Goal: Contribute content: Contribute content

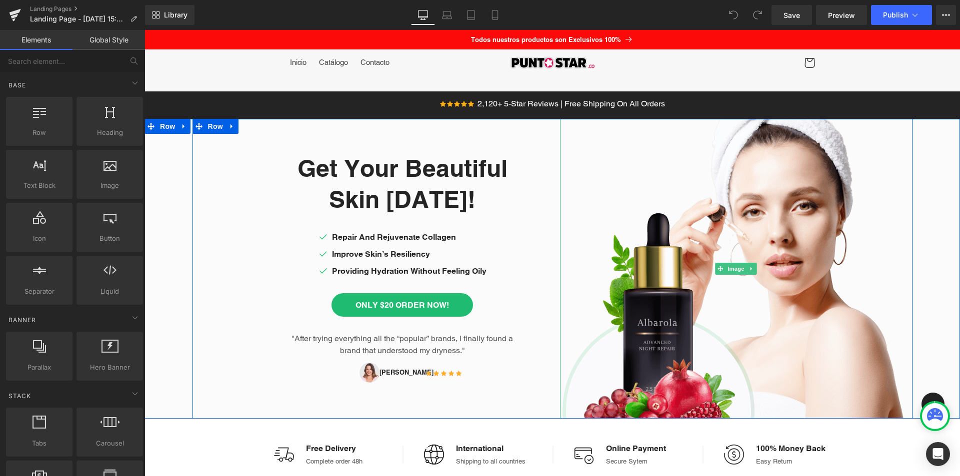
scroll to position [50, 0]
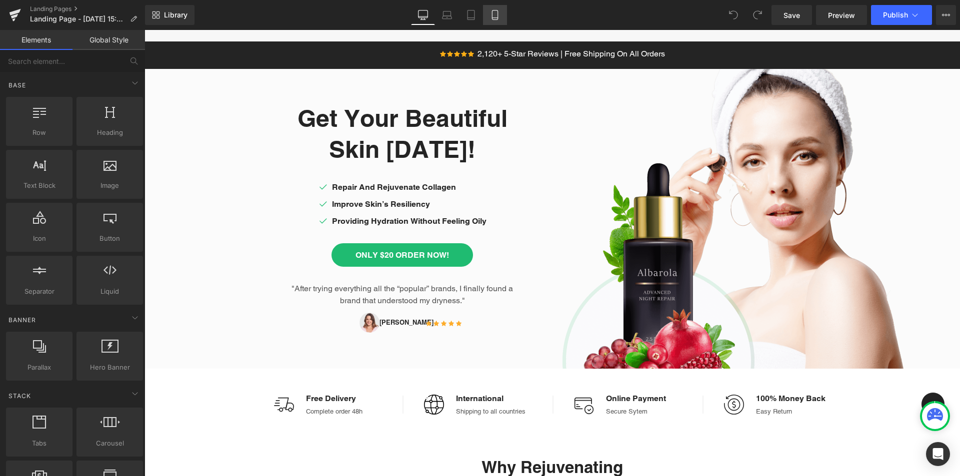
click at [491, 13] on icon at bounding box center [495, 15] width 10 height 10
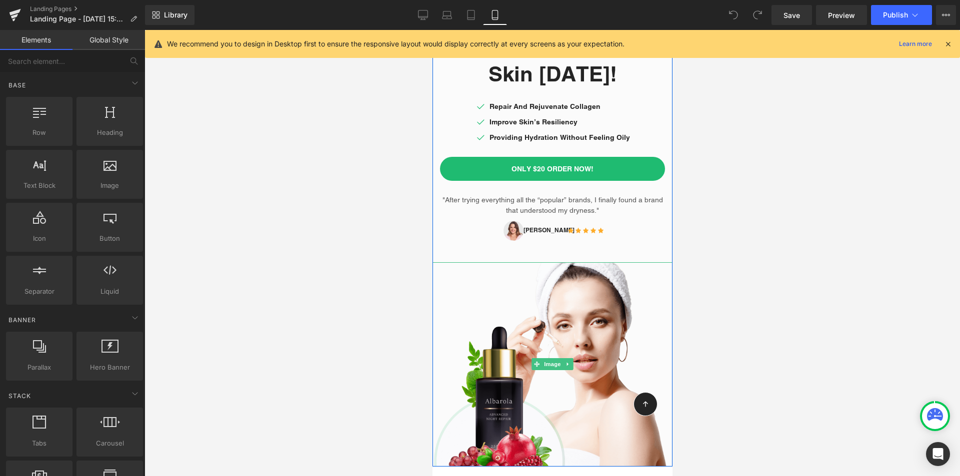
scroll to position [0, 0]
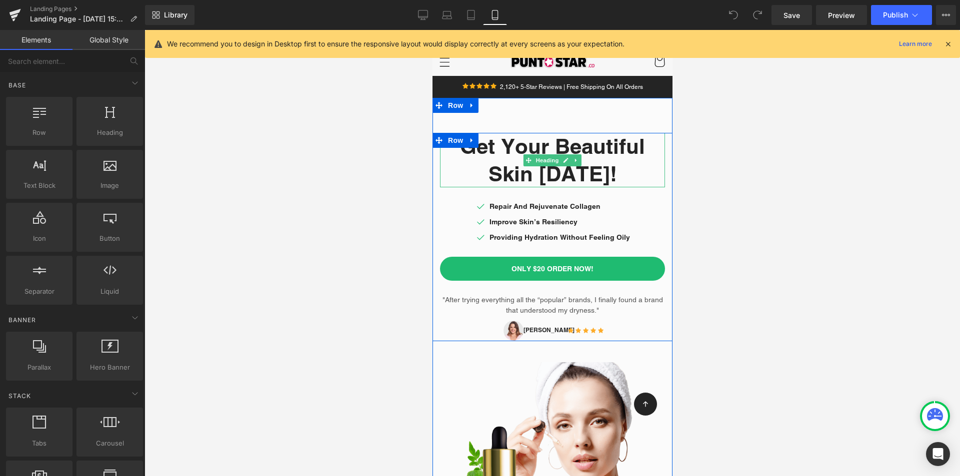
click at [494, 144] on h1 "Get Your Beautiful" at bounding box center [551, 146] width 225 height 27
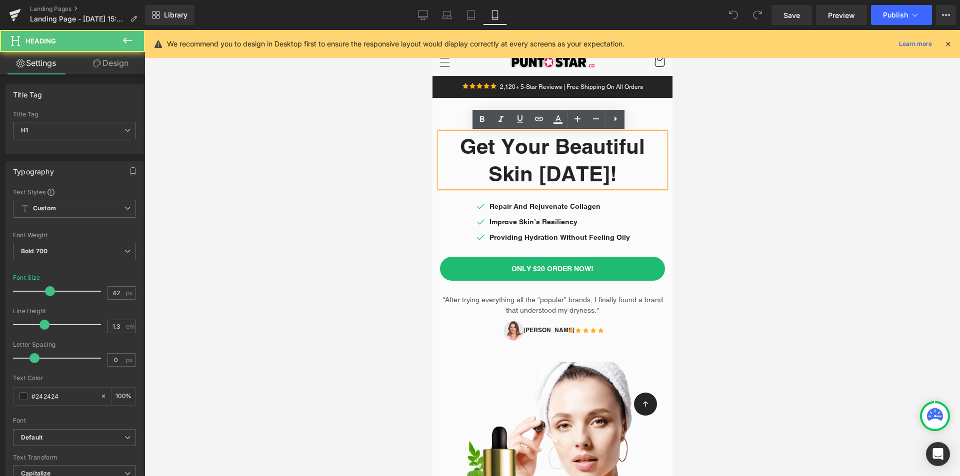
click at [504, 155] on h1 "Get Your Beautiful" at bounding box center [551, 146] width 225 height 27
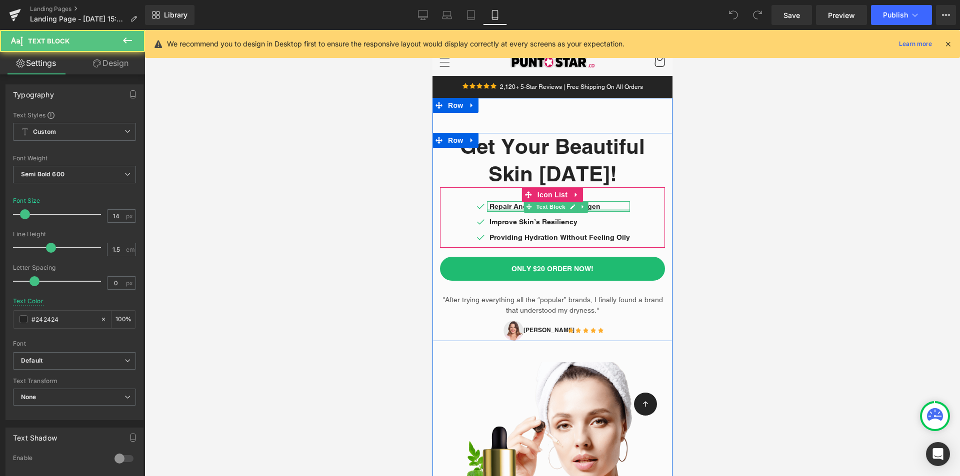
drag, startPoint x: 519, startPoint y: 211, endPoint x: 499, endPoint y: 211, distance: 20.0
click at [519, 211] on div at bounding box center [557, 210] width 143 height 2
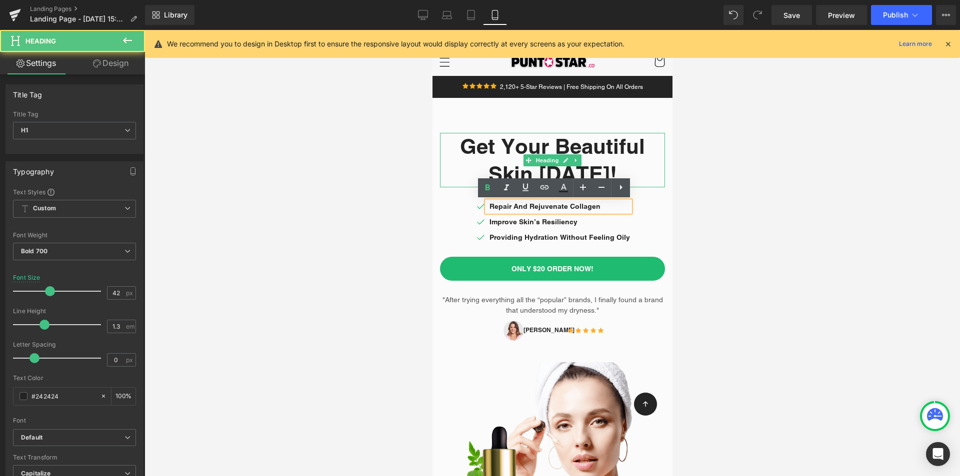
click at [584, 163] on h1 "Skin TODAY!" at bounding box center [551, 173] width 225 height 27
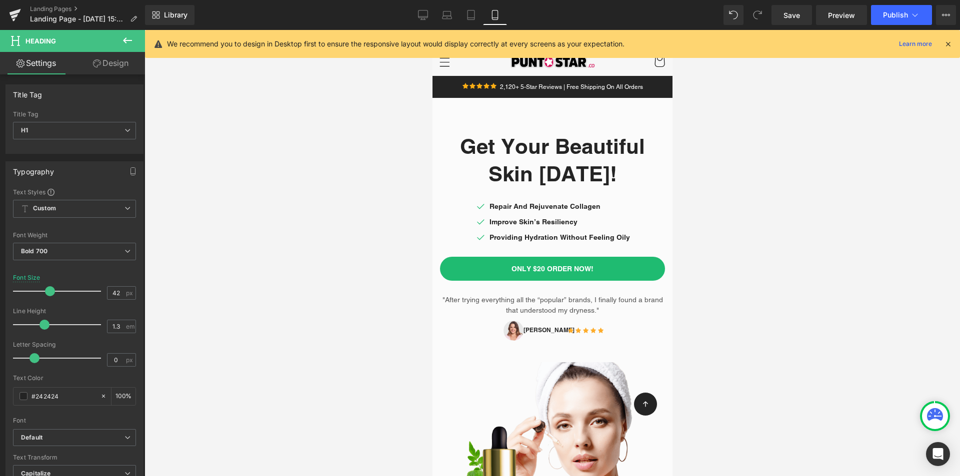
click at [124, 36] on icon at bounding box center [127, 40] width 12 height 12
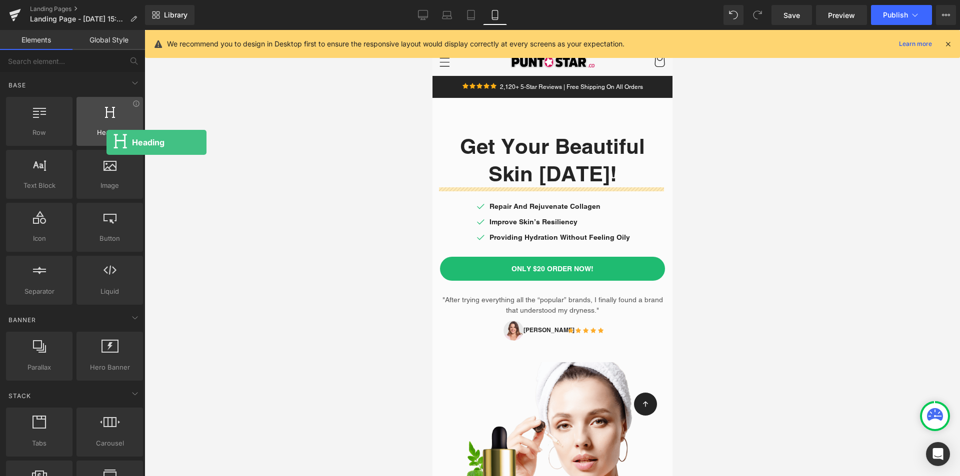
click at [106, 142] on div "Heading headings, titles, h1,h2,h3,h4,h5,h6" at bounding box center [109, 121] width 66 height 49
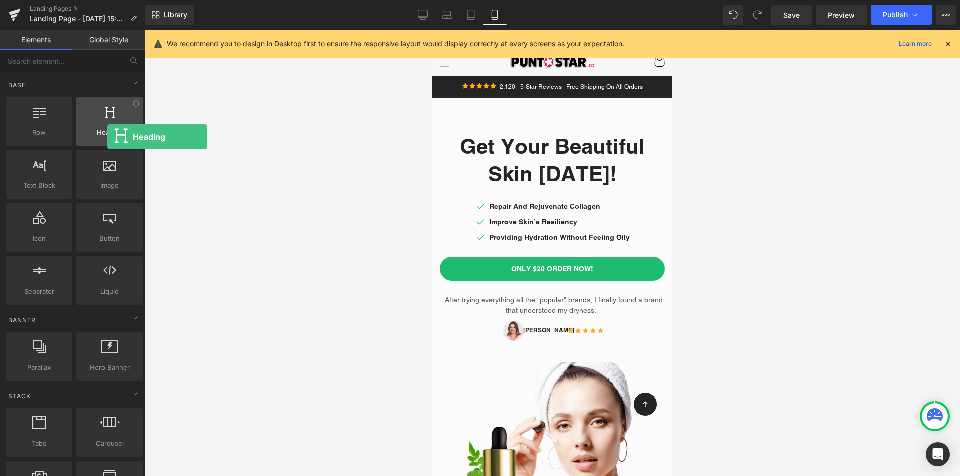
click at [107, 137] on span "Heading" at bounding box center [109, 132] width 60 height 10
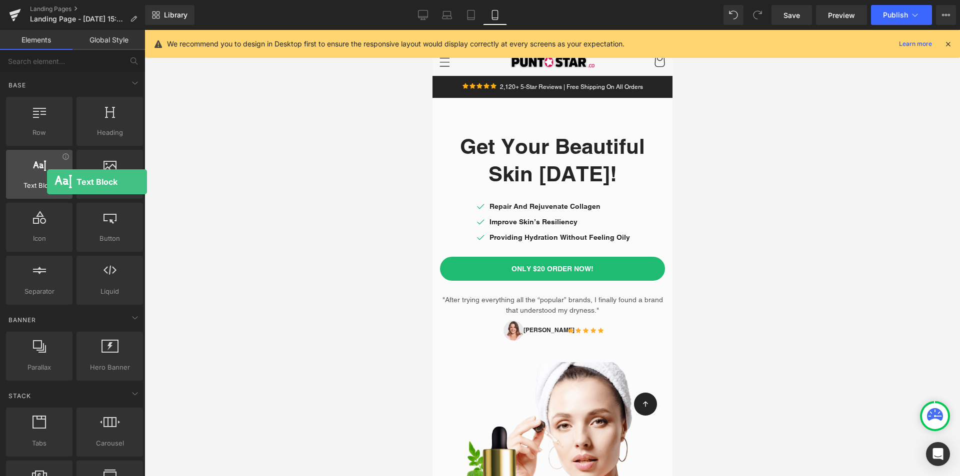
click at [47, 182] on span "Text Block" at bounding box center [39, 185] width 60 height 10
click at [41, 174] on div at bounding box center [39, 169] width 60 height 22
click at [41, 173] on div at bounding box center [39, 169] width 60 height 22
click at [38, 191] on div "Text Block texts, paragraphs, contents, blocks" at bounding box center [39, 174] width 66 height 49
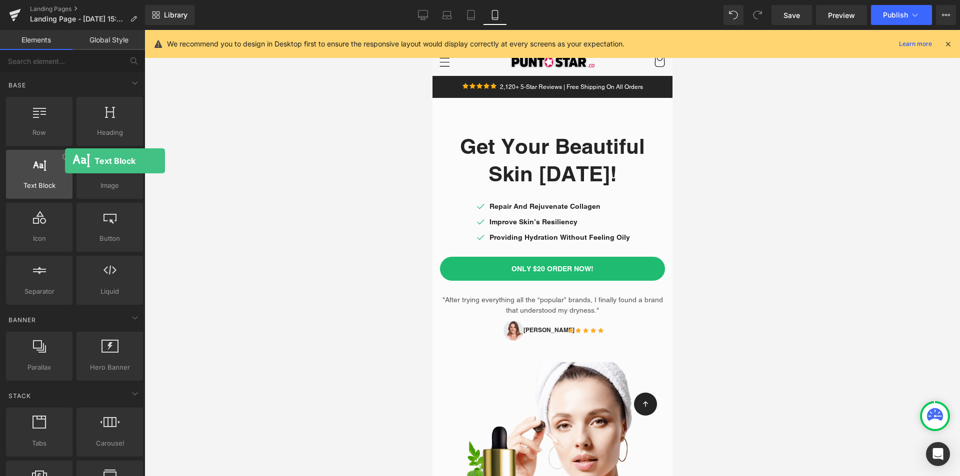
click at [65, 161] on div at bounding box center [39, 169] width 60 height 22
click at [25, 171] on div at bounding box center [39, 169] width 60 height 22
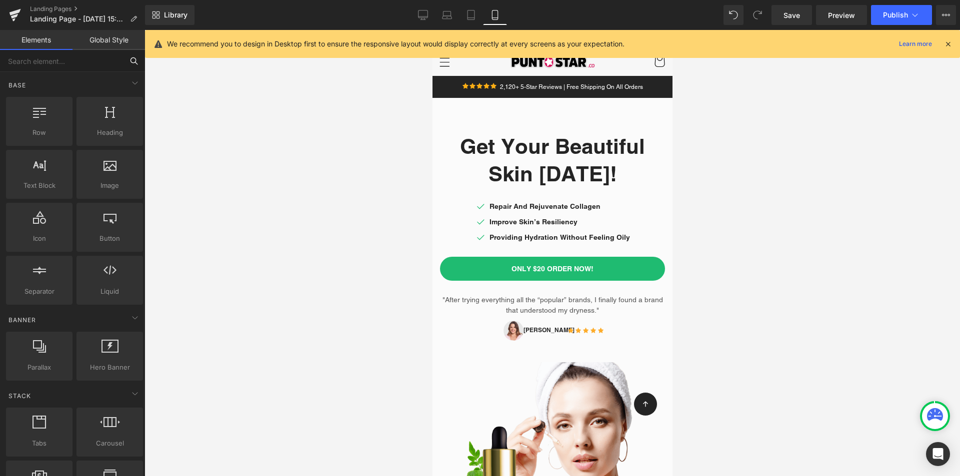
click at [51, 65] on input "text" at bounding box center [61, 61] width 123 height 22
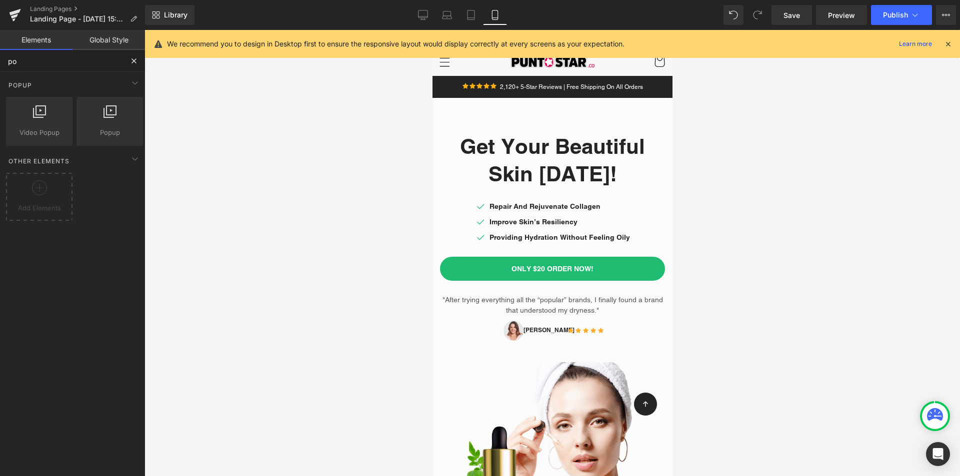
type input "p"
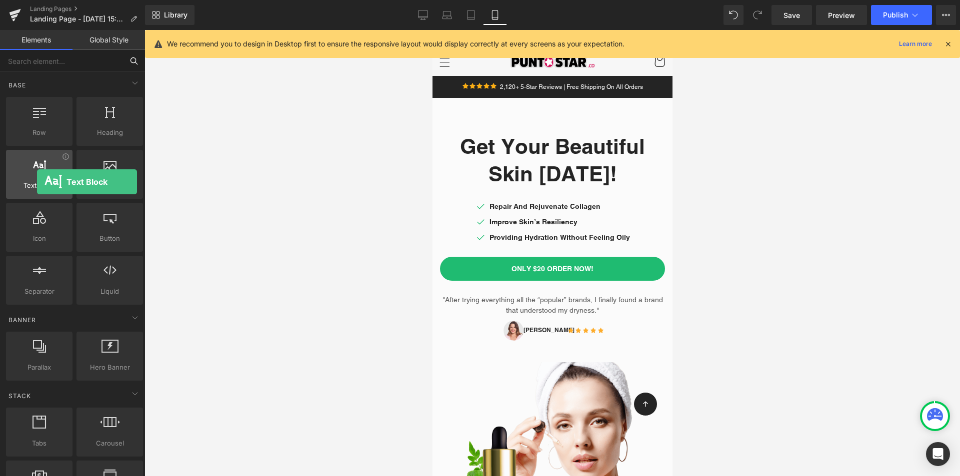
click at [37, 182] on span "Text Block" at bounding box center [39, 185] width 60 height 10
click at [37, 190] on span "Text Block" at bounding box center [39, 185] width 60 height 10
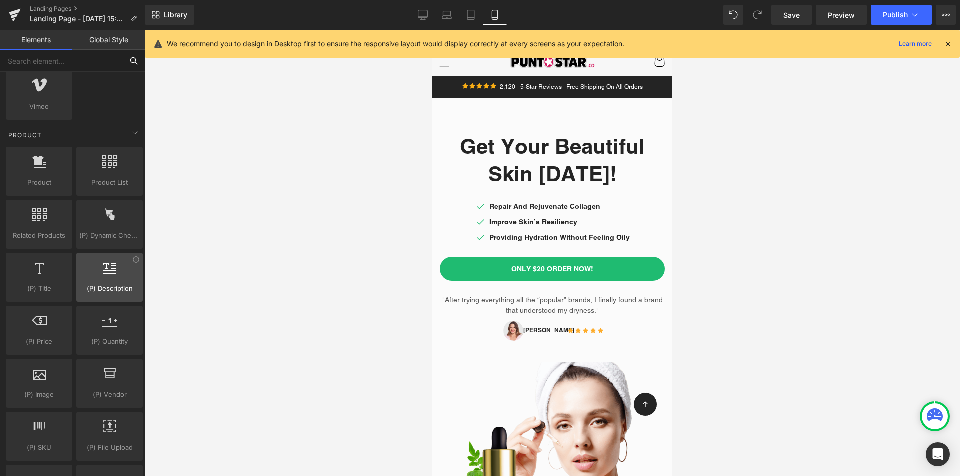
scroll to position [850, 0]
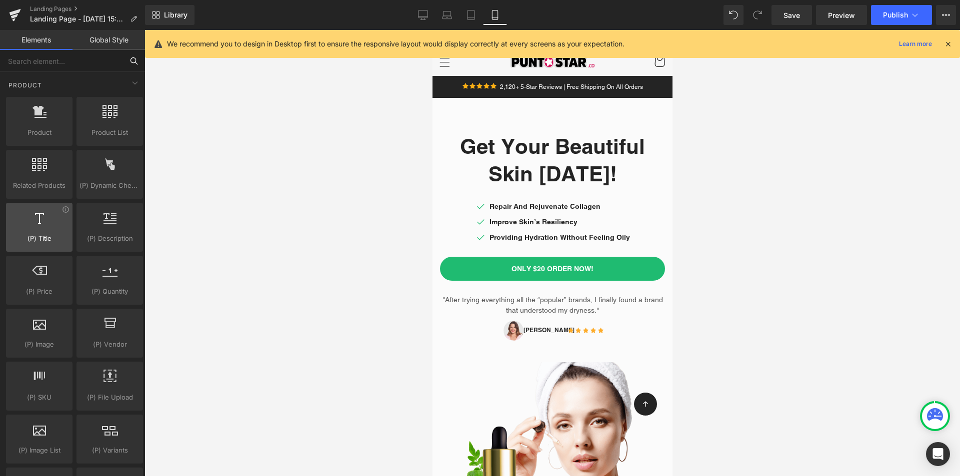
click at [45, 234] on span "(P) Title" at bounding box center [39, 238] width 60 height 10
click at [41, 240] on span "(P) Title" at bounding box center [39, 238] width 60 height 10
click at [38, 242] on span "(P) Title" at bounding box center [39, 238] width 60 height 10
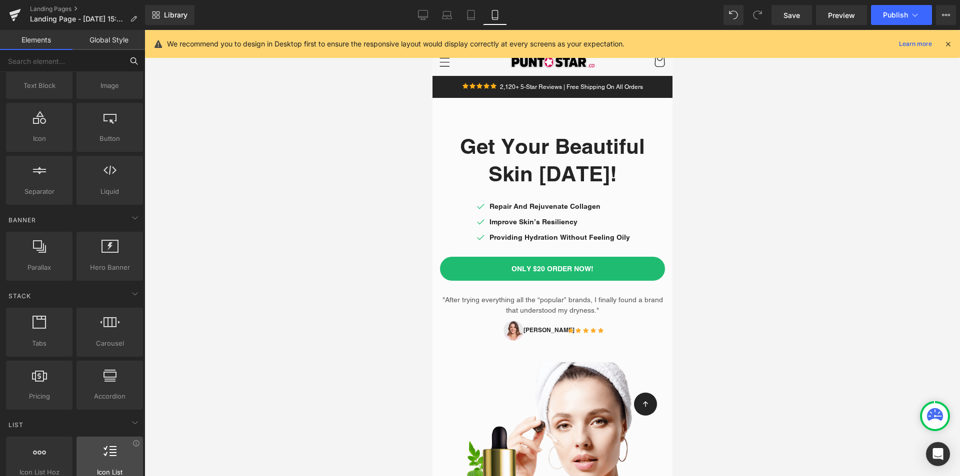
scroll to position [0, 0]
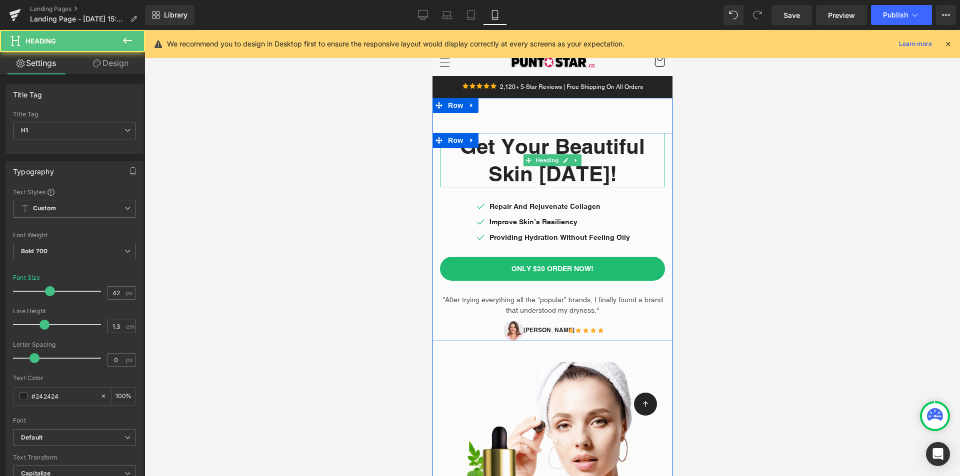
click at [596, 158] on h1 "Get Your Beautiful" at bounding box center [551, 146] width 225 height 27
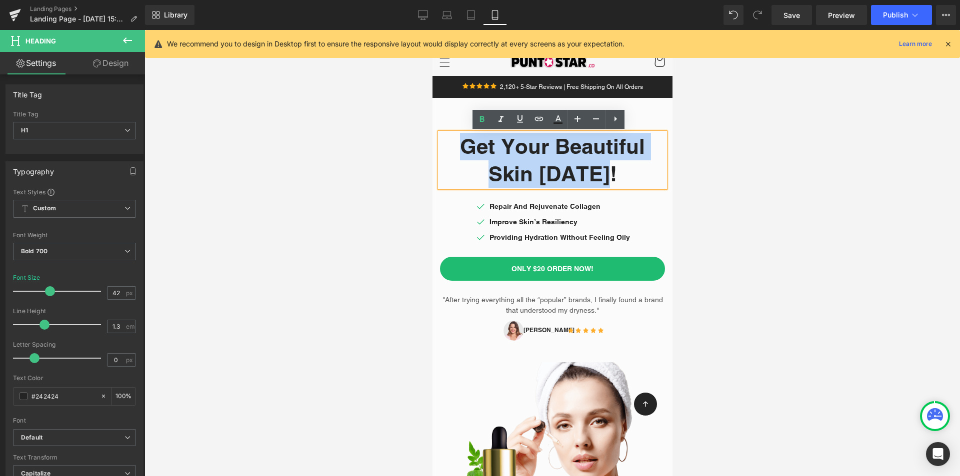
drag, startPoint x: 456, startPoint y: 145, endPoint x: 617, endPoint y: 179, distance: 164.5
click at [617, 179] on div "Get Your Beautiful Skin TODAY!" at bounding box center [551, 160] width 225 height 54
click at [464, 165] on h1 "Skin TODAY!" at bounding box center [551, 173] width 225 height 27
drag, startPoint x: 460, startPoint y: 146, endPoint x: 617, endPoint y: 180, distance: 160.7
click at [617, 180] on div "Get Your Beautiful Skin TODAY!" at bounding box center [551, 160] width 225 height 54
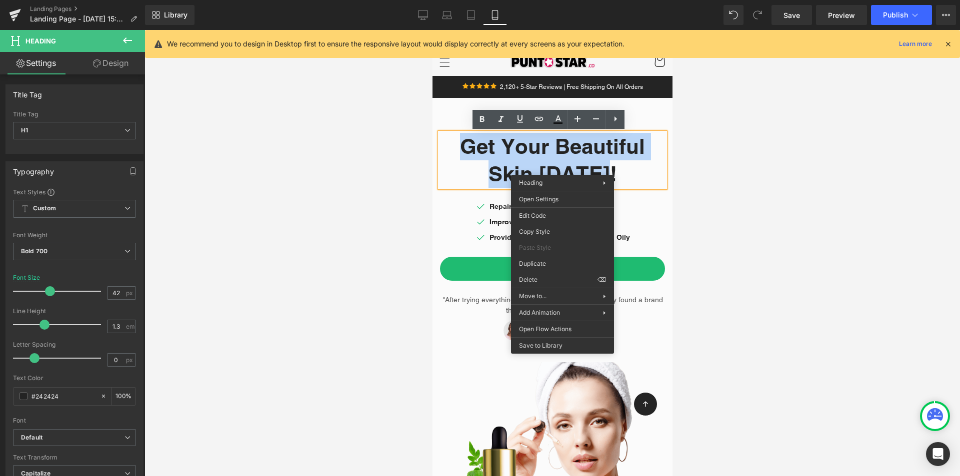
click at [452, 170] on h1 "Skin TODAY!" at bounding box center [551, 173] width 225 height 27
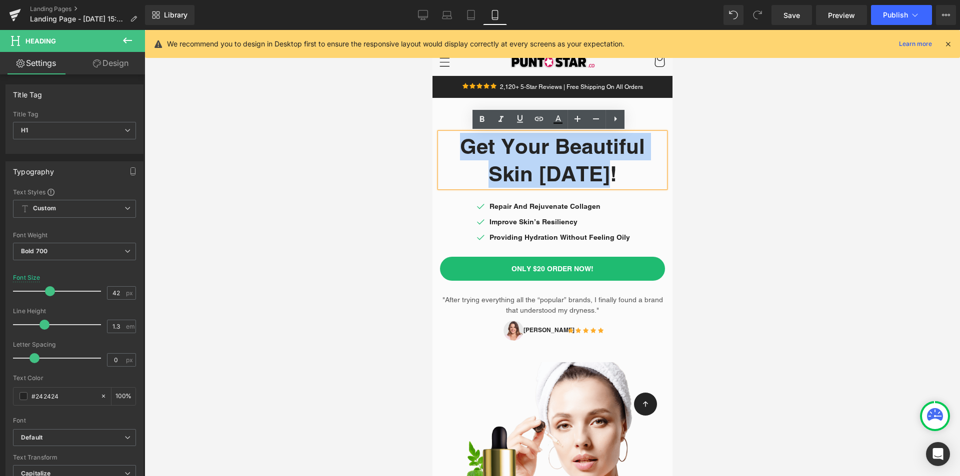
drag, startPoint x: 459, startPoint y: 144, endPoint x: 621, endPoint y: 175, distance: 165.4
click at [621, 175] on div "Get Your Beautiful Skin TODAY!" at bounding box center [551, 160] width 225 height 54
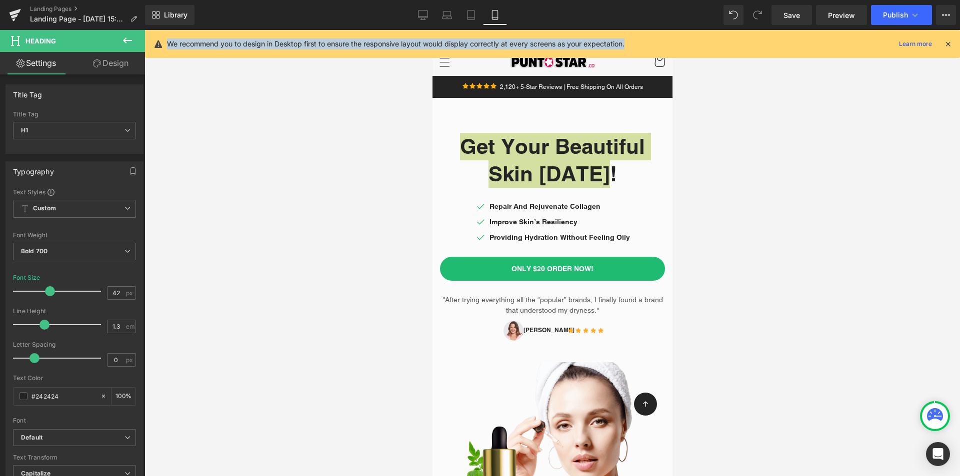
drag, startPoint x: 170, startPoint y: 43, endPoint x: 613, endPoint y: 45, distance: 442.8
click at [634, 42] on div "We recommend you to design in Desktop first to ensure the responsive layout wou…" at bounding box center [552, 44] width 815 height 28
copy p "We recommend you to design in Desktop first to ensure the responsive layout wou…"
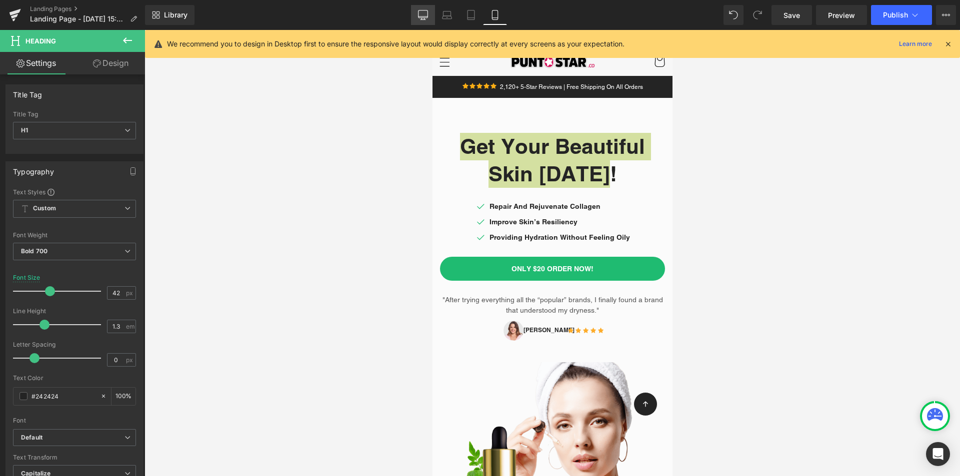
click at [426, 13] on icon at bounding box center [423, 15] width 10 height 10
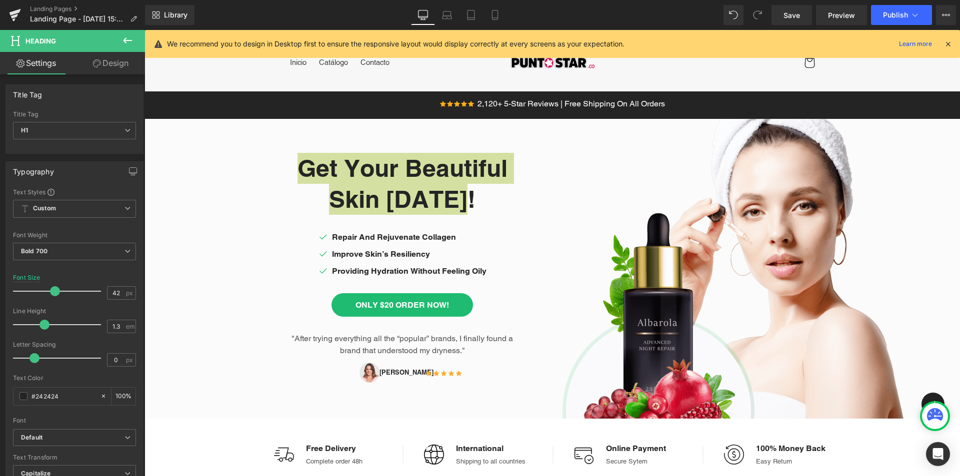
scroll to position [20, 0]
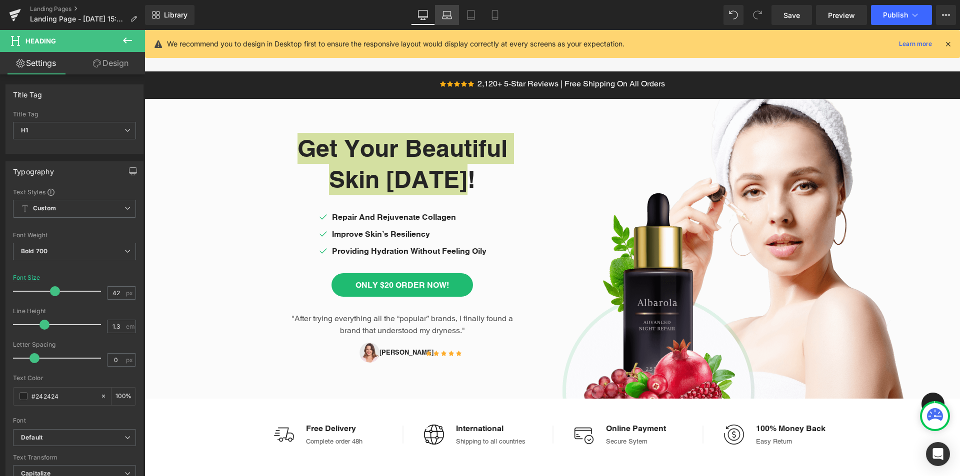
click at [451, 10] on icon at bounding box center [447, 15] width 10 height 10
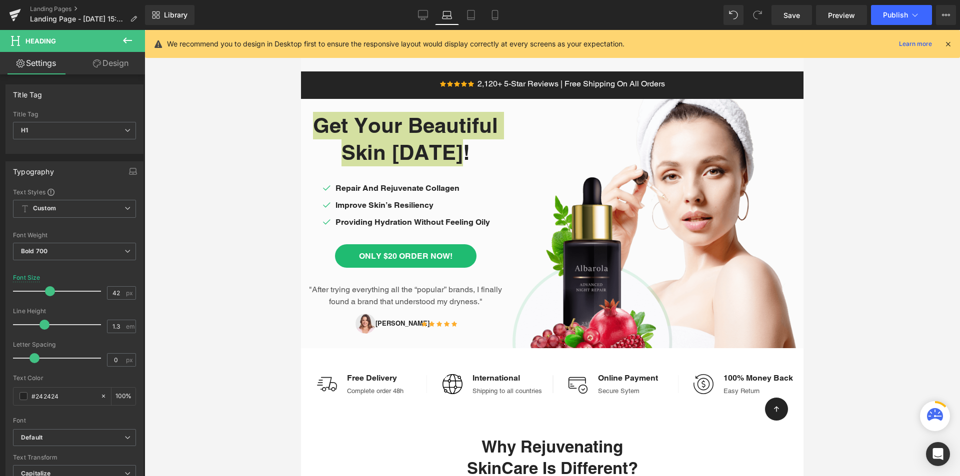
scroll to position [0, 0]
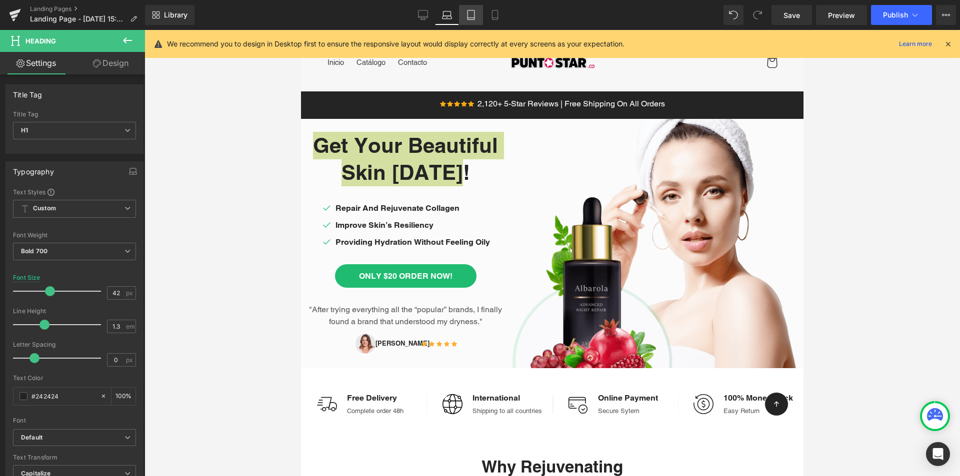
click at [470, 14] on icon at bounding box center [471, 15] width 10 height 10
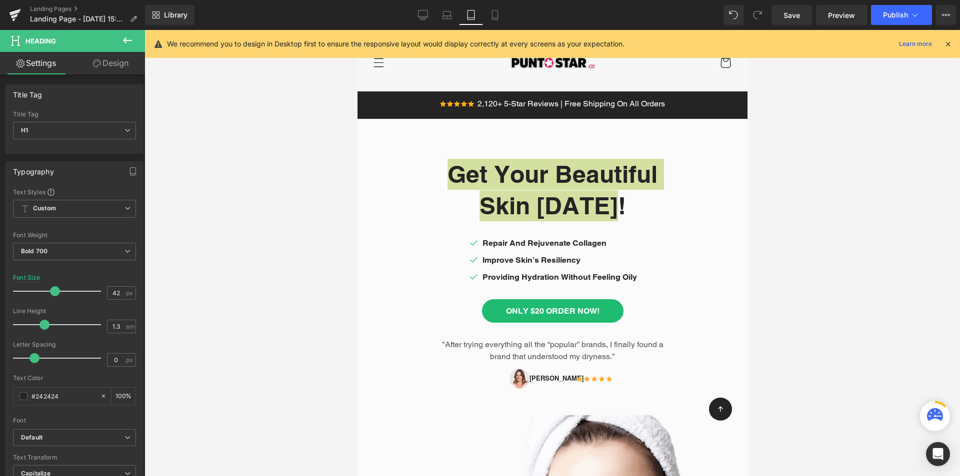
scroll to position [27, 0]
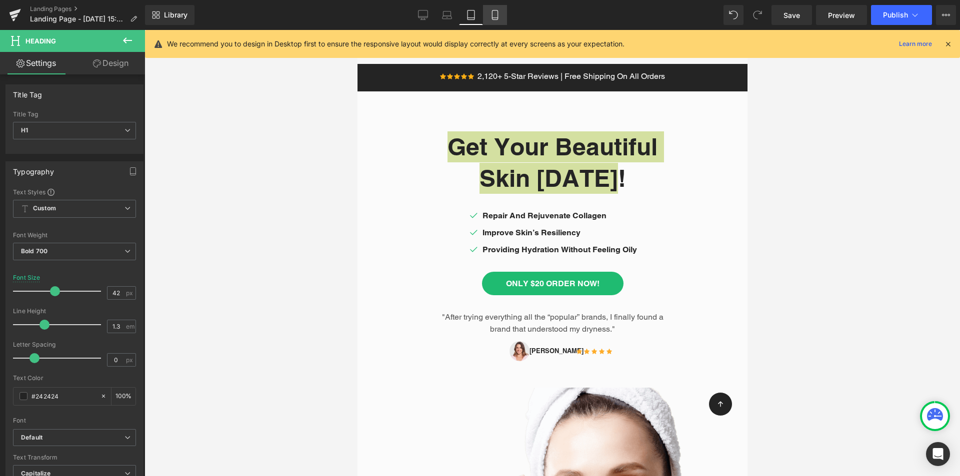
click at [493, 14] on icon at bounding box center [495, 15] width 10 height 10
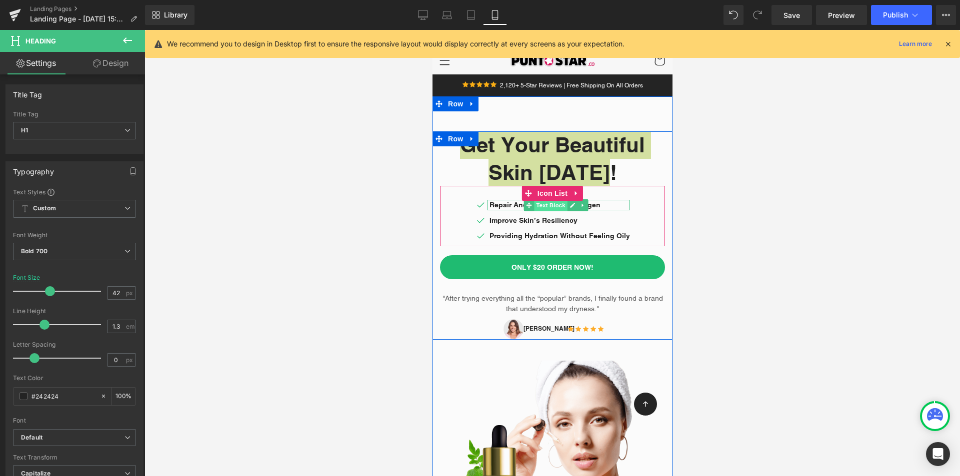
scroll to position [0, 0]
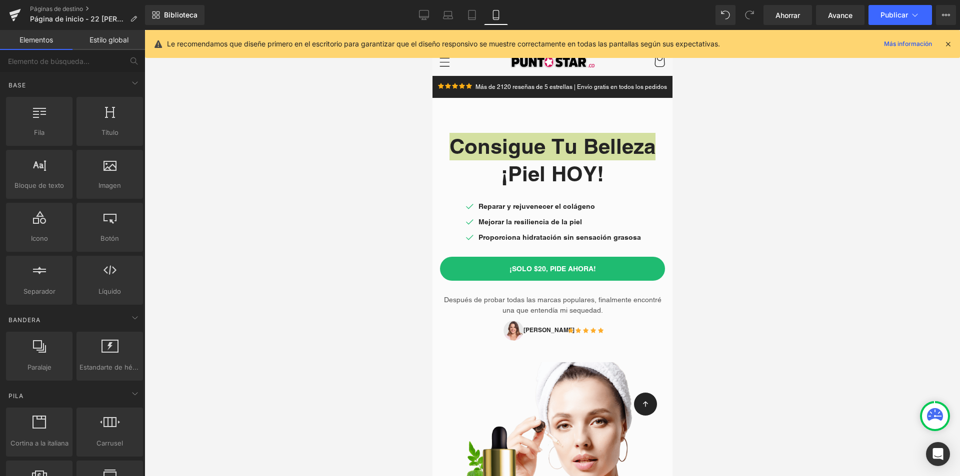
click at [728, 174] on div at bounding box center [551, 253] width 815 height 446
click at [108, 121] on div at bounding box center [109, 116] width 60 height 22
click at [42, 181] on span "Bloque de texto" at bounding box center [39, 185] width 60 height 10
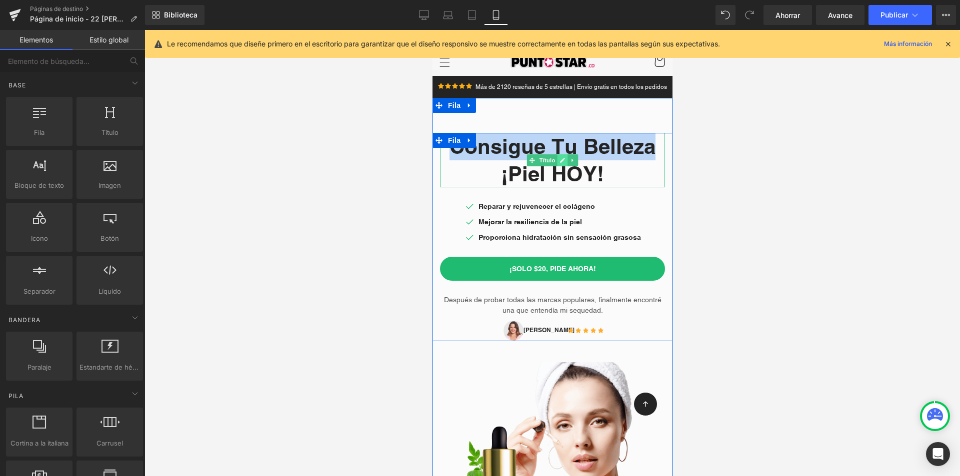
click at [559, 163] on icon at bounding box center [561, 160] width 5 height 5
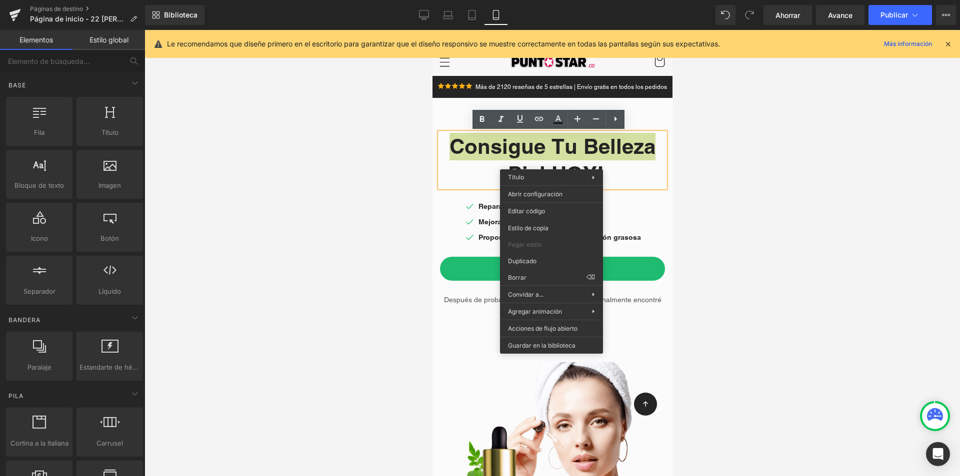
click at [694, 232] on div at bounding box center [551, 253] width 815 height 446
click at [701, 225] on div at bounding box center [551, 253] width 815 height 446
click at [701, 212] on div at bounding box center [551, 253] width 815 height 446
click at [382, 198] on div at bounding box center [551, 253] width 815 height 446
click at [384, 185] on div at bounding box center [551, 253] width 815 height 446
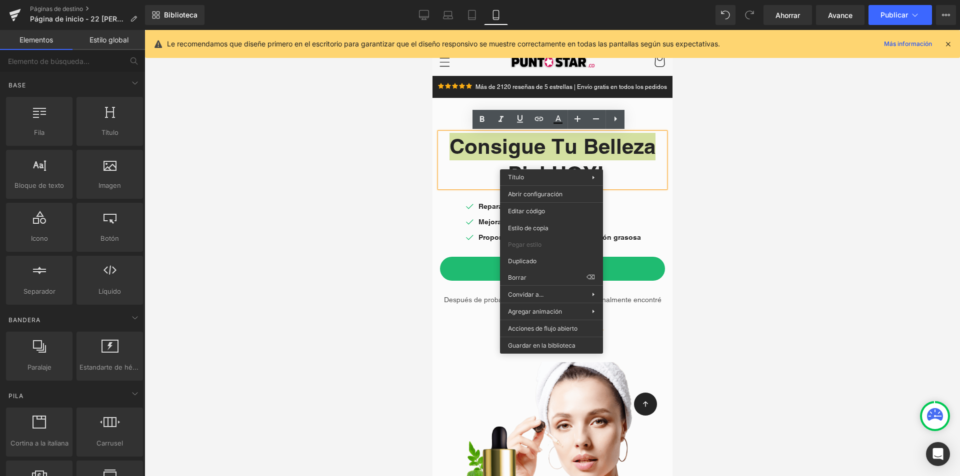
click at [757, 148] on div at bounding box center [551, 253] width 815 height 446
click at [750, 149] on div at bounding box center [551, 253] width 815 height 446
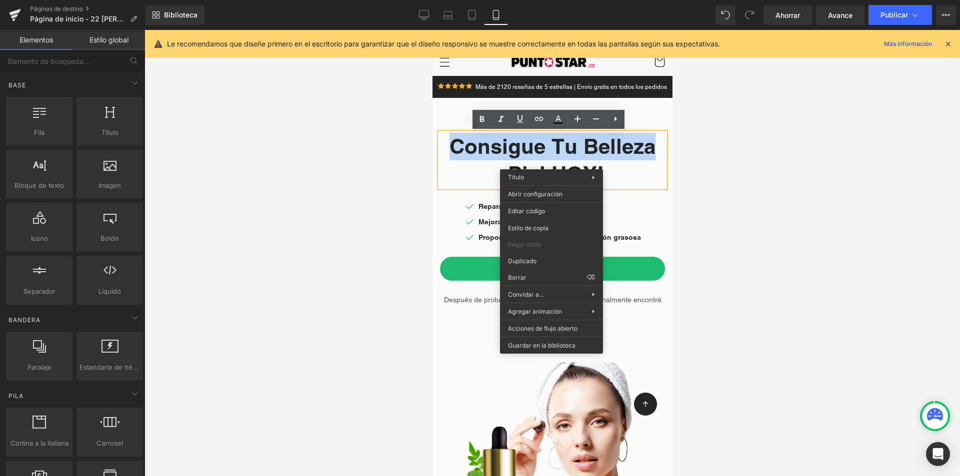
click at [459, 149] on font "Consigue tu belleza" at bounding box center [552, 146] width 206 height 25
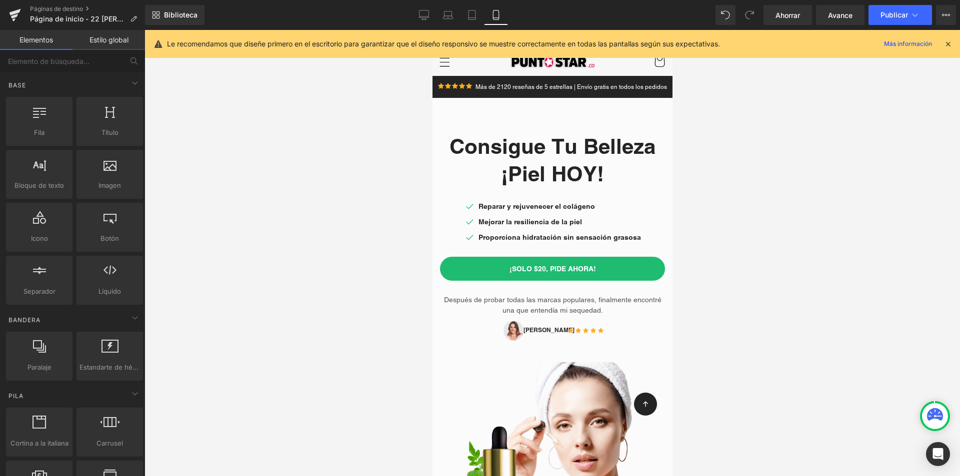
click at [373, 167] on div at bounding box center [551, 253] width 815 height 446
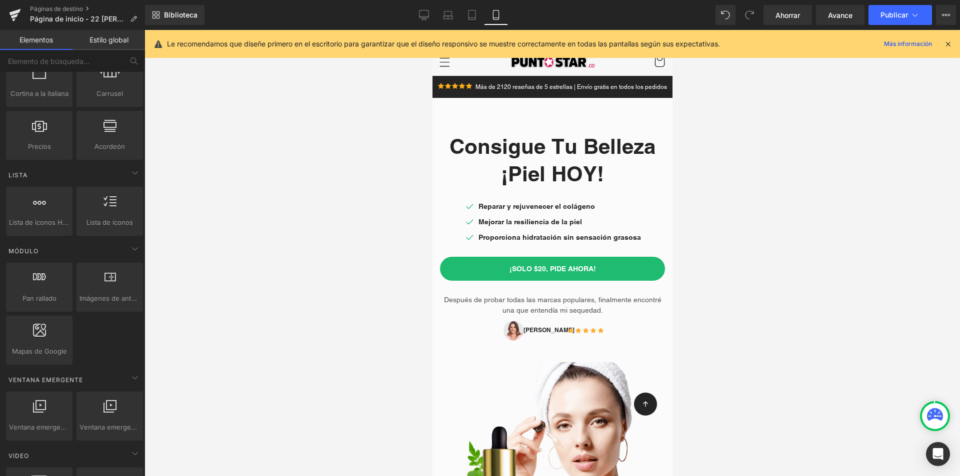
scroll to position [400, 0]
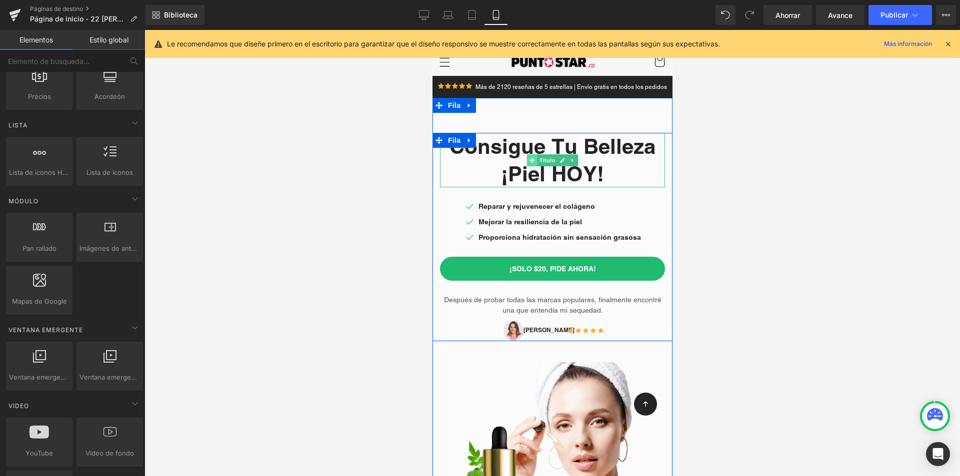
click at [526, 156] on span at bounding box center [531, 160] width 10 height 12
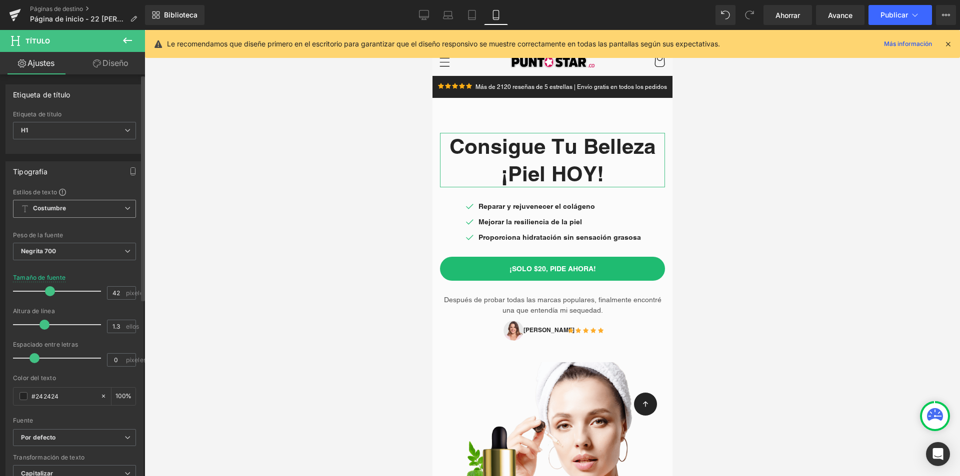
click at [108, 204] on span "Costumbre Configurar estilo global" at bounding box center [74, 209] width 123 height 18
click at [85, 246] on font "Configurar estilo global" at bounding box center [72, 248] width 66 height 7
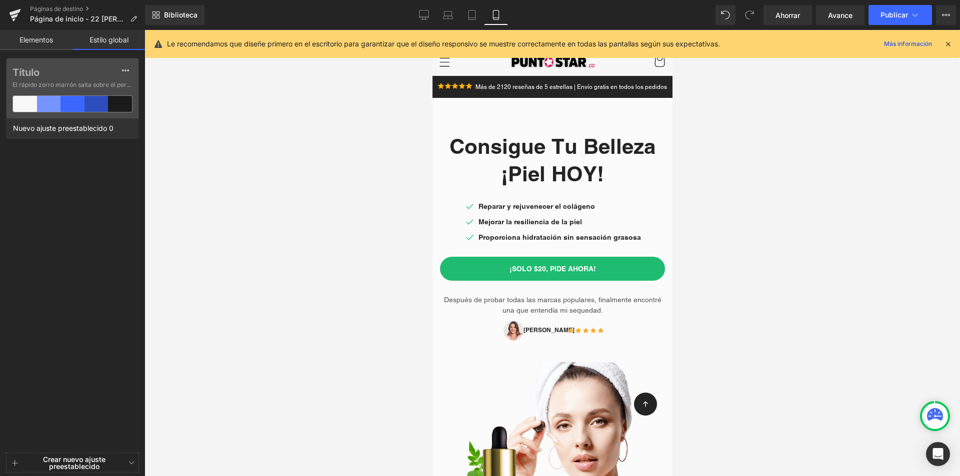
click at [39, 36] on font "Elementos" at bounding box center [35, 39] width 33 height 8
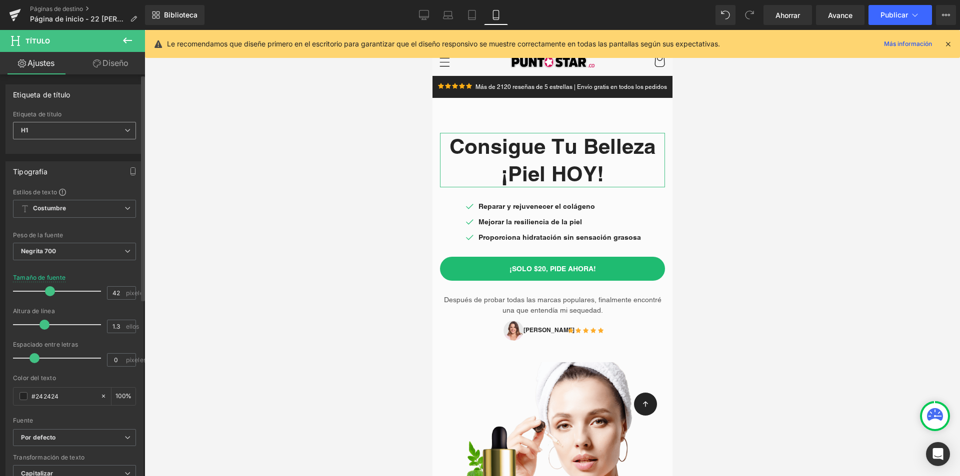
click at [115, 133] on span "H1" at bounding box center [74, 130] width 123 height 17
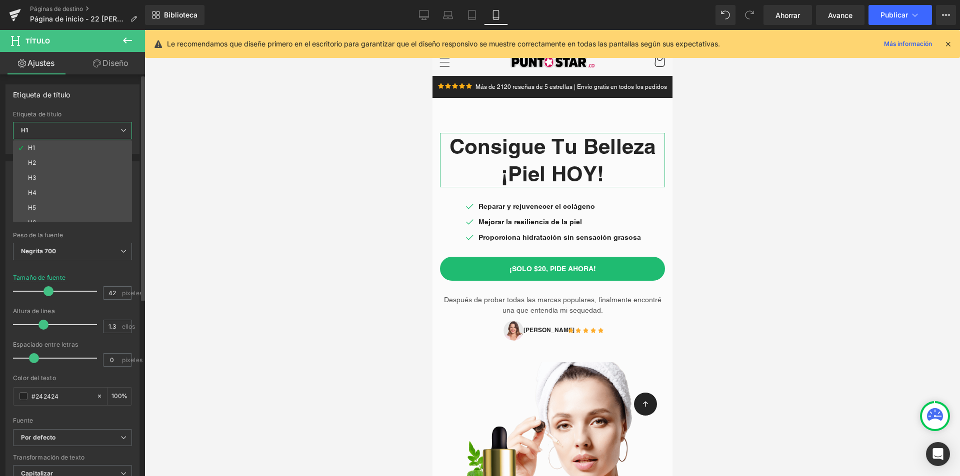
drag, startPoint x: 117, startPoint y: 131, endPoint x: 98, endPoint y: 185, distance: 57.7
click at [119, 130] on span "H1" at bounding box center [72, 130] width 119 height 17
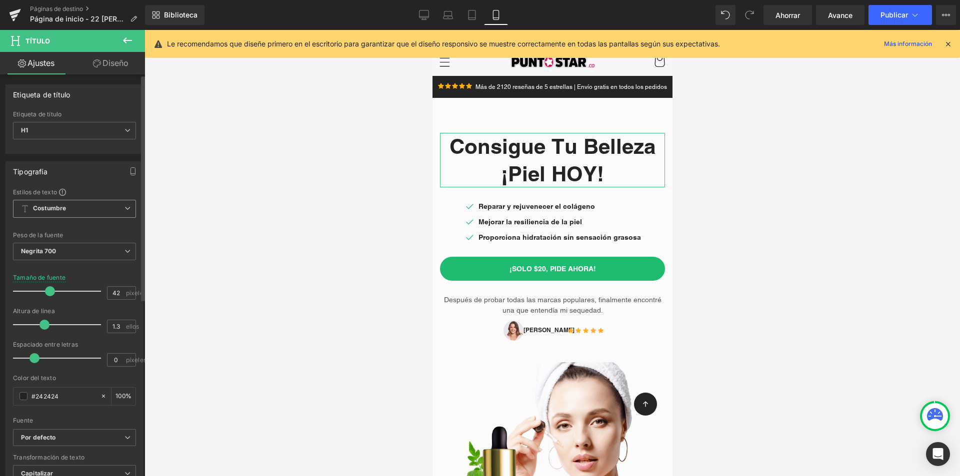
click at [87, 210] on span "Costumbre Configurar estilo global" at bounding box center [74, 209] width 123 height 18
click at [31, 418] on font "Fuente" at bounding box center [23, 420] width 20 height 7
click at [39, 436] on font "Por defecto" at bounding box center [38, 437] width 35 height 7
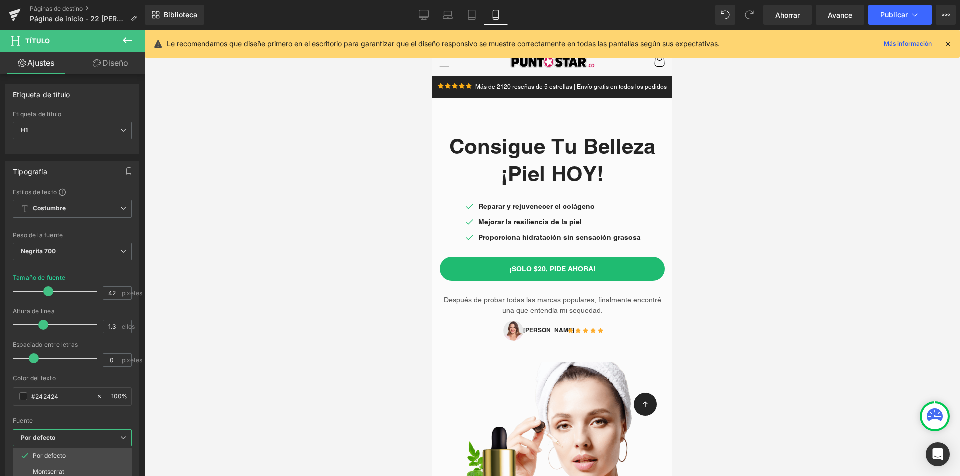
click at [304, 391] on div at bounding box center [551, 253] width 815 height 446
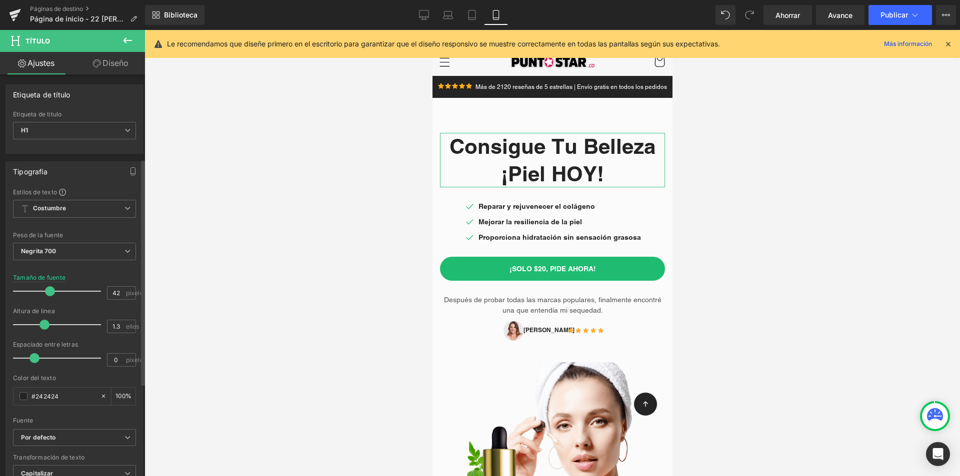
scroll to position [150, 0]
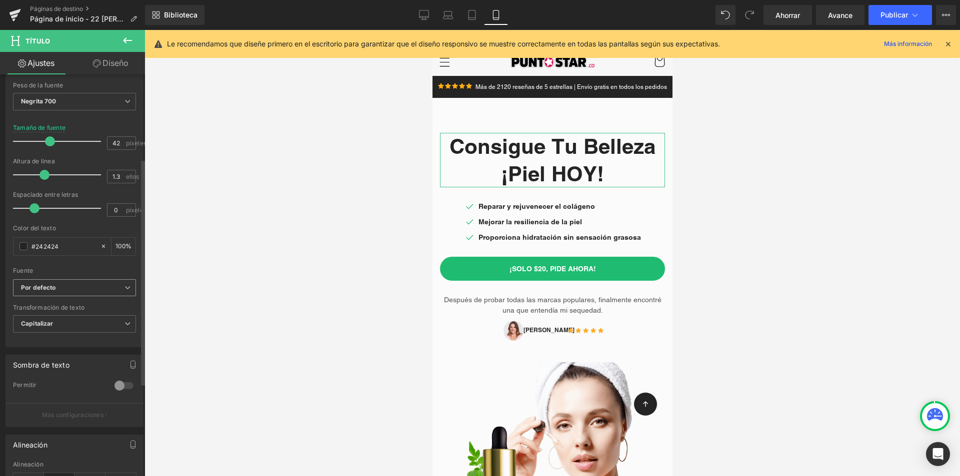
click at [104, 284] on b "Por defecto" at bounding box center [72, 288] width 103 height 8
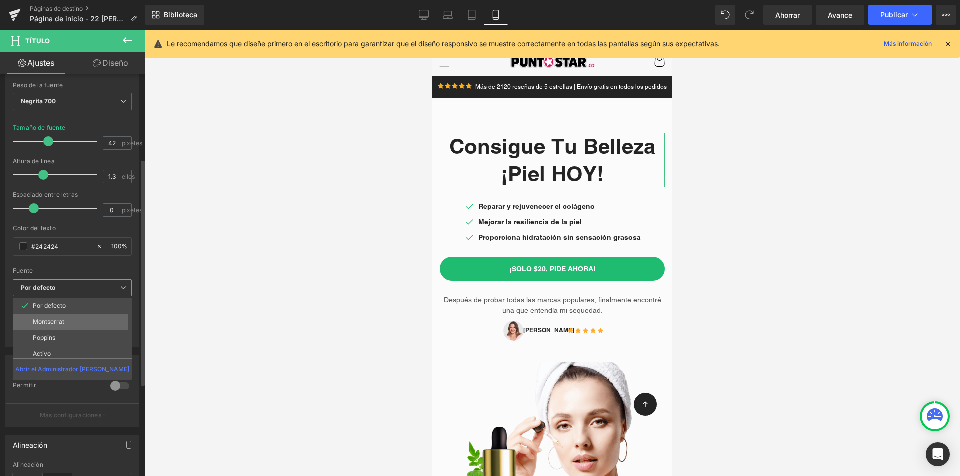
click at [68, 321] on li "Montserrat" at bounding box center [74, 322] width 123 height 16
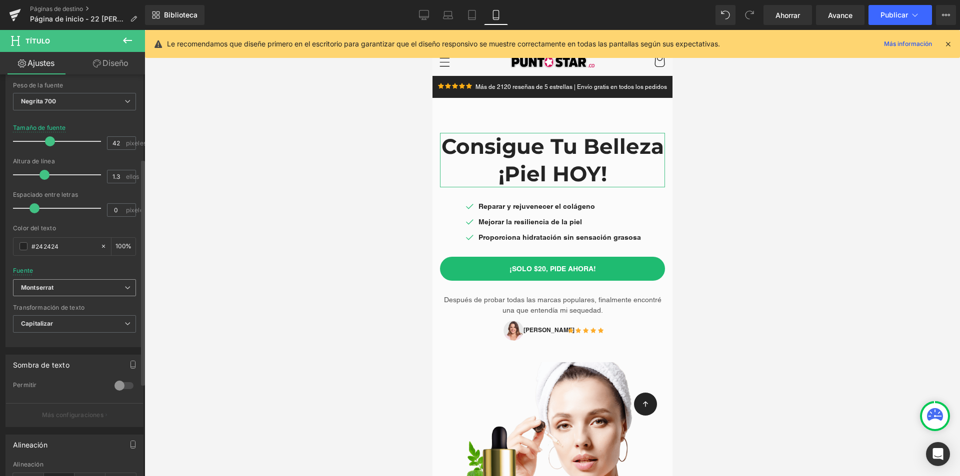
click at [56, 286] on b "Montserrat" at bounding box center [72, 288] width 103 height 8
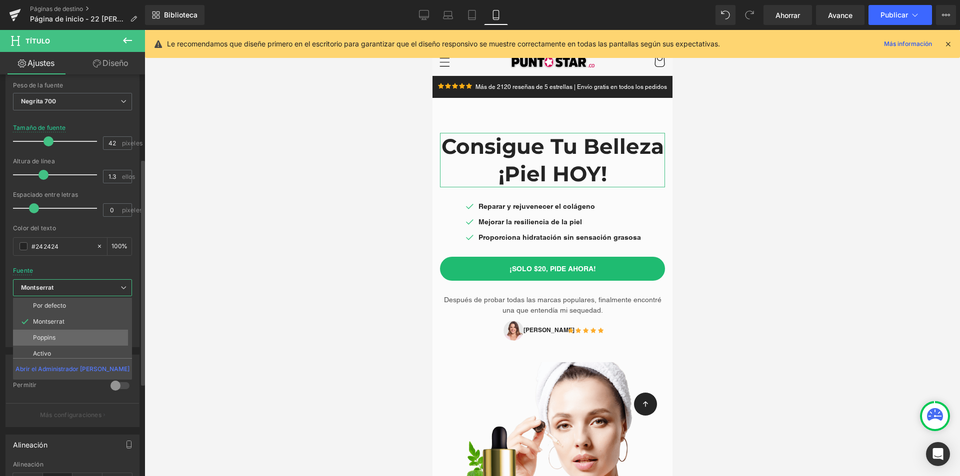
click at [54, 336] on font "Poppins" at bounding box center [44, 337] width 22 height 7
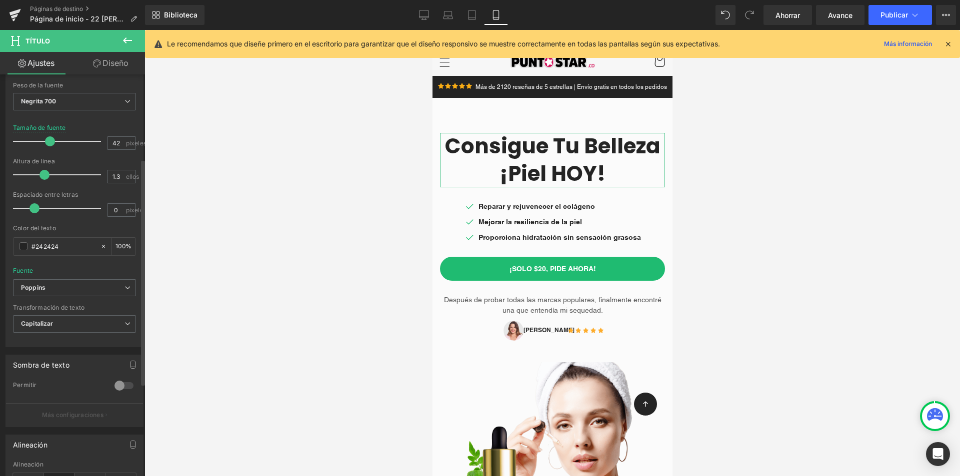
click at [96, 278] on div "Fuente Por defecto Montserrat Poppins Activo Bakbak Uno Cola amarilla Poppins P…" at bounding box center [74, 158] width 123 height 241
click at [93, 279] on span "Poppins" at bounding box center [74, 287] width 123 height 17
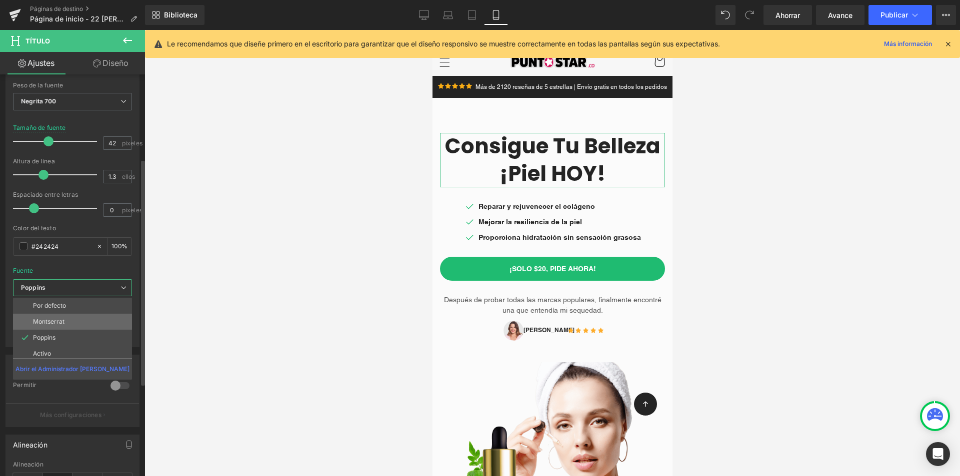
scroll to position [36, 0]
click at [81, 318] on li "Activo" at bounding box center [74, 318] width 123 height 16
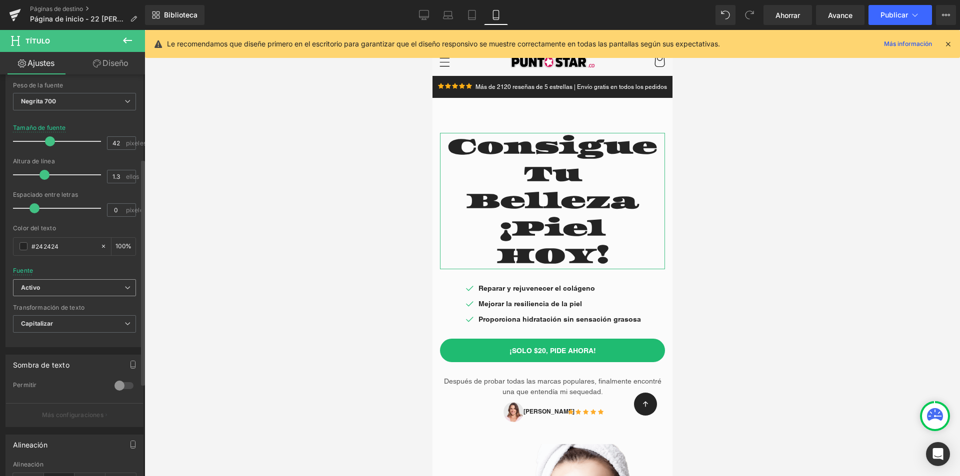
click at [87, 281] on span "Activo" at bounding box center [74, 287] width 123 height 17
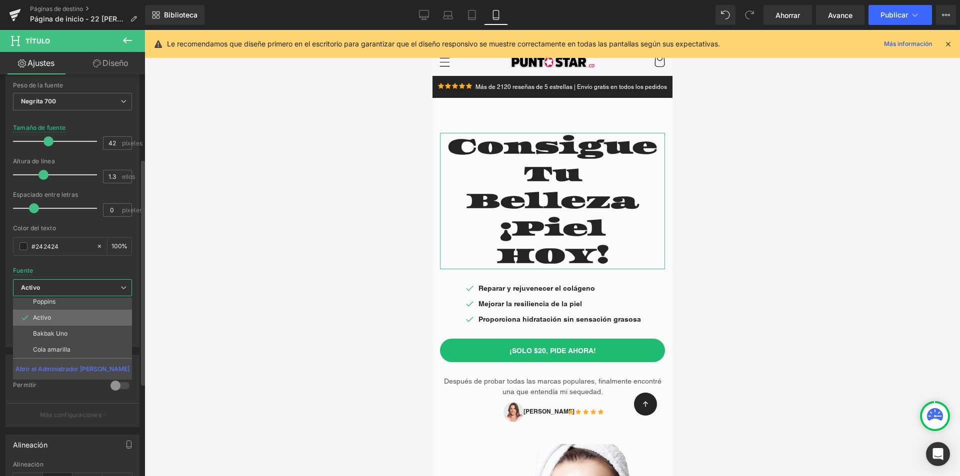
scroll to position [0, 0]
click at [75, 317] on li "Montserrat" at bounding box center [74, 322] width 123 height 16
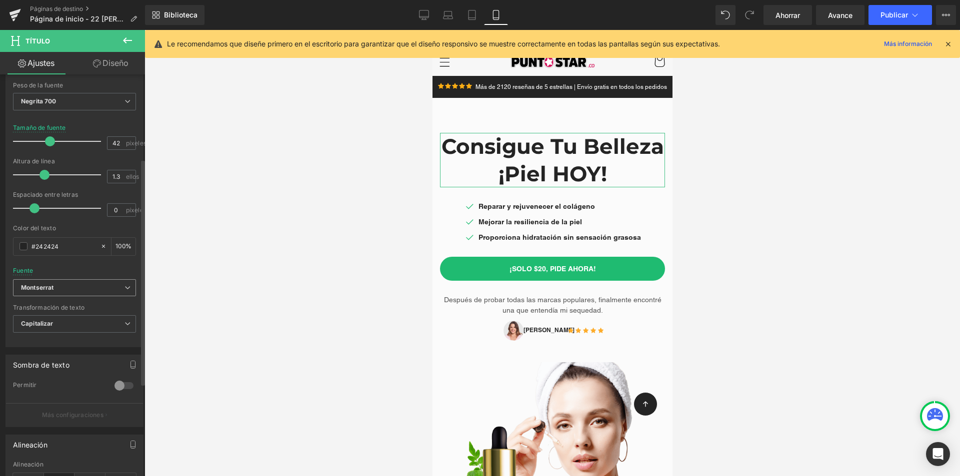
click at [78, 289] on b "Montserrat" at bounding box center [72, 288] width 103 height 8
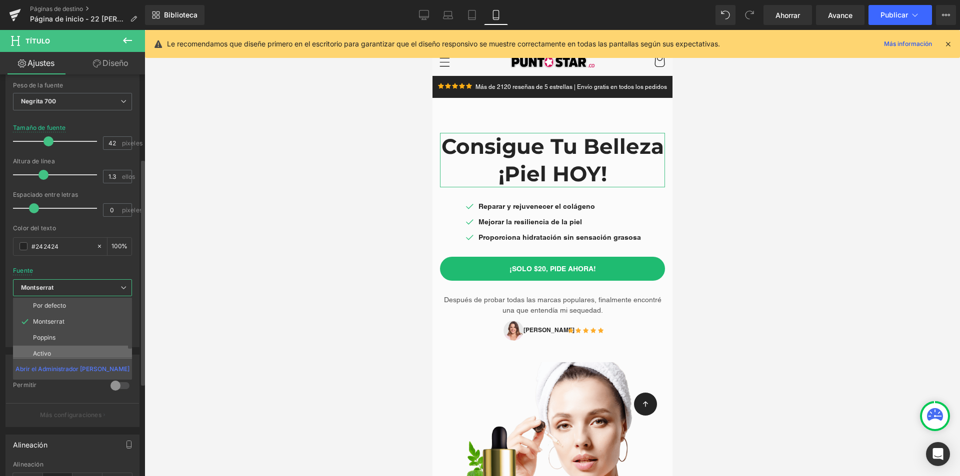
scroll to position [36, 0]
click at [68, 328] on li "Bakbak Uno" at bounding box center [74, 334] width 123 height 16
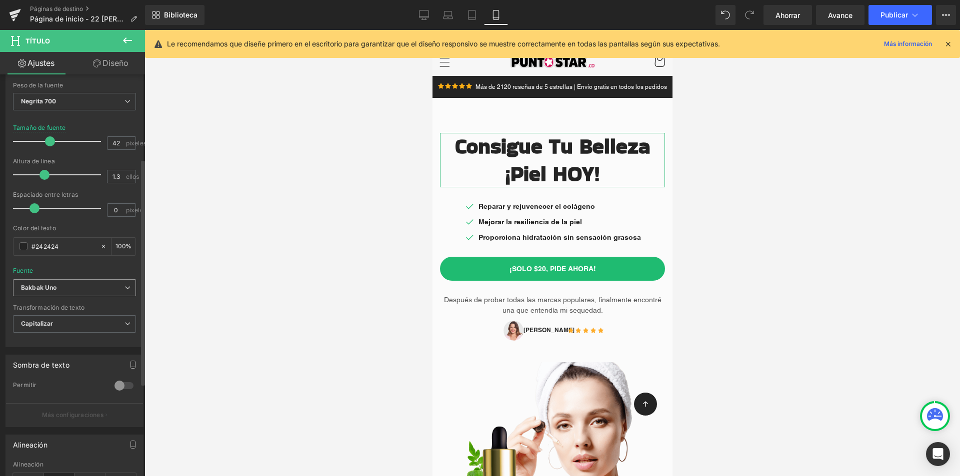
click at [79, 290] on b "Bakbak Uno" at bounding box center [72, 288] width 103 height 8
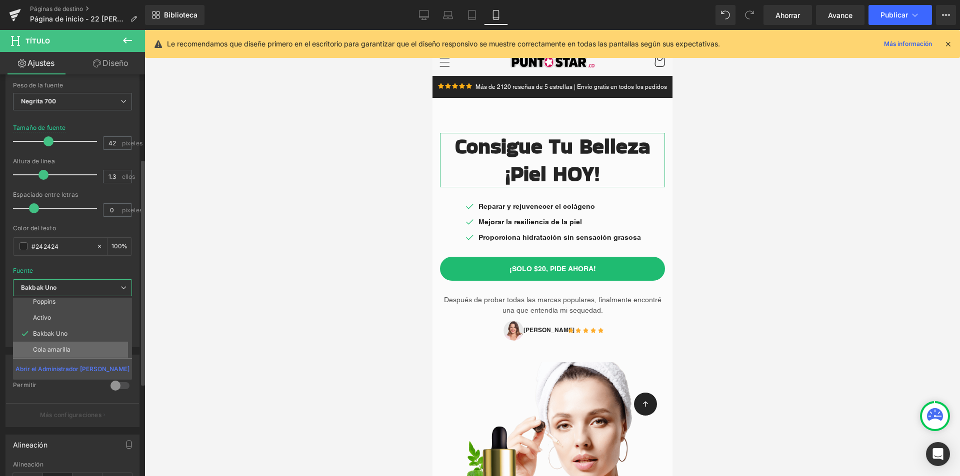
click at [63, 344] on li "Cola amarilla" at bounding box center [74, 350] width 123 height 16
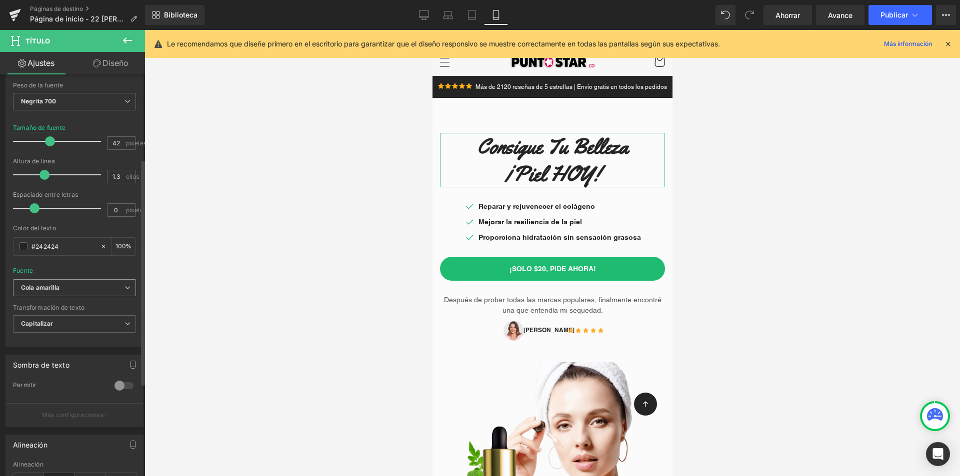
click at [81, 288] on b "Cola amarilla" at bounding box center [72, 288] width 103 height 8
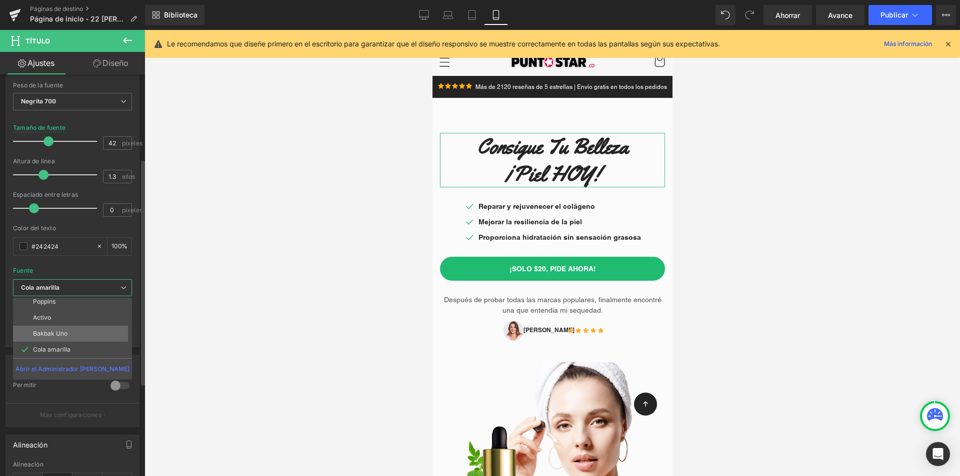
scroll to position [0, 0]
click at [74, 343] on li "Poppins" at bounding box center [74, 338] width 123 height 16
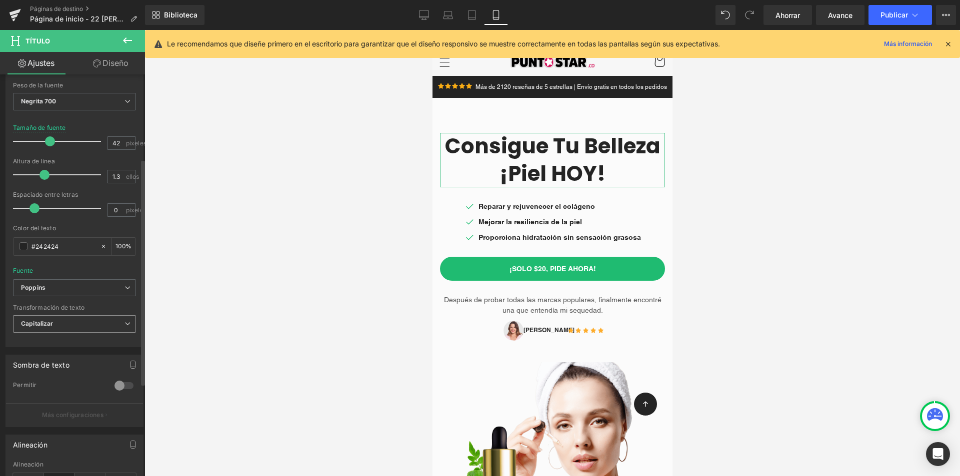
click at [94, 320] on span "Capitalizar" at bounding box center [74, 323] width 123 height 17
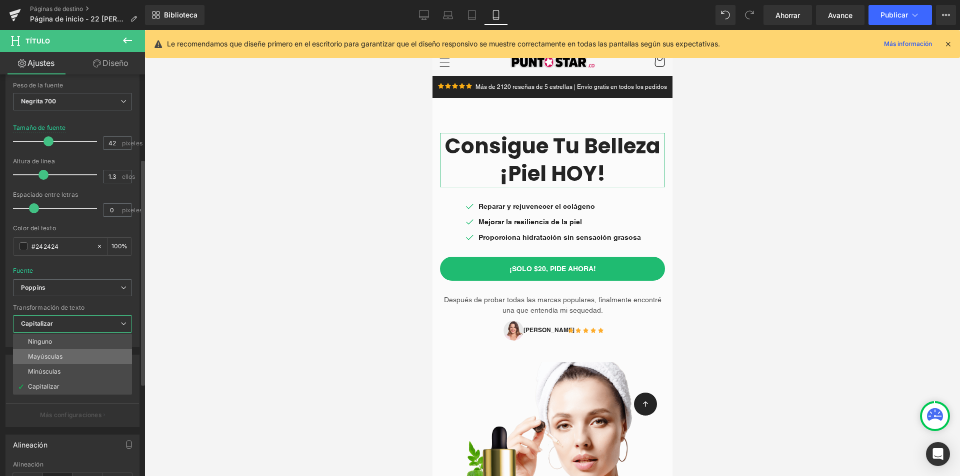
click at [78, 355] on li "Mayúsculas" at bounding box center [72, 356] width 119 height 15
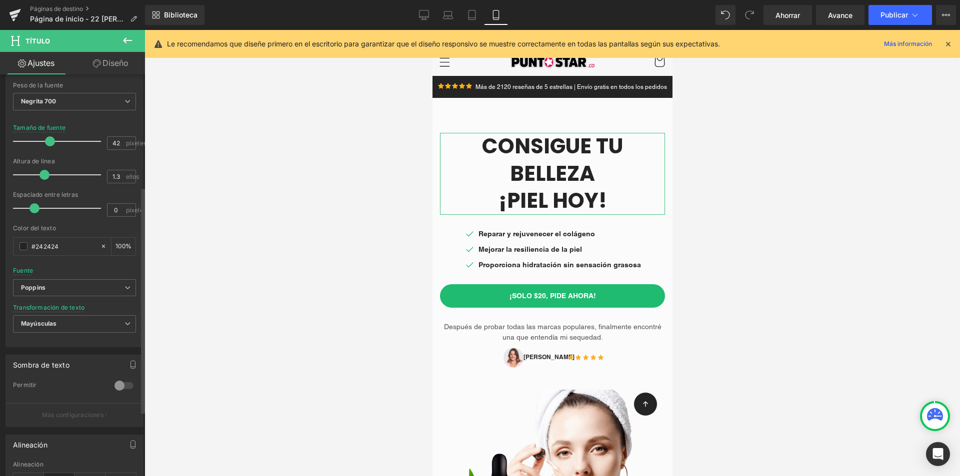
scroll to position [200, 0]
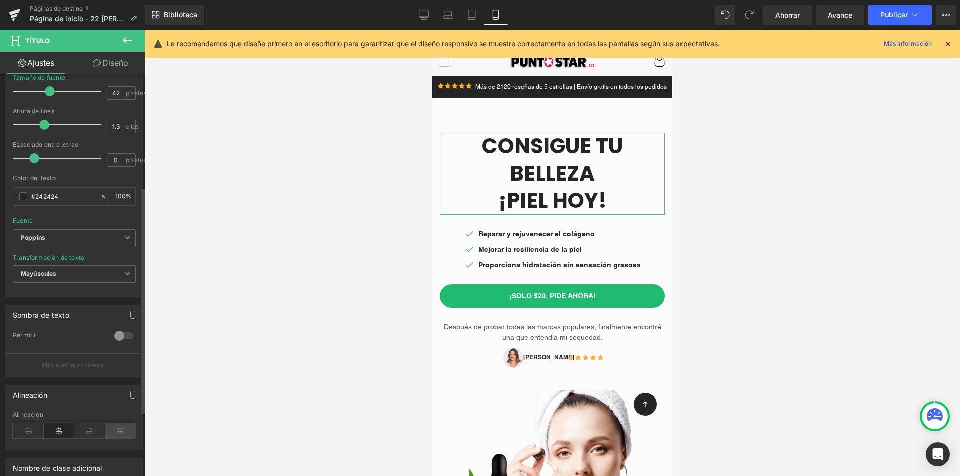
click at [108, 427] on icon at bounding box center [120, 430] width 31 height 15
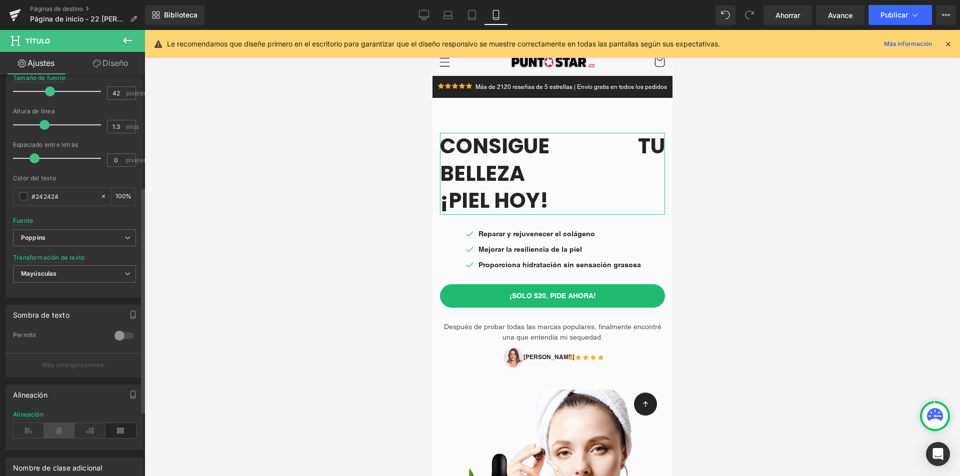
click at [58, 432] on icon at bounding box center [59, 430] width 31 height 15
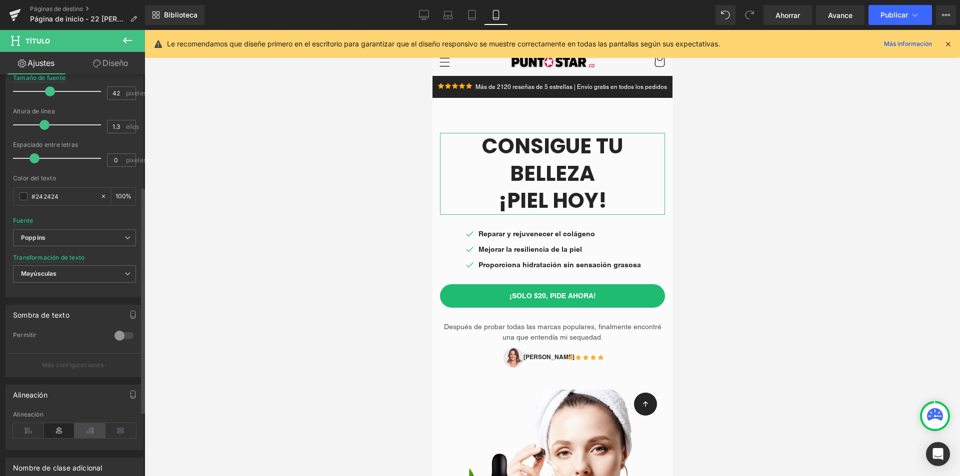
click at [74, 433] on icon at bounding box center [89, 430] width 31 height 15
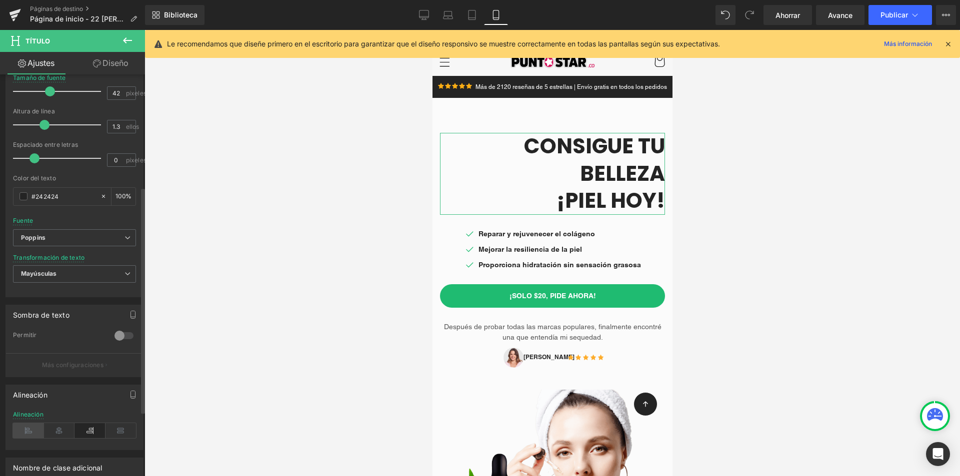
click at [26, 430] on icon at bounding box center [28, 430] width 31 height 15
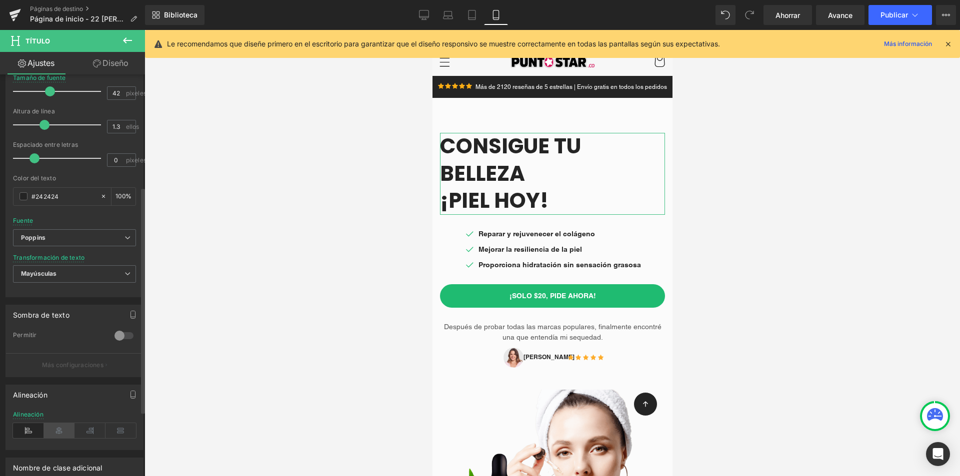
click at [64, 432] on icon at bounding box center [59, 430] width 31 height 15
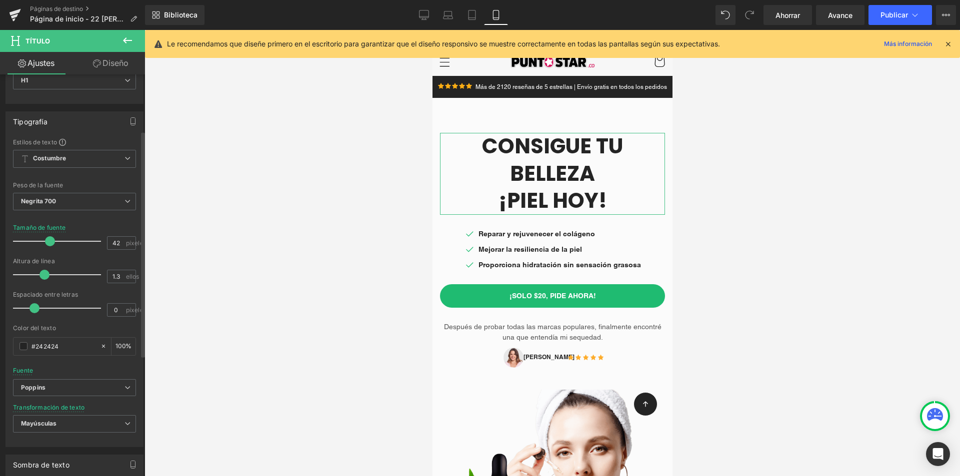
scroll to position [100, 0]
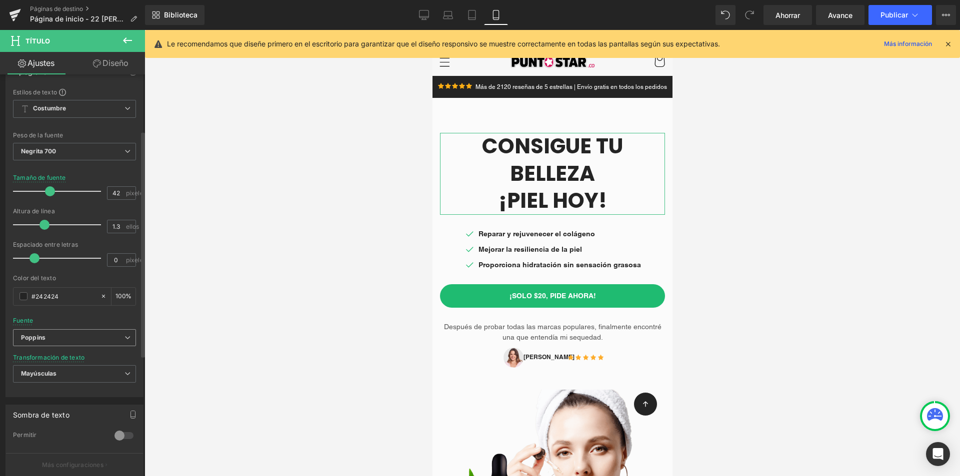
click at [95, 332] on span "Poppins" at bounding box center [74, 337] width 123 height 17
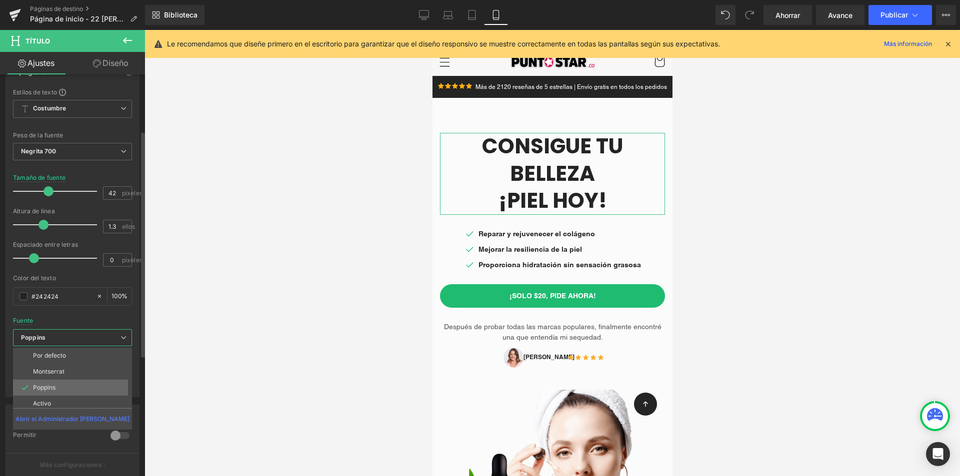
scroll to position [36, 0]
click at [67, 417] on font "Abrir el Administrador [PERSON_NAME]" at bounding box center [72, 418] width 114 height 7
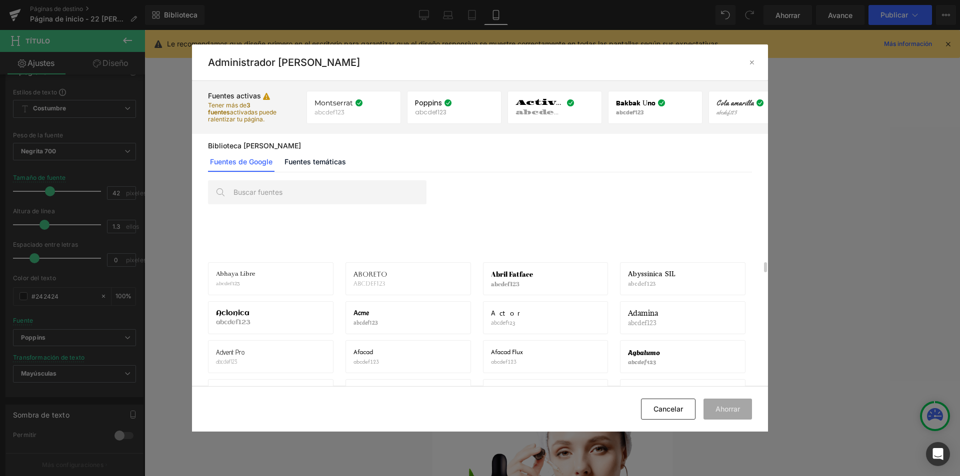
scroll to position [50, 0]
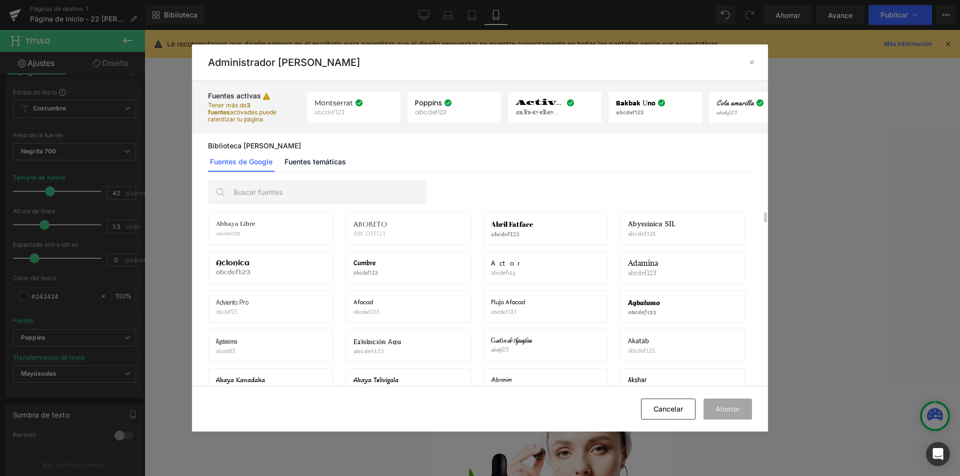
click at [750, 62] on icon at bounding box center [752, 62] width 8 height 8
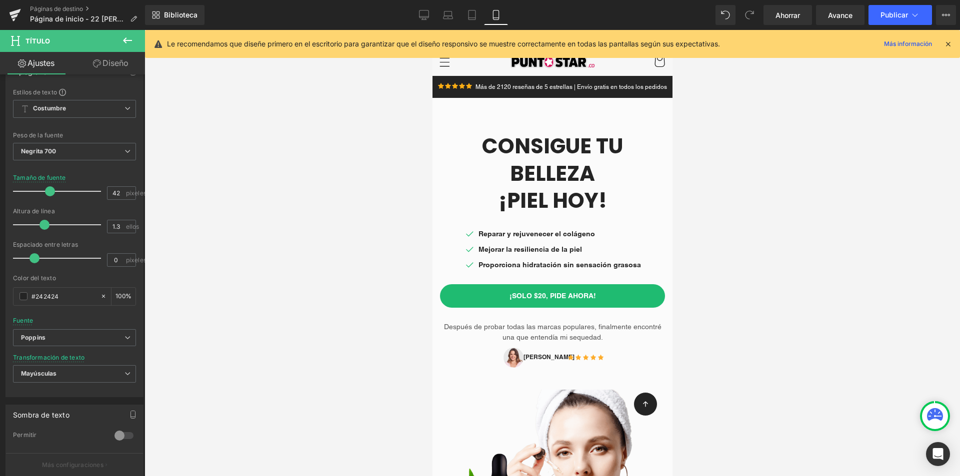
click at [379, 187] on div at bounding box center [551, 253] width 815 height 446
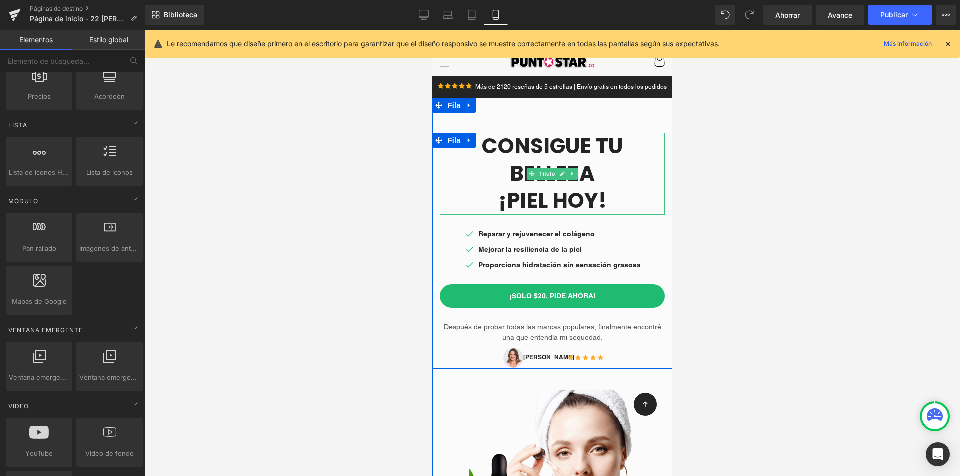
click at [558, 160] on font "Consigue tu belleza" at bounding box center [551, 159] width 141 height 57
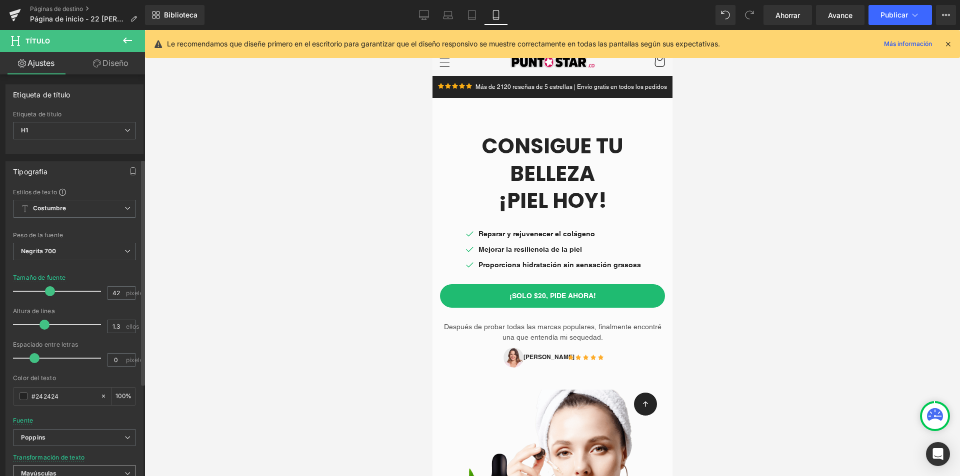
scroll to position [150, 0]
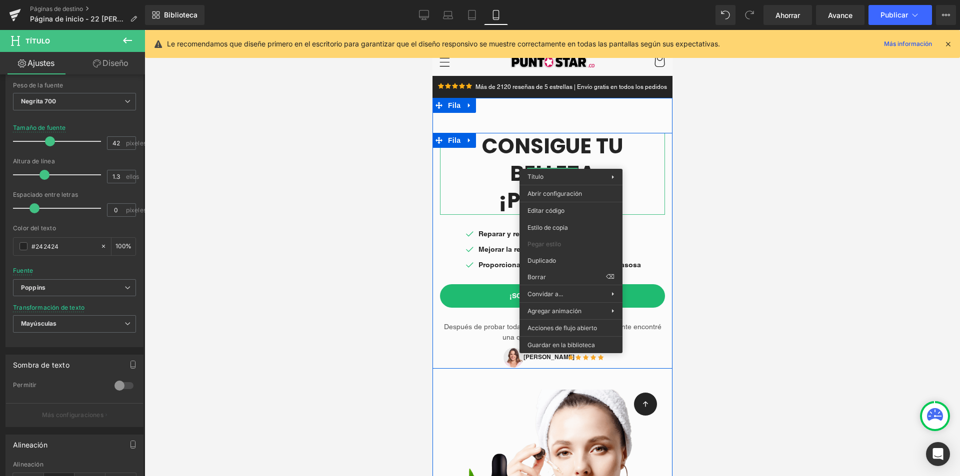
click at [515, 153] on font "Consigue tu belleza" at bounding box center [551, 159] width 141 height 57
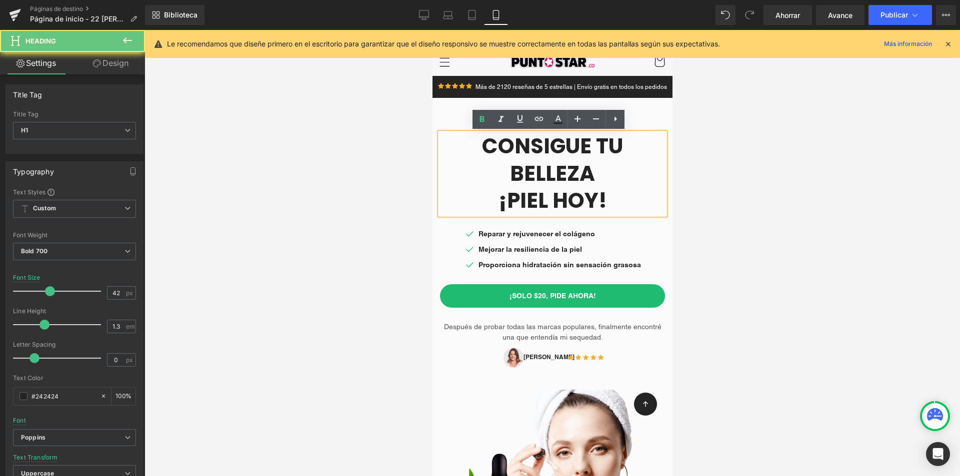
click at [515, 153] on font "Consigue tu belleza" at bounding box center [551, 159] width 141 height 57
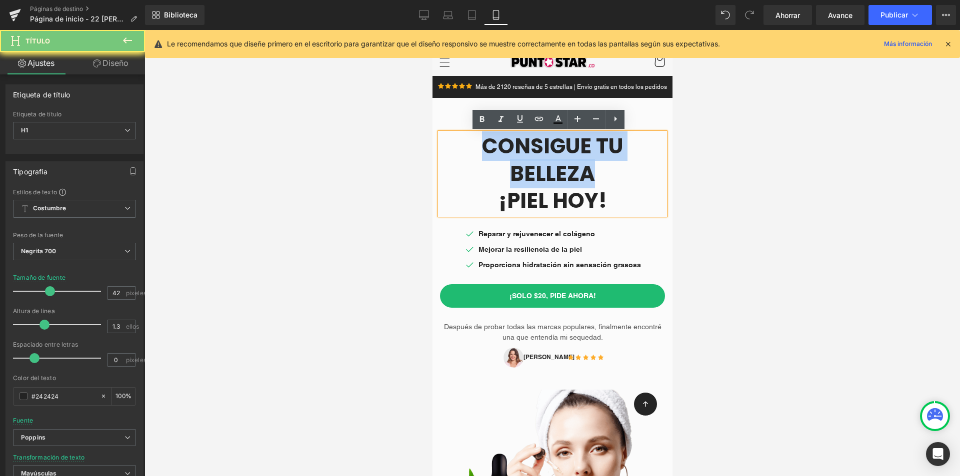
click at [557, 205] on font "¡Piel HOY!" at bounding box center [552, 200] width 108 height 29
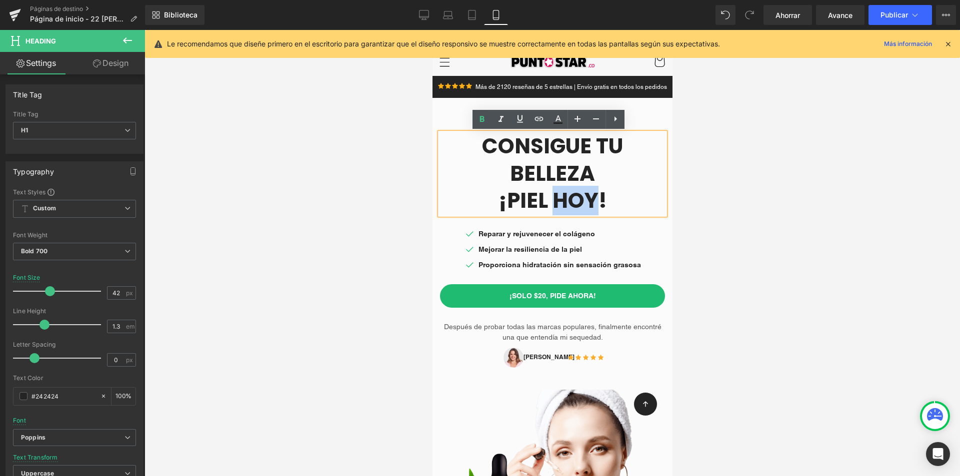
click at [557, 205] on font "¡Piel HOY!" at bounding box center [552, 200] width 108 height 29
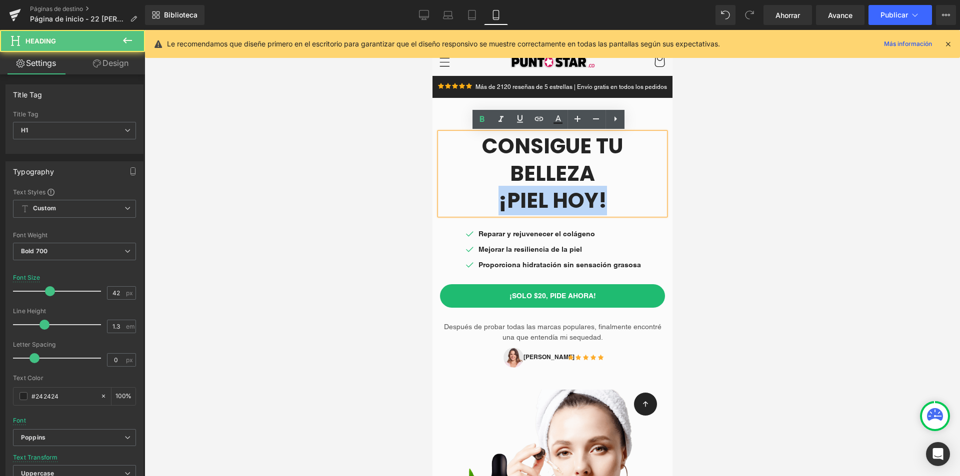
click at [612, 209] on h1 "¡Piel HOY!" at bounding box center [551, 200] width 225 height 27
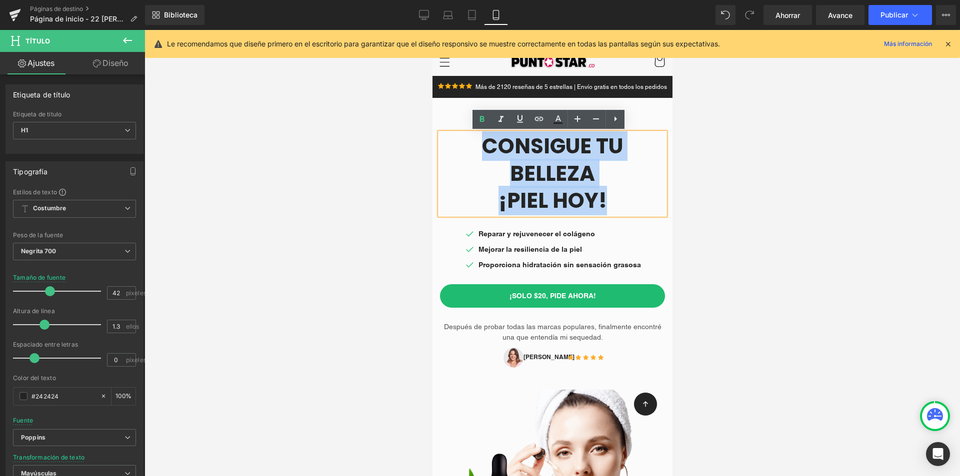
drag, startPoint x: 606, startPoint y: 202, endPoint x: 475, endPoint y: 156, distance: 138.2
click at [475, 156] on div "Consigue tu belleza ¡Piel HOY!" at bounding box center [551, 174] width 225 height 82
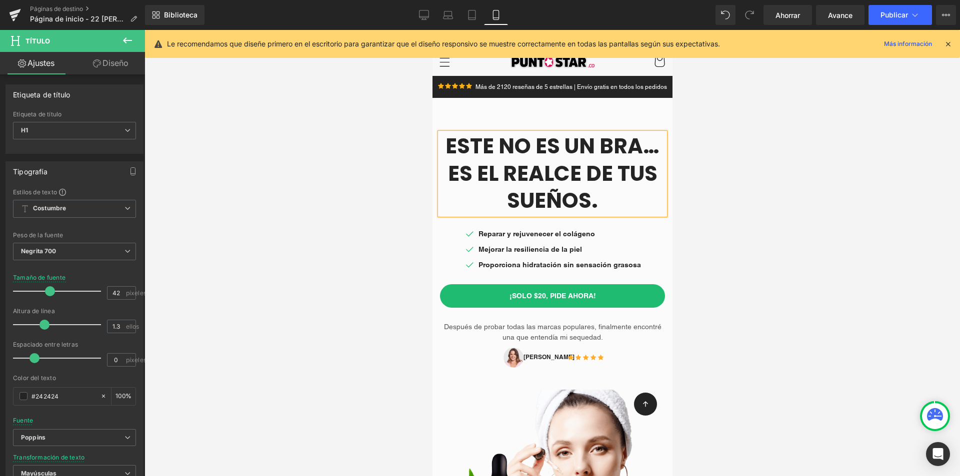
click at [444, 141] on h1 "Este no es un bra… es el realce de tus sueños." at bounding box center [551, 174] width 225 height 82
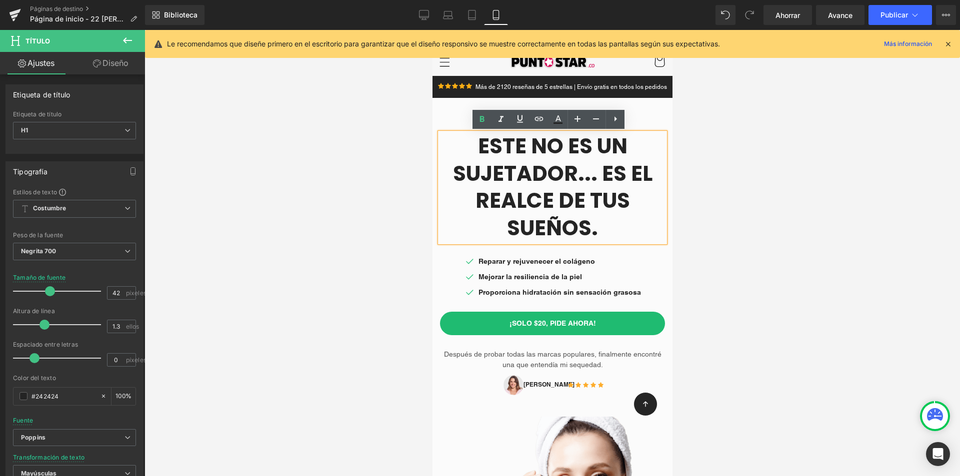
click at [476, 150] on font "Este no es un sujetador... es el realce de tus sueños." at bounding box center [551, 186] width 199 height 111
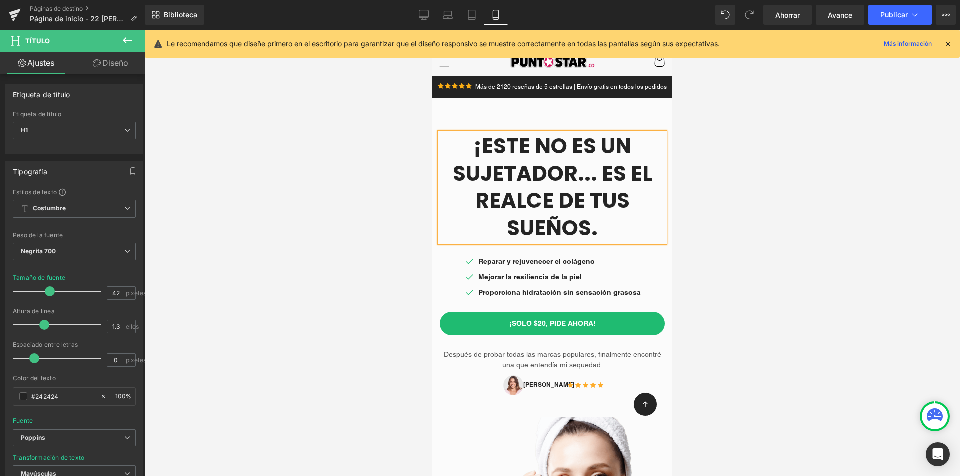
click at [575, 174] on font "¡Este no es un sujetador... es el realce de tus sueños." at bounding box center [551, 186] width 199 height 111
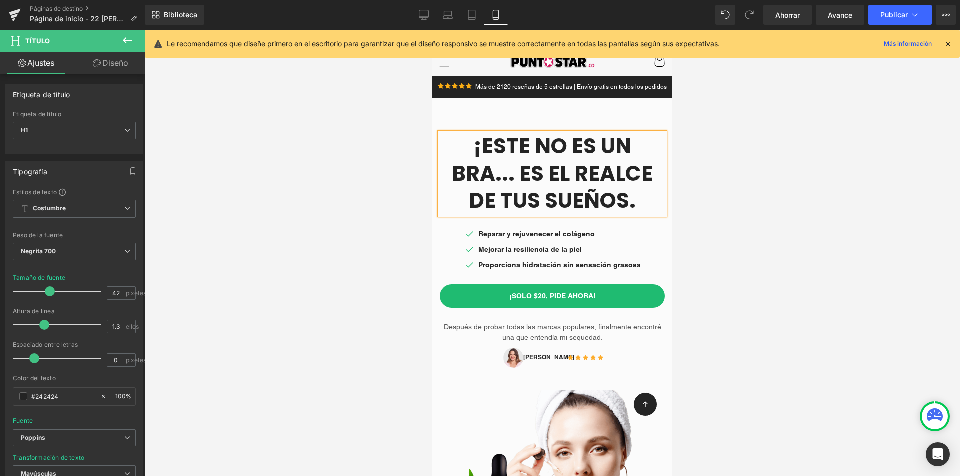
click at [594, 203] on h1 "¡Este no es un bra... es el realce de tus sueños." at bounding box center [551, 174] width 225 height 82
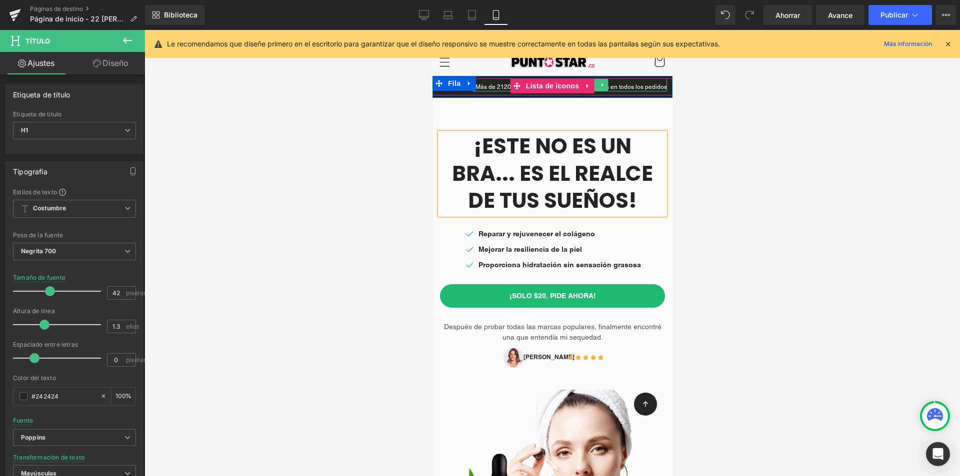
click at [629, 83] on font "Más de 2120 reseñas de 5 estrellas | Envío gratis en todos los pedidos" at bounding box center [570, 86] width 191 height 7
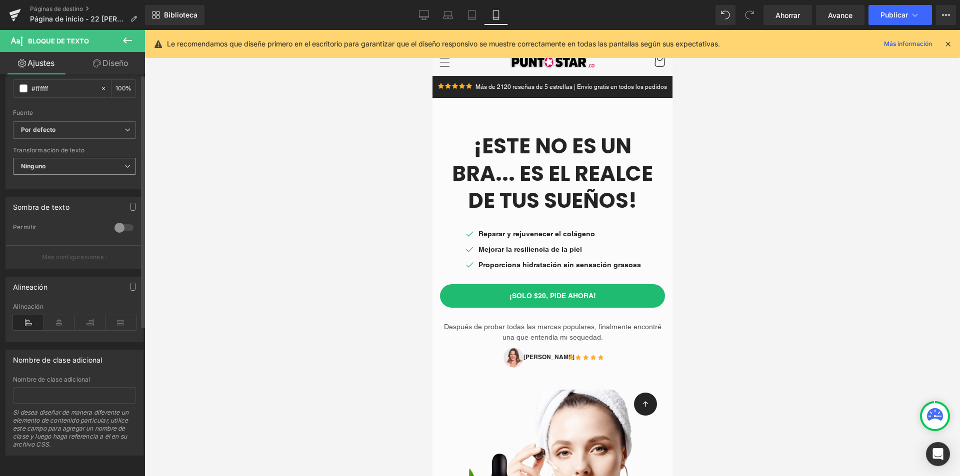
scroll to position [0, 0]
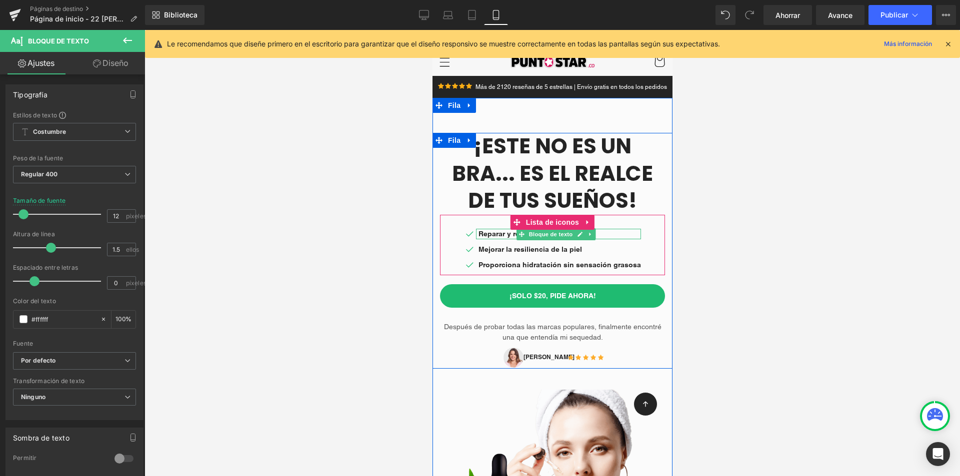
click at [478, 234] on font "Reparar y rejuvenecer el colágeno" at bounding box center [536, 234] width 116 height 8
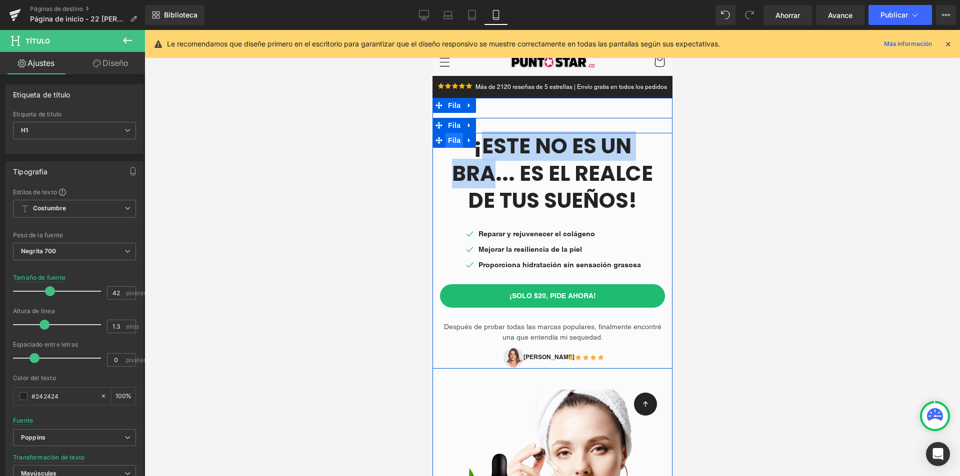
drag, startPoint x: 642, startPoint y: 147, endPoint x: 444, endPoint y: 144, distance: 198.0
click at [444, 144] on div "¡Este no es un bra... es el realce de tus sueños! Título Icono Reparar y rejuve…" at bounding box center [552, 251] width 240 height 236
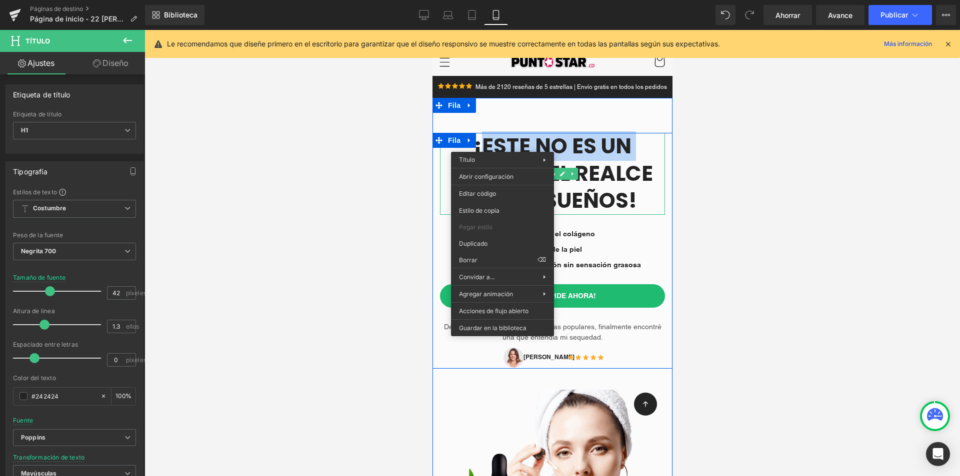
click at [502, 144] on font "¡Este no es un bra... es el realce de tus sueños!" at bounding box center [551, 173] width 201 height 84
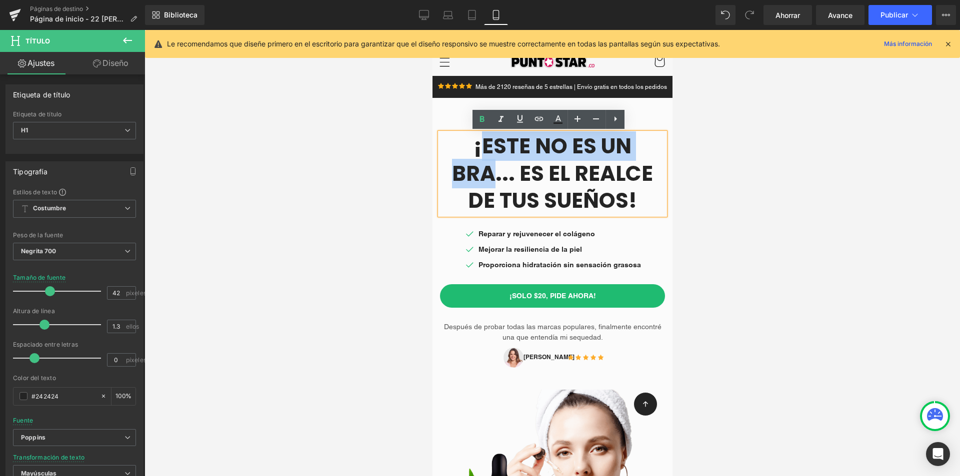
drag, startPoint x: 445, startPoint y: 145, endPoint x: 643, endPoint y: 144, distance: 197.4
click at [643, 144] on font "¡Este no es un bra... es el realce de tus sueños!" at bounding box center [551, 173] width 201 height 84
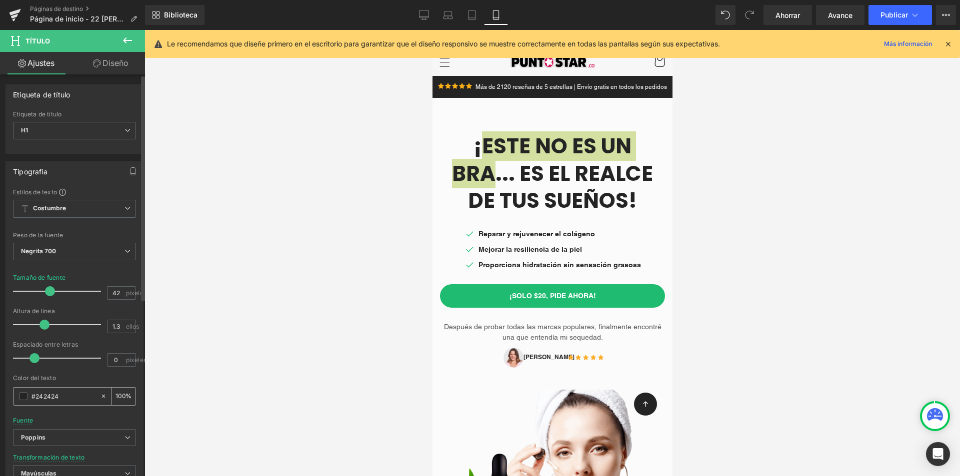
click at [24, 397] on span at bounding box center [23, 396] width 8 height 8
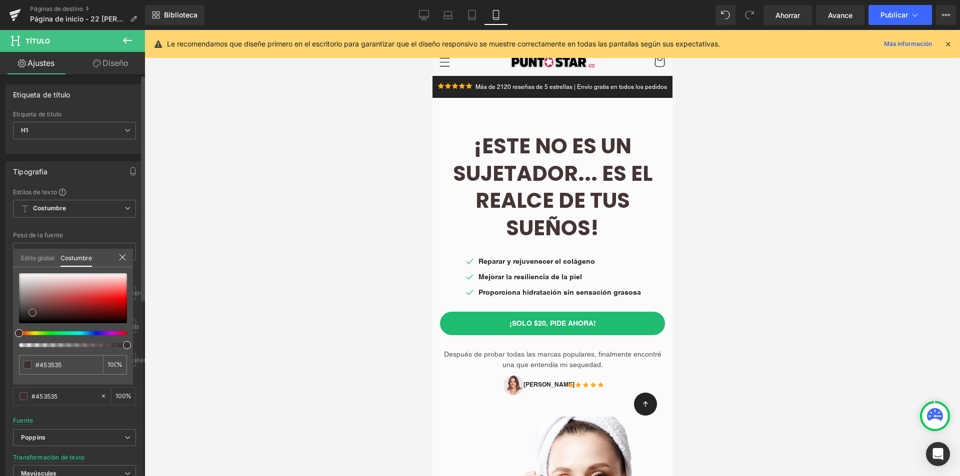
drag, startPoint x: 19, startPoint y: 315, endPoint x: 33, endPoint y: 312, distance: 13.9
click at [33, 312] on span at bounding box center [32, 313] width 8 height 8
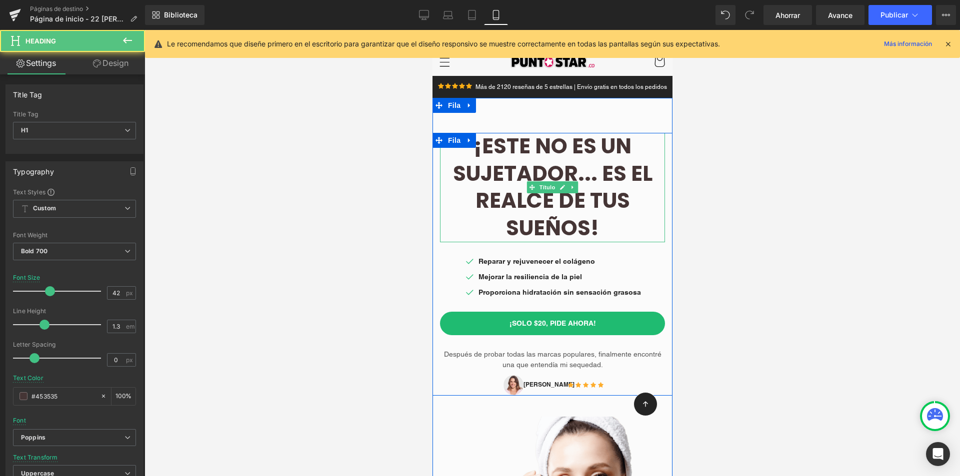
click at [642, 227] on h1 "¡Este no es un sujetador... es el realce de tus sueños!" at bounding box center [551, 187] width 225 height 109
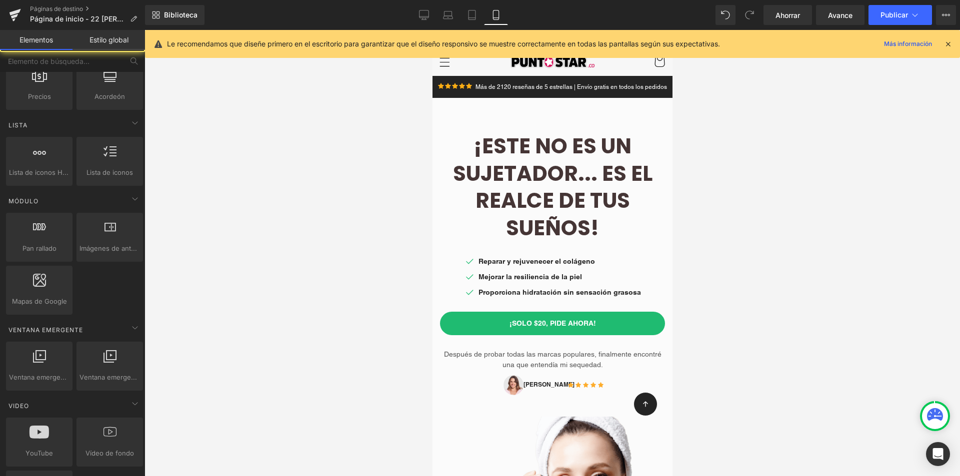
click at [708, 220] on div at bounding box center [551, 253] width 815 height 446
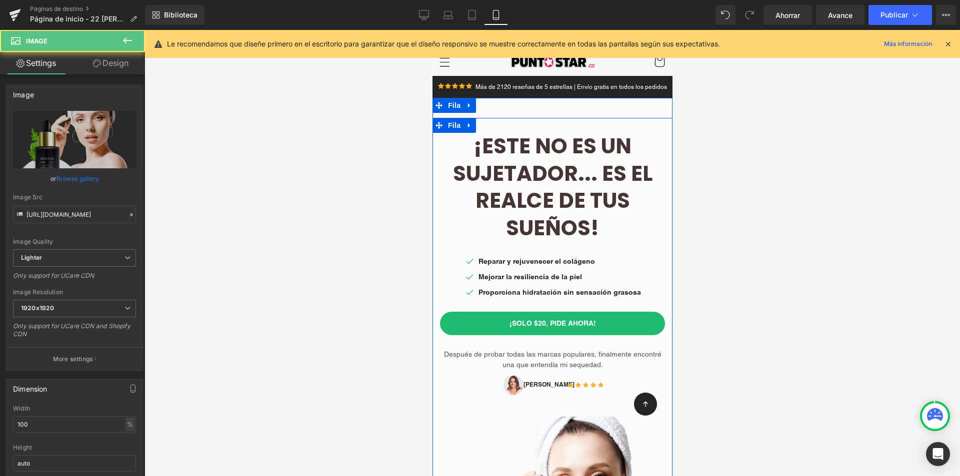
drag, startPoint x: 604, startPoint y: 453, endPoint x: 603, endPoint y: 373, distance: 80.0
click at [603, 373] on div "¡Este no es un sujetador... es el realce de tus sueños! Título Icono Reparar y …" at bounding box center [552, 369] width 240 height 503
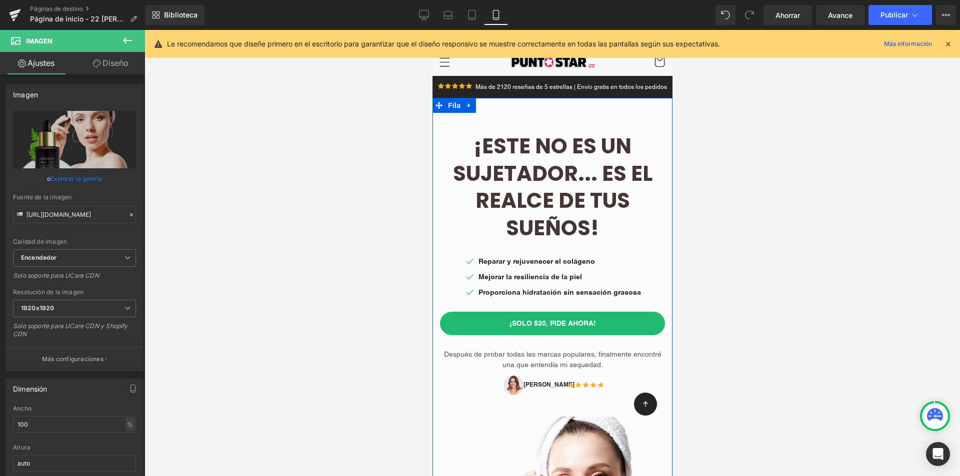
scroll to position [100, 0]
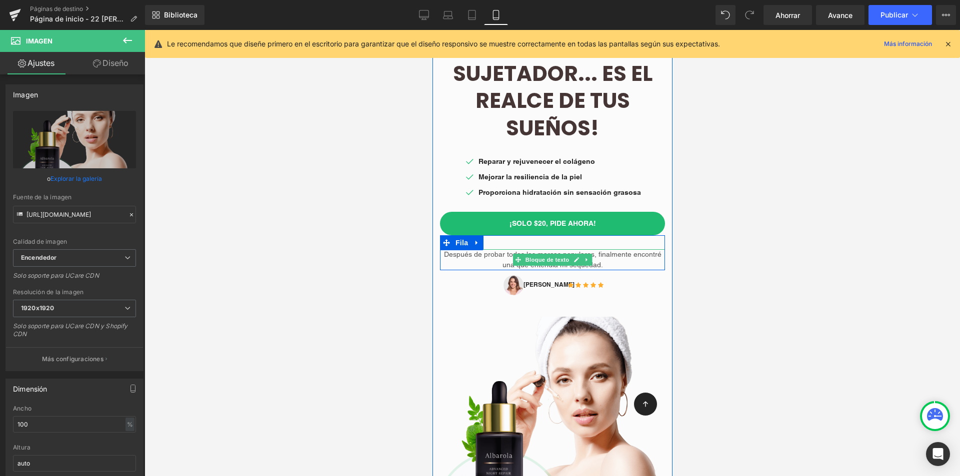
click at [469, 256] on font "Después de probar todas las marcas populares, finalmente encontré una que enten…" at bounding box center [551, 259] width 217 height 18
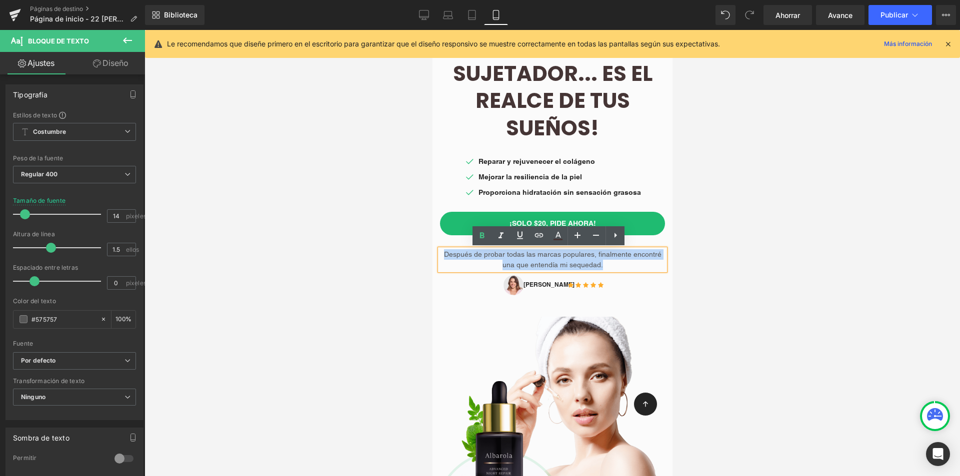
drag, startPoint x: 445, startPoint y: 253, endPoint x: 603, endPoint y: 260, distance: 157.6
click at [603, 260] on p "Después de probar todas las marcas populares, finalmente encontré una que enten…" at bounding box center [551, 259] width 225 height 21
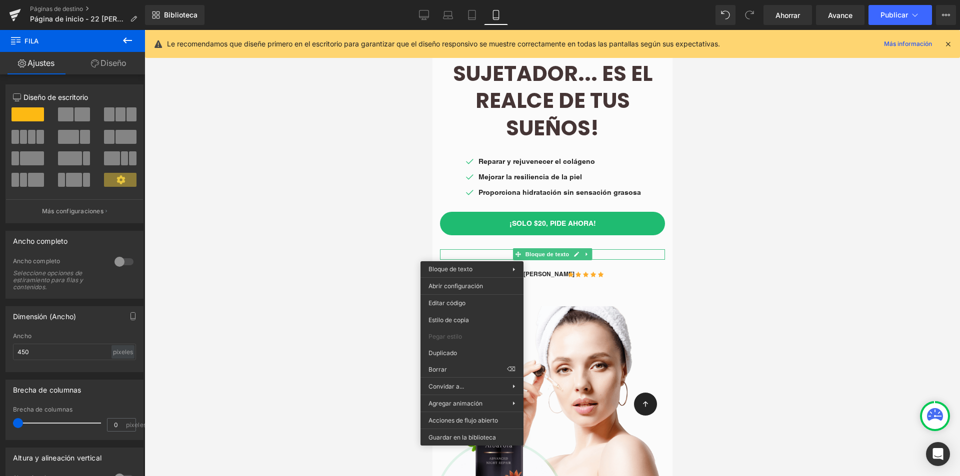
click at [756, 252] on div at bounding box center [551, 253] width 815 height 446
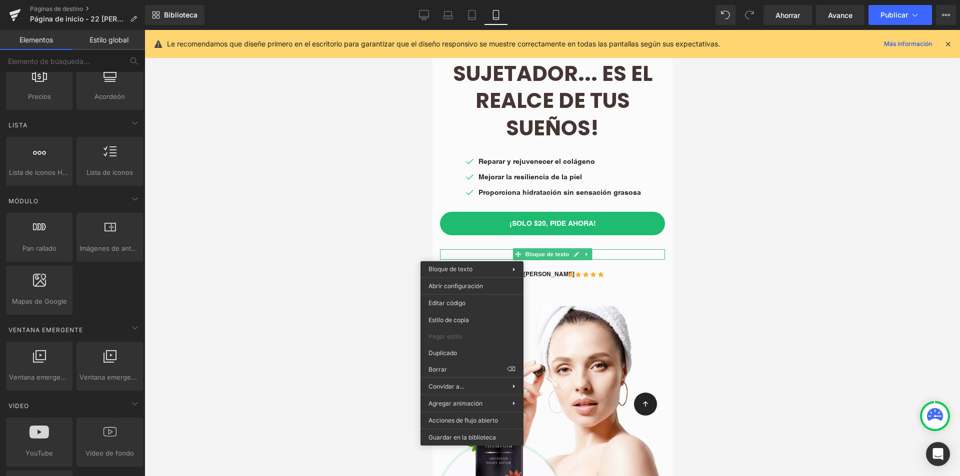
click at [698, 252] on div at bounding box center [551, 253] width 815 height 446
click at [694, 258] on div at bounding box center [551, 253] width 815 height 446
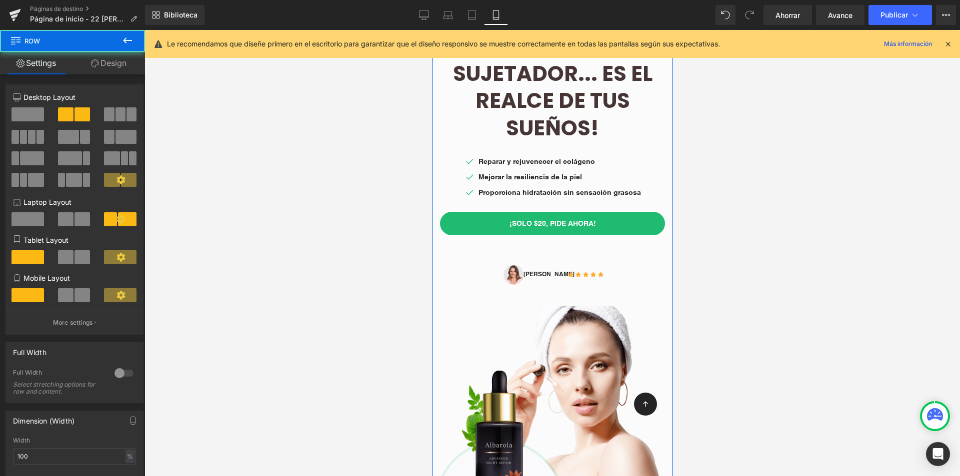
click at [660, 291] on div "Imagen" at bounding box center [552, 397] width 240 height 225
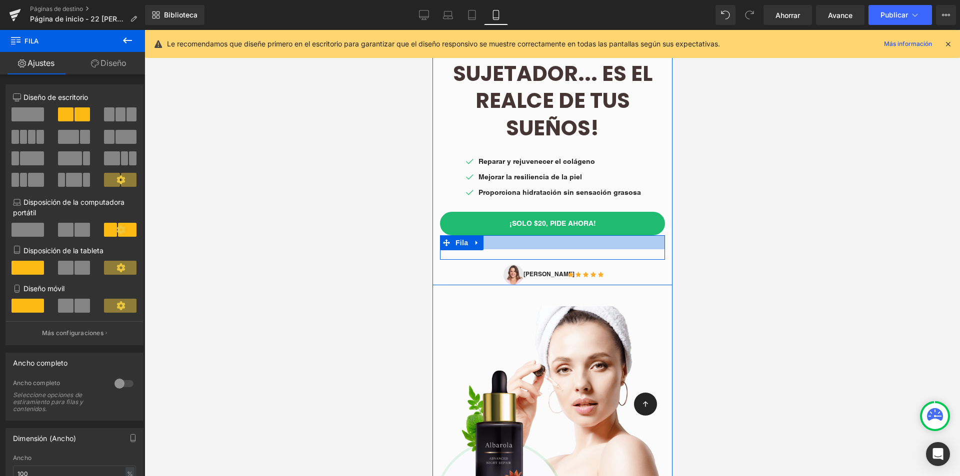
drag, startPoint x: 545, startPoint y: 244, endPoint x: 546, endPoint y: 252, distance: 8.5
click at [546, 244] on div at bounding box center [551, 242] width 225 height 14
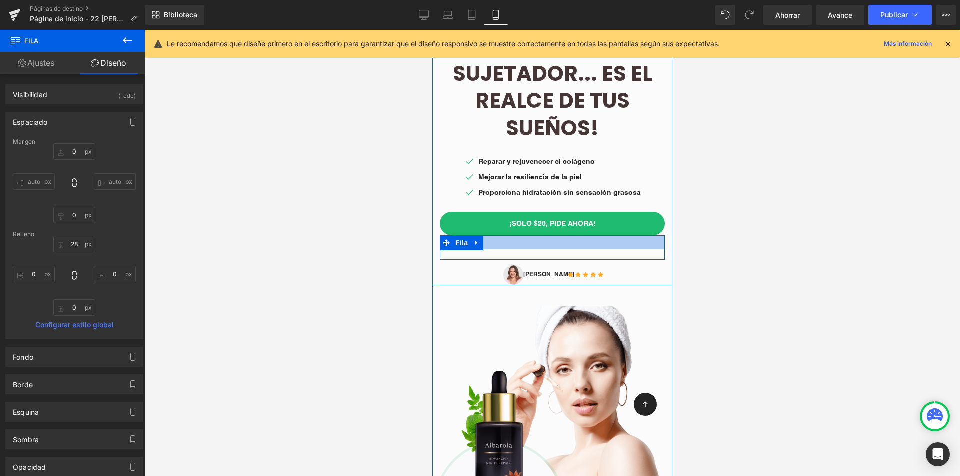
click at [497, 244] on div at bounding box center [551, 242] width 225 height 14
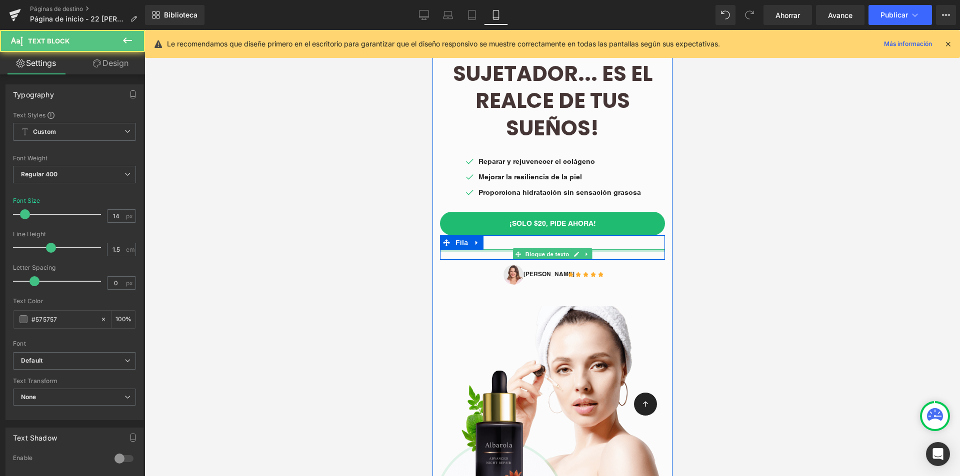
click at [497, 251] on div at bounding box center [551, 250] width 225 height 2
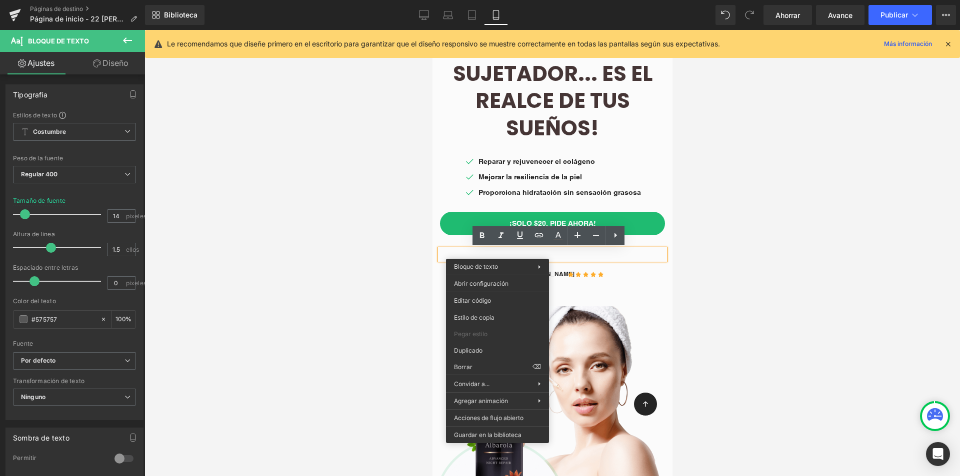
click at [799, 152] on div at bounding box center [551, 253] width 815 height 446
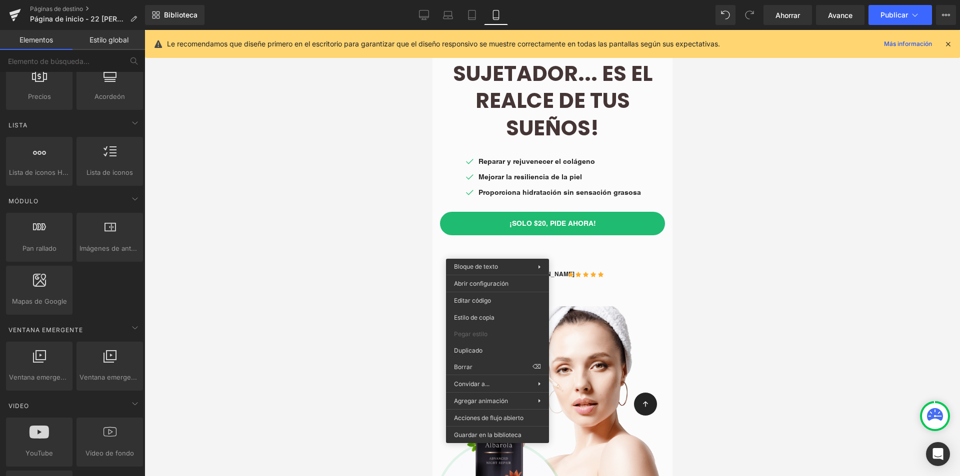
click at [783, 224] on div at bounding box center [551, 253] width 815 height 446
click at [712, 277] on div at bounding box center [551, 253] width 815 height 446
click at [408, 245] on div at bounding box center [551, 253] width 815 height 446
click at [408, 243] on div at bounding box center [551, 253] width 815 height 446
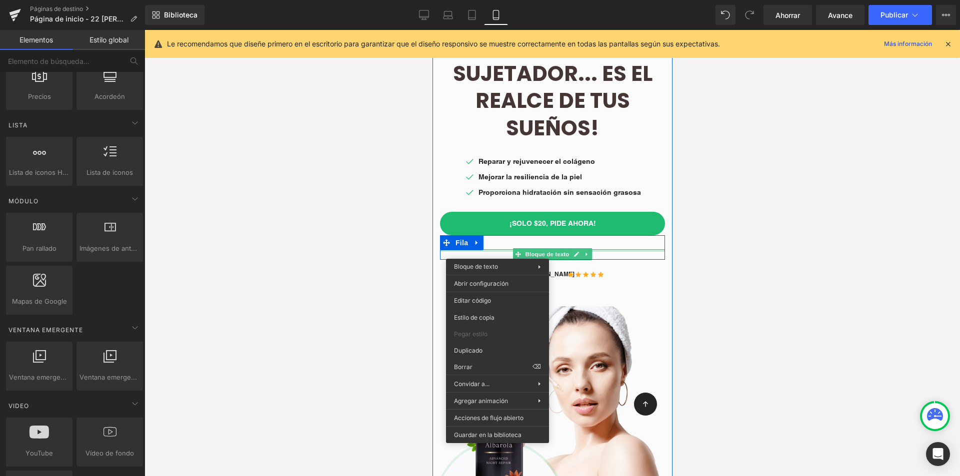
click at [494, 248] on div at bounding box center [551, 242] width 225 height 14
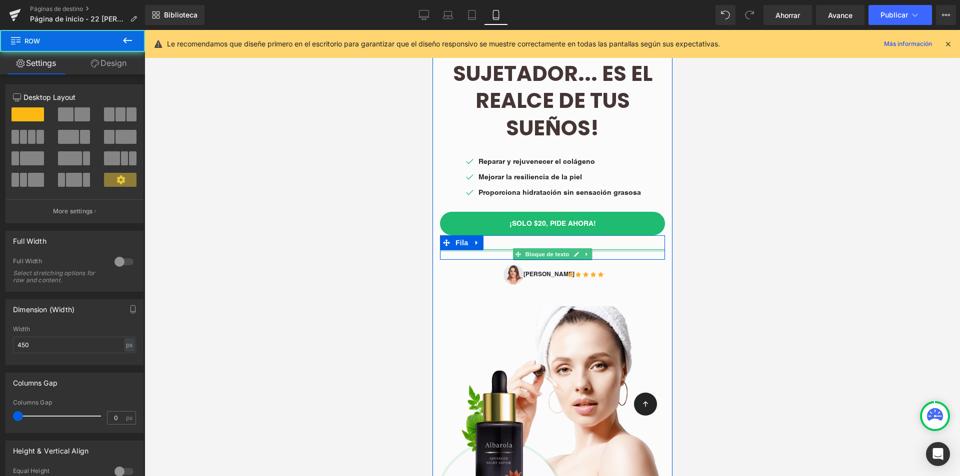
click at [494, 248] on div at bounding box center [551, 242] width 225 height 14
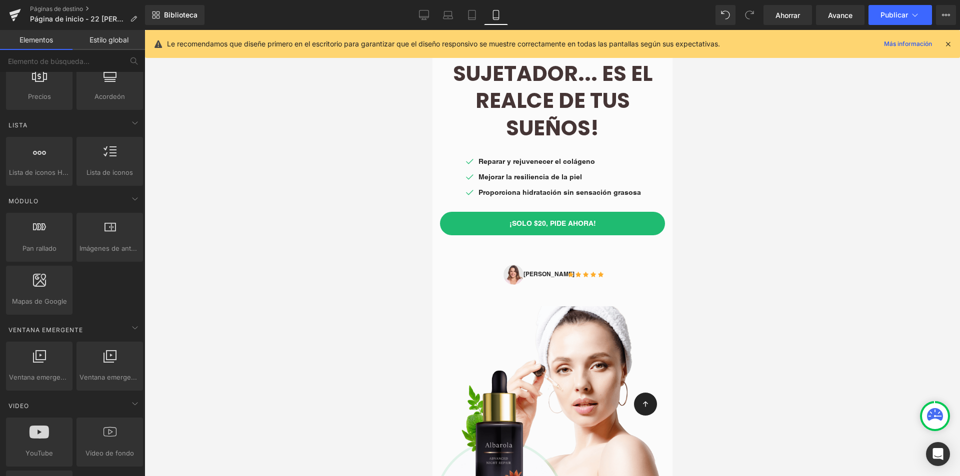
click at [790, 256] on div at bounding box center [551, 253] width 815 height 446
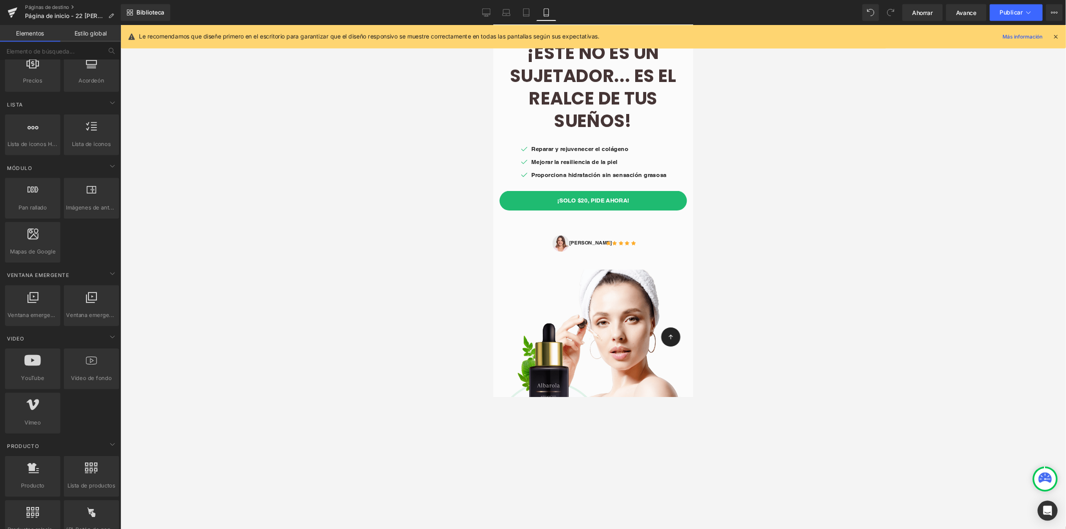
scroll to position [0, 0]
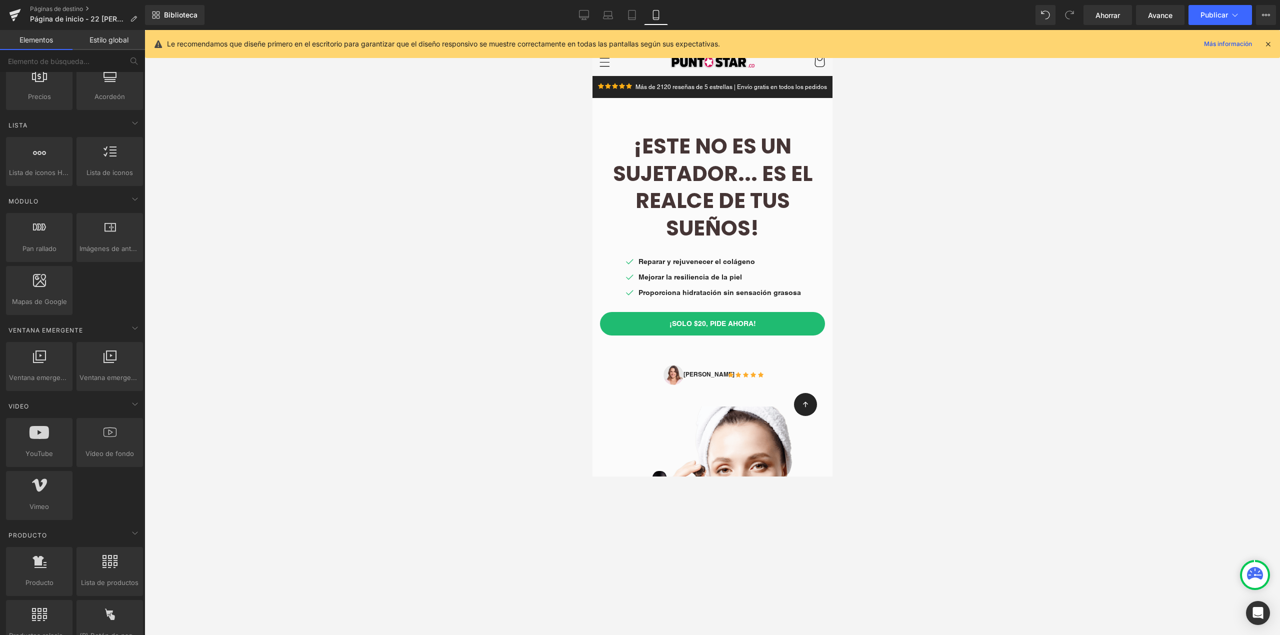
click at [959, 185] on div at bounding box center [711, 332] width 1135 height 605
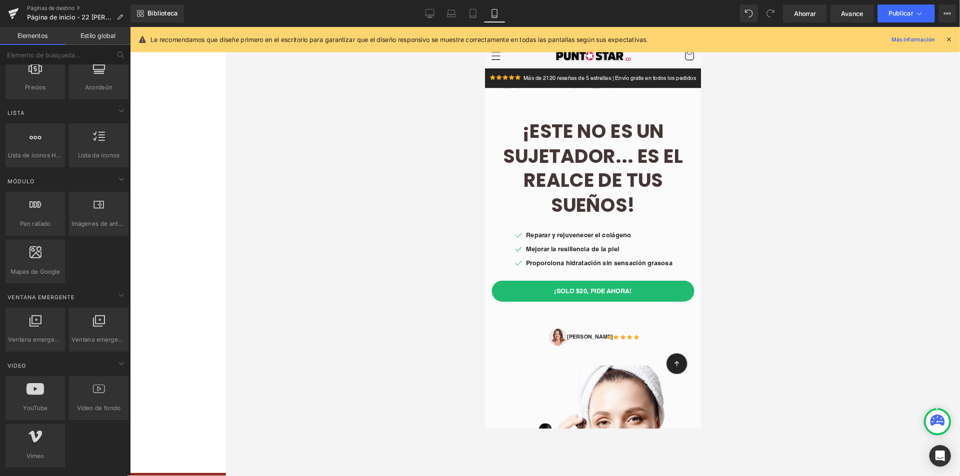
scroll to position [400, 0]
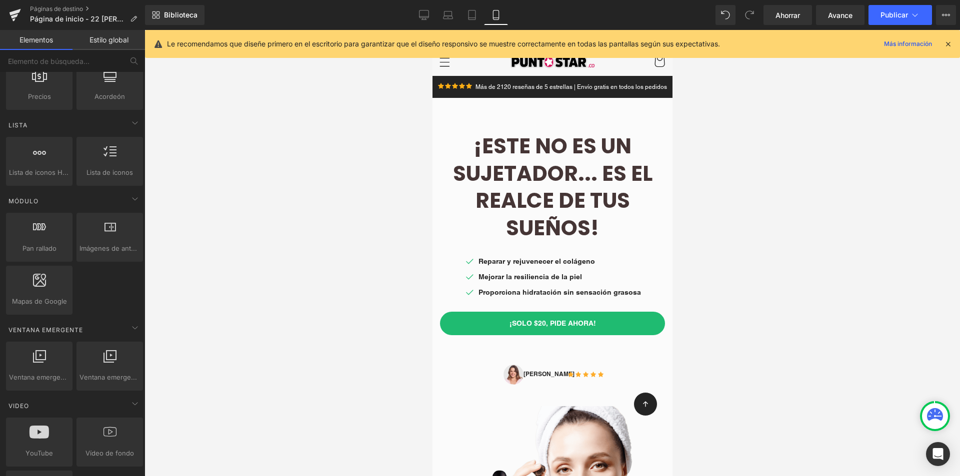
click at [486, 124] on div "¡Este no es un sujetador... es el realce de tus sueños! Título Icono Reparar y …" at bounding box center [552, 364] width 240 height 493
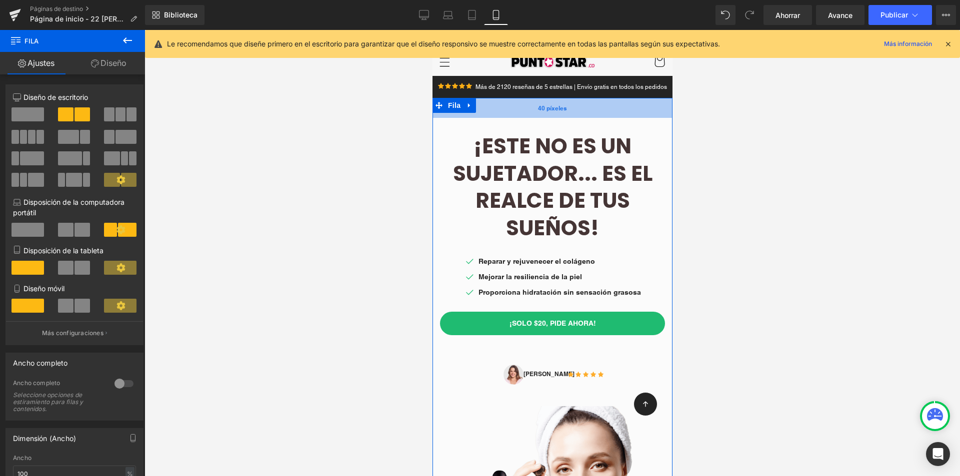
click at [506, 109] on div "40 píxeles" at bounding box center [552, 108] width 240 height 20
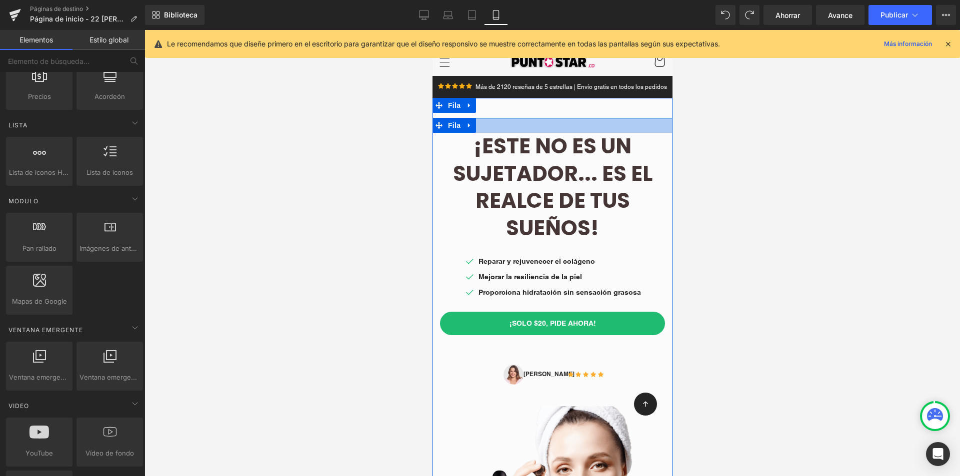
click at [486, 126] on div at bounding box center [552, 125] width 240 height 15
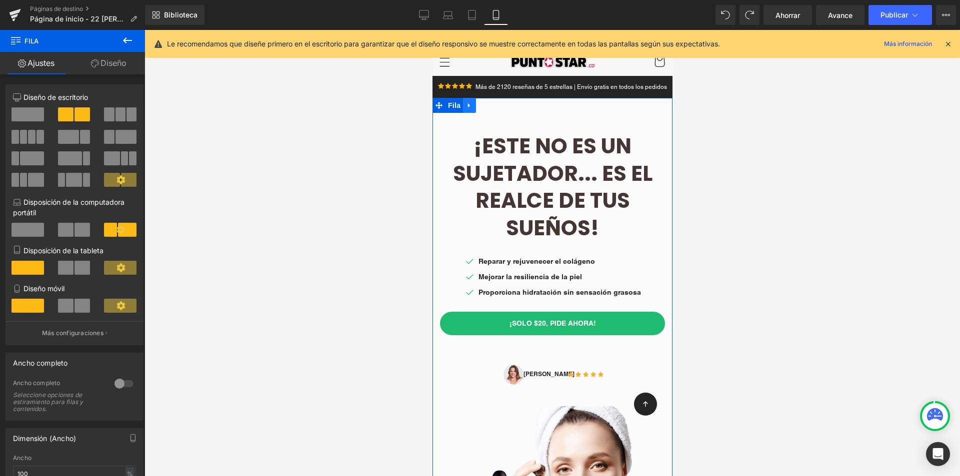
click at [467, 105] on icon at bounding box center [468, 105] width 2 height 4
click at [491, 102] on icon at bounding box center [494, 105] width 7 height 7
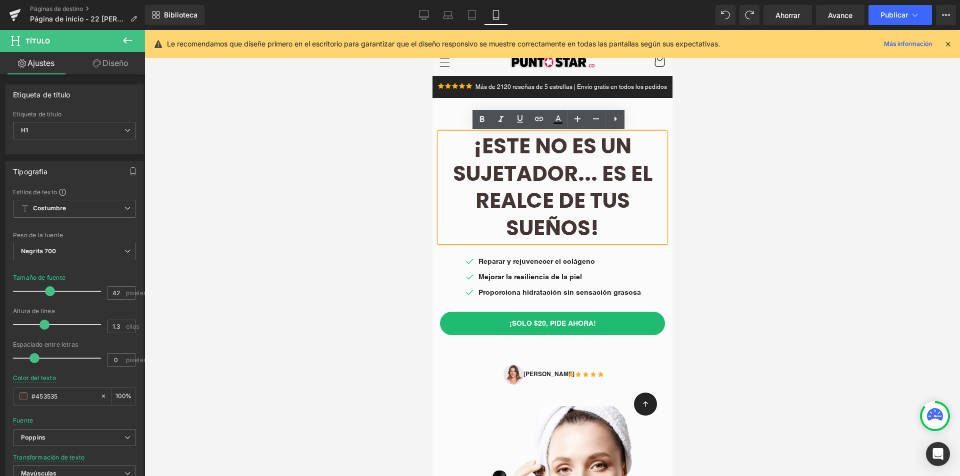
click at [448, 143] on h1 "¡Este no es un sujetador... es el realce de tus sueños!" at bounding box center [551, 187] width 225 height 109
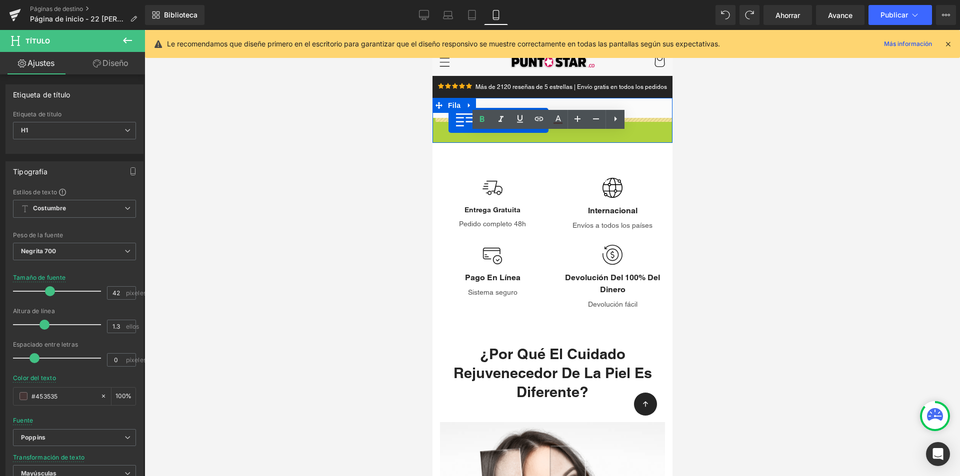
drag, startPoint x: 448, startPoint y: 128, endPoint x: 448, endPoint y: 120, distance: 8.0
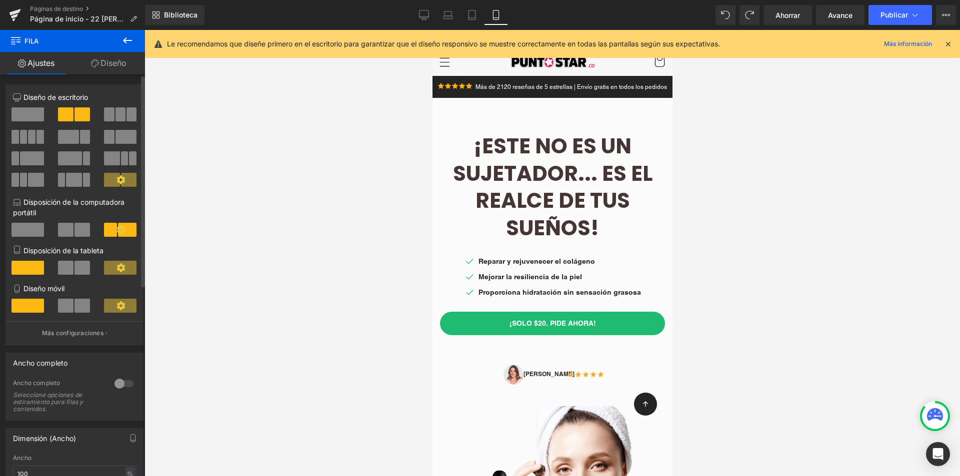
click at [26, 227] on span at bounding box center [27, 230] width 32 height 14
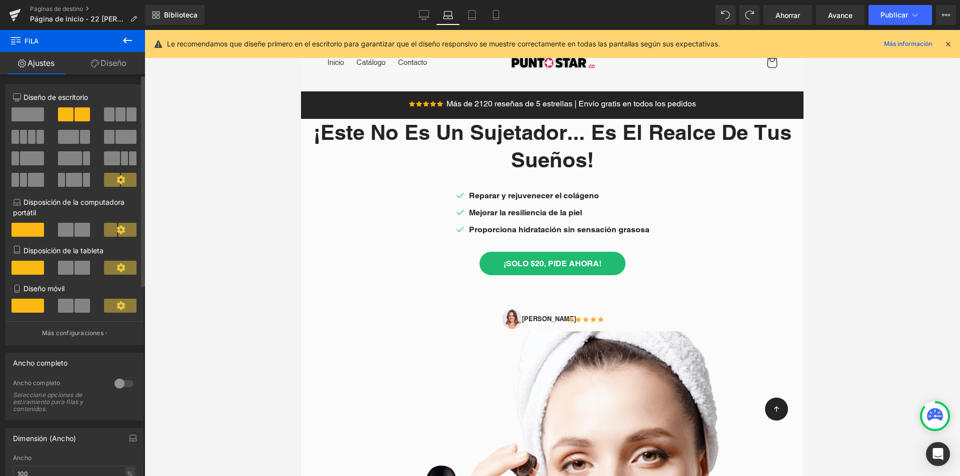
scroll to position [1, 0]
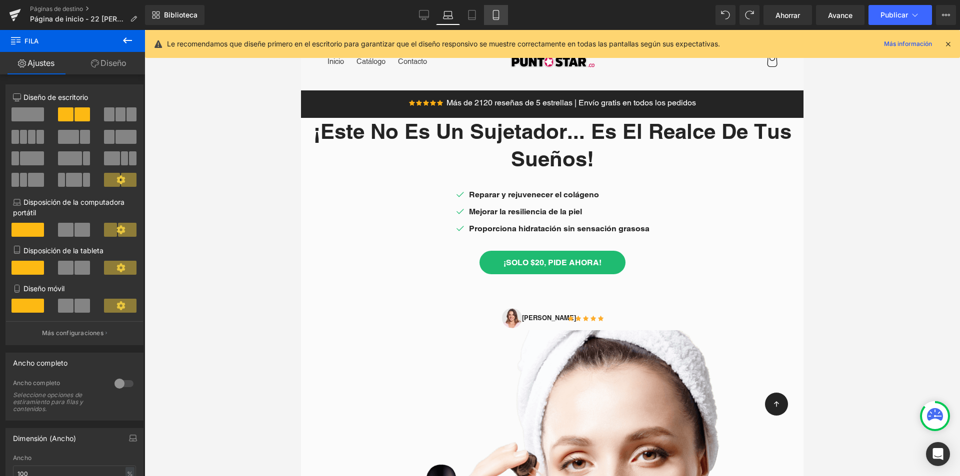
click at [496, 5] on link "Móvil" at bounding box center [496, 15] width 24 height 20
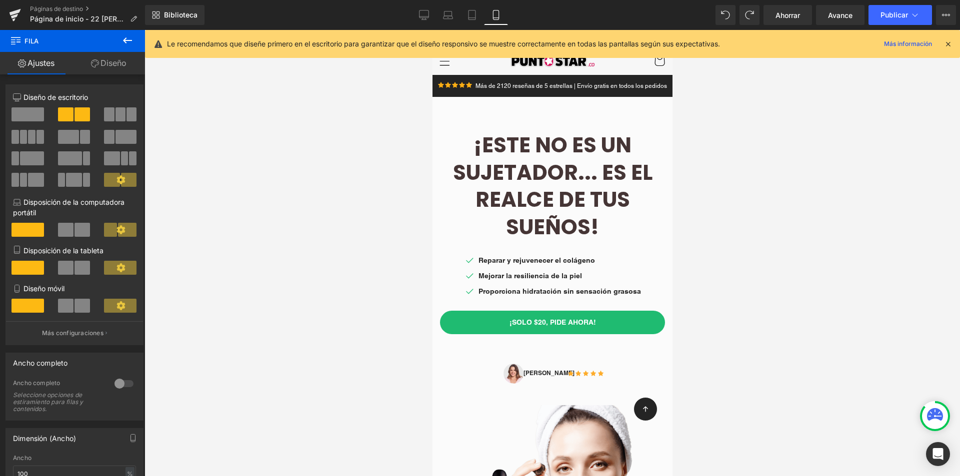
scroll to position [0, 0]
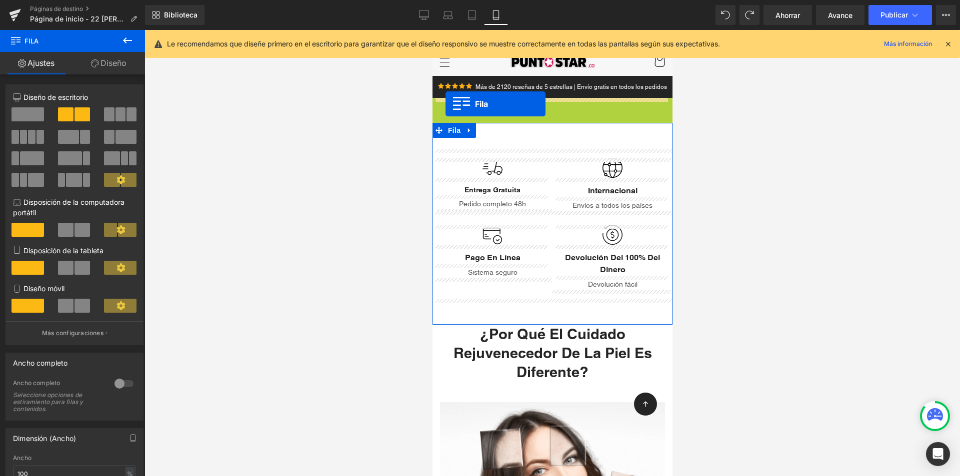
drag, startPoint x: 436, startPoint y: 119, endPoint x: 445, endPoint y: 104, distance: 17.2
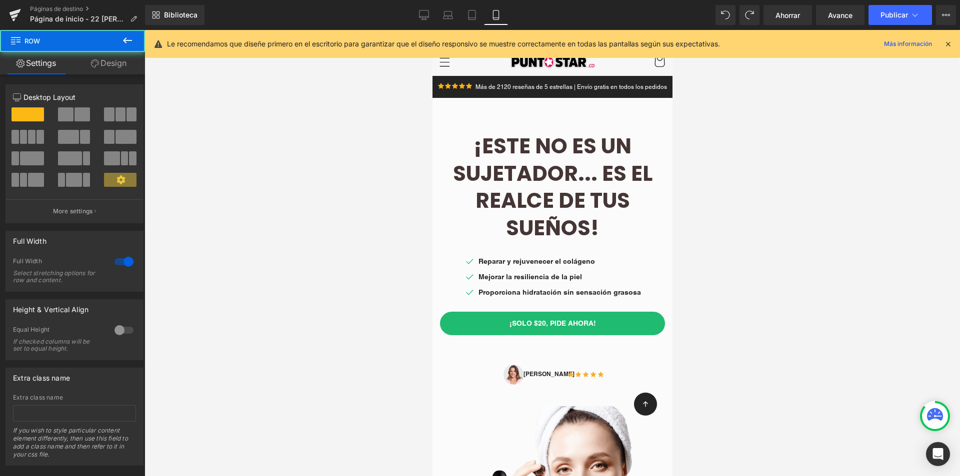
click at [741, 151] on div at bounding box center [551, 253] width 815 height 446
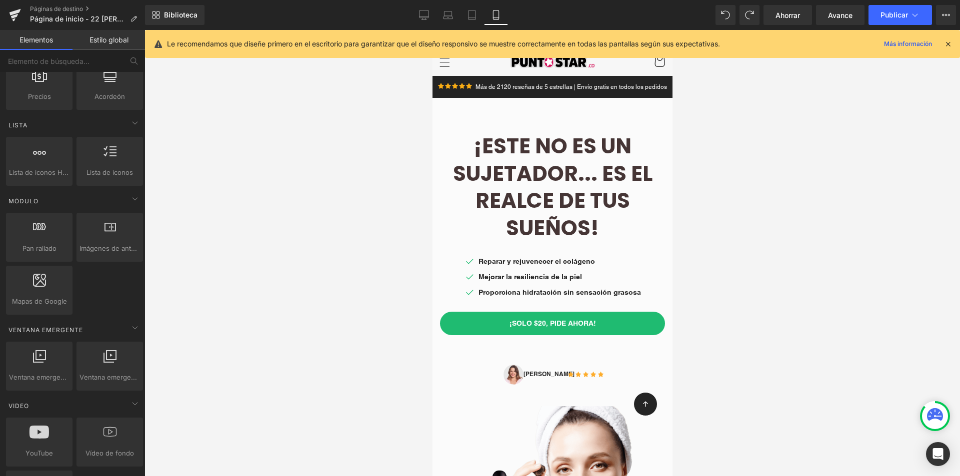
click at [841, 176] on div at bounding box center [551, 253] width 815 height 446
click at [949, 47] on icon at bounding box center [947, 43] width 9 height 9
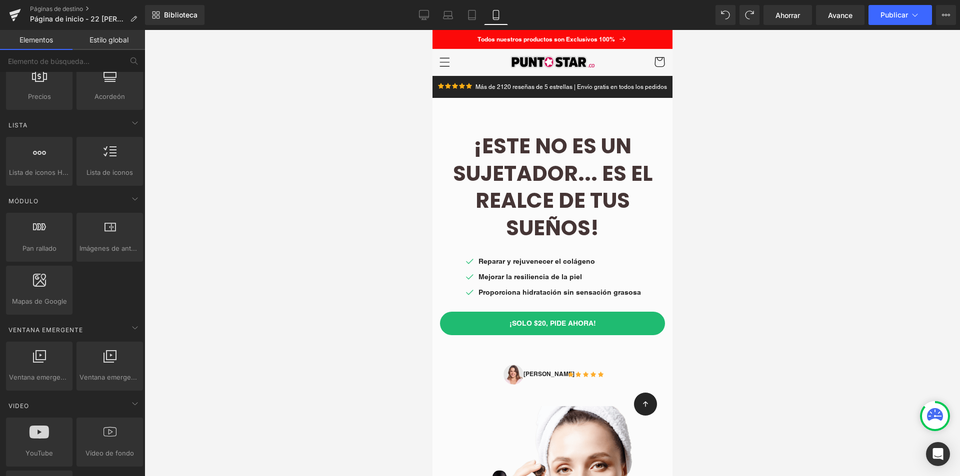
click at [229, 218] on div at bounding box center [551, 253] width 815 height 446
click at [515, 166] on font "¡Este no es un sujetador... es el realce de tus sueños!" at bounding box center [551, 186] width 199 height 111
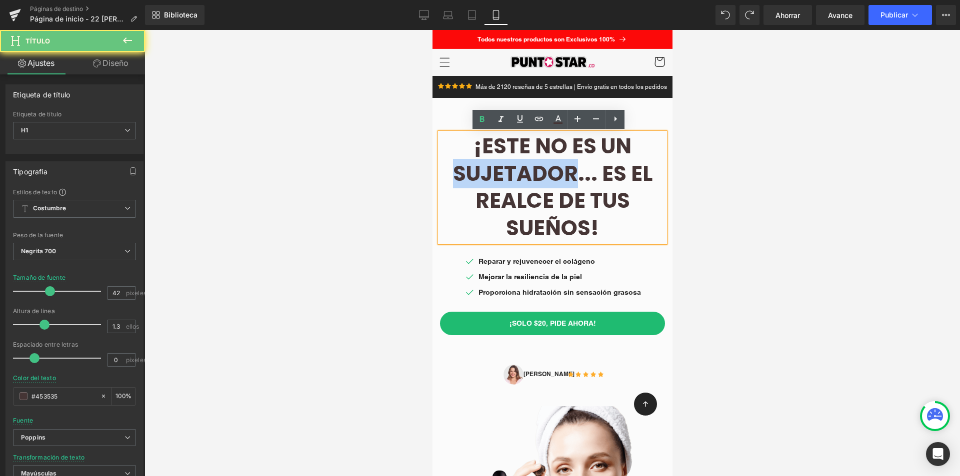
click at [569, 171] on font "¡Este no es un sujetador... es el realce de tus sueños!" at bounding box center [551, 186] width 199 height 111
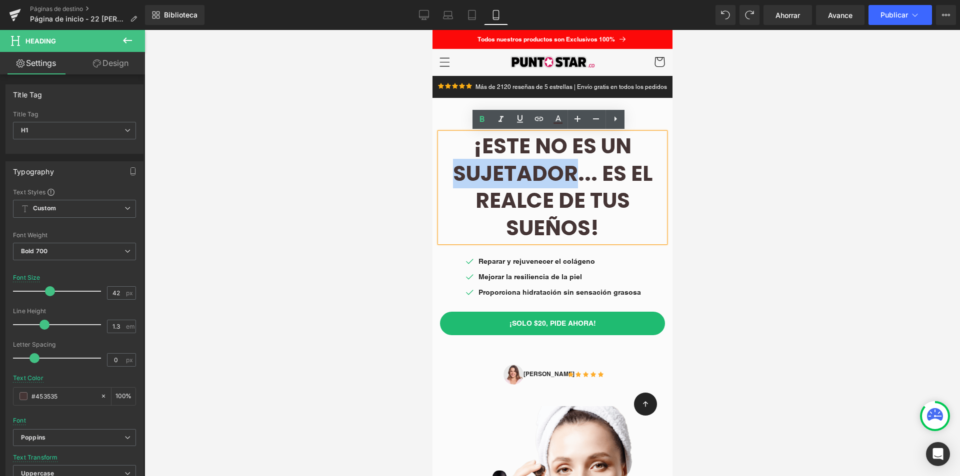
click at [570, 176] on font "¡Este no es un sujetador... es el realce de tus sueños!" at bounding box center [551, 186] width 199 height 111
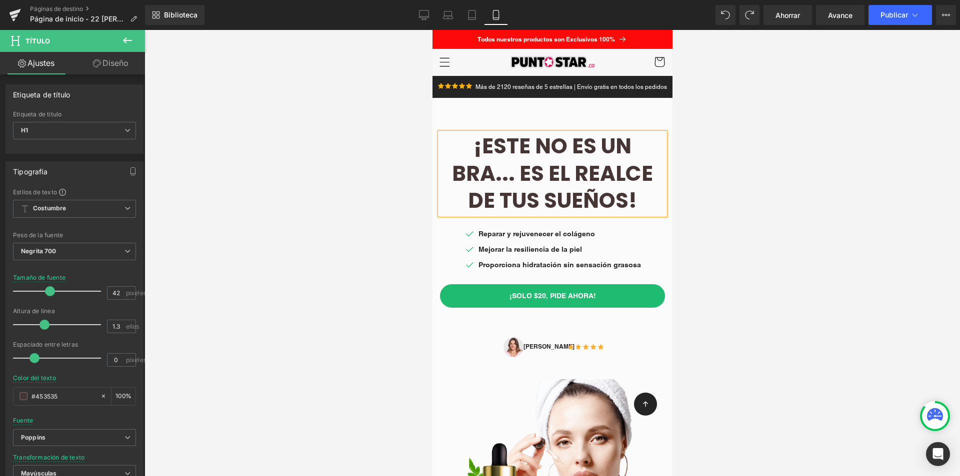
click at [345, 279] on div at bounding box center [551, 253] width 815 height 446
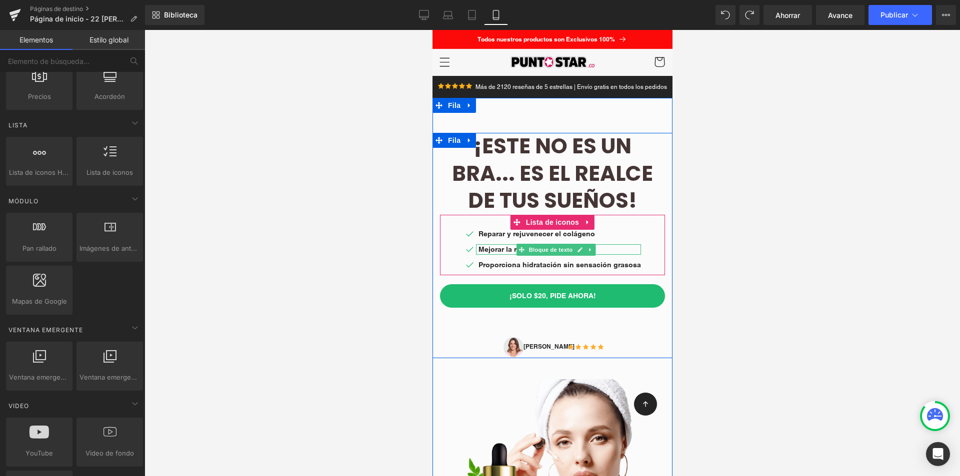
click at [551, 236] on font "Bloque de texto" at bounding box center [550, 234] width 44 height 6
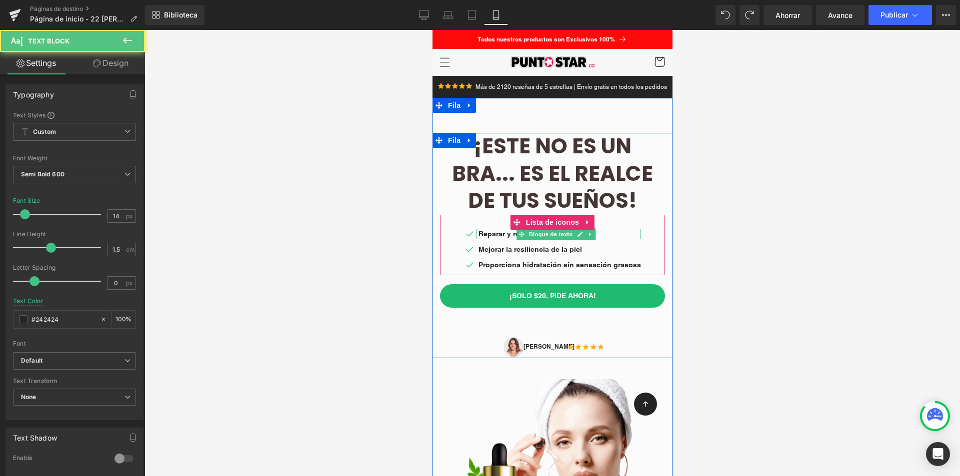
click at [604, 232] on p "Reparar y rejuvenecer el colágeno" at bounding box center [559, 234] width 162 height 10
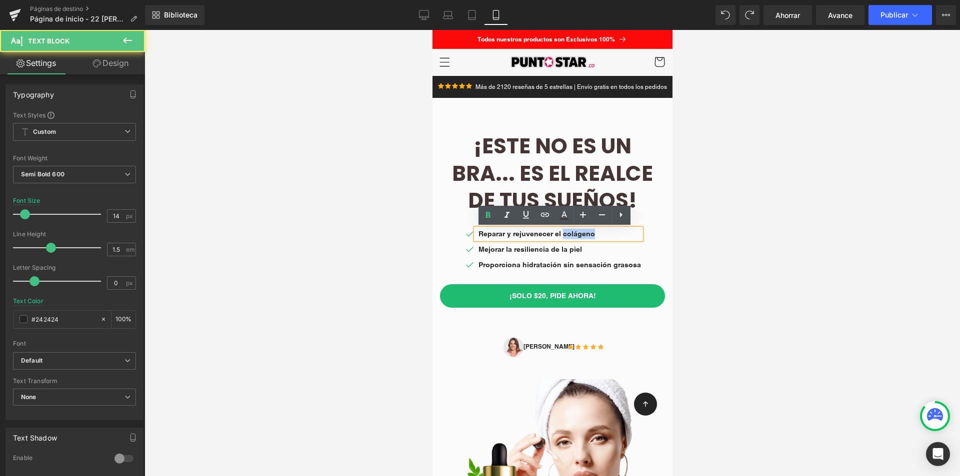
click at [604, 232] on p "Reparar y rejuvenecer el colágeno" at bounding box center [559, 234] width 162 height 10
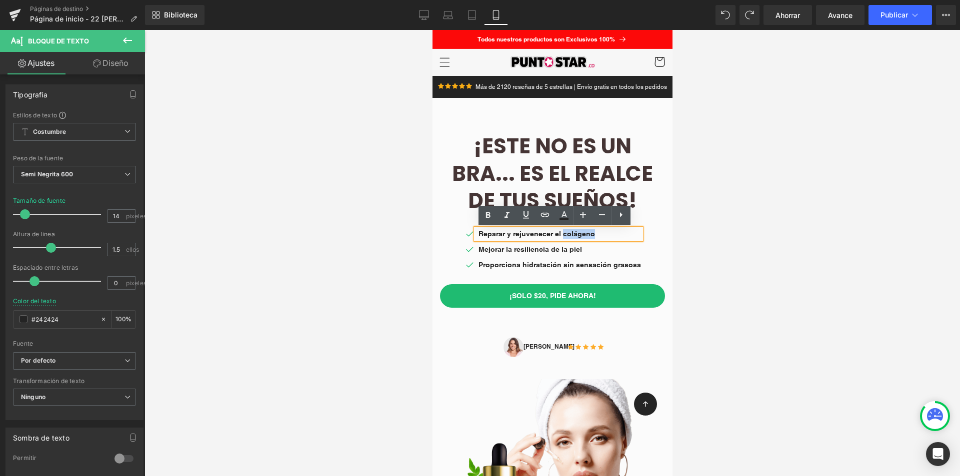
click at [548, 233] on font "Reparar y rejuvenecer el colágeno" at bounding box center [536, 234] width 116 height 8
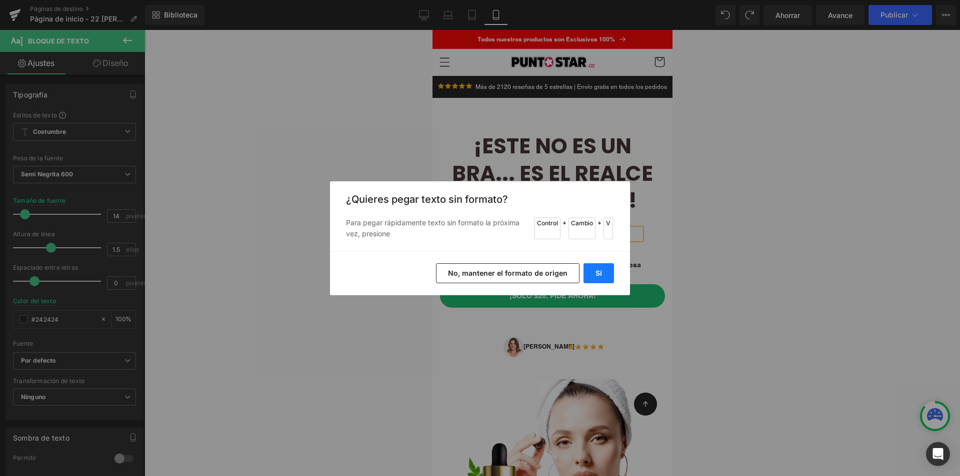
click at [603, 270] on button "Sí" at bounding box center [598, 273] width 30 height 20
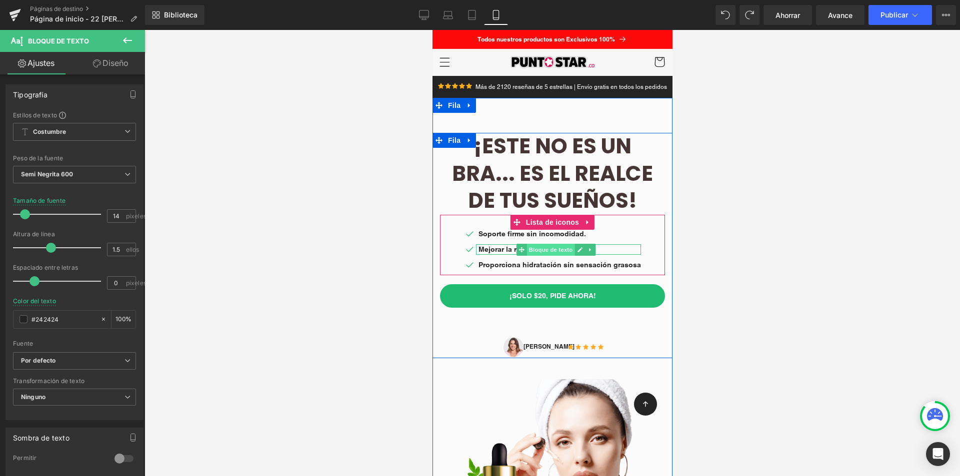
click at [566, 245] on font "Bloque de texto" at bounding box center [550, 250] width 44 height 12
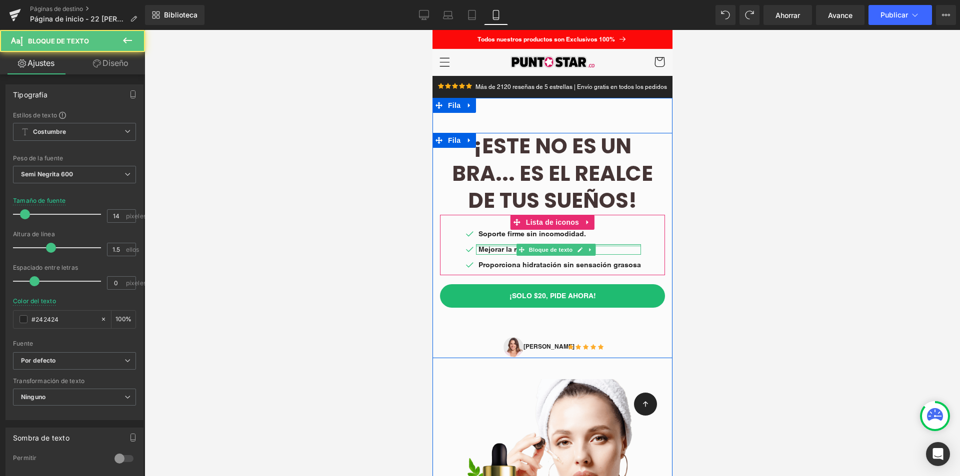
click at [608, 245] on div at bounding box center [557, 245] width 165 height 2
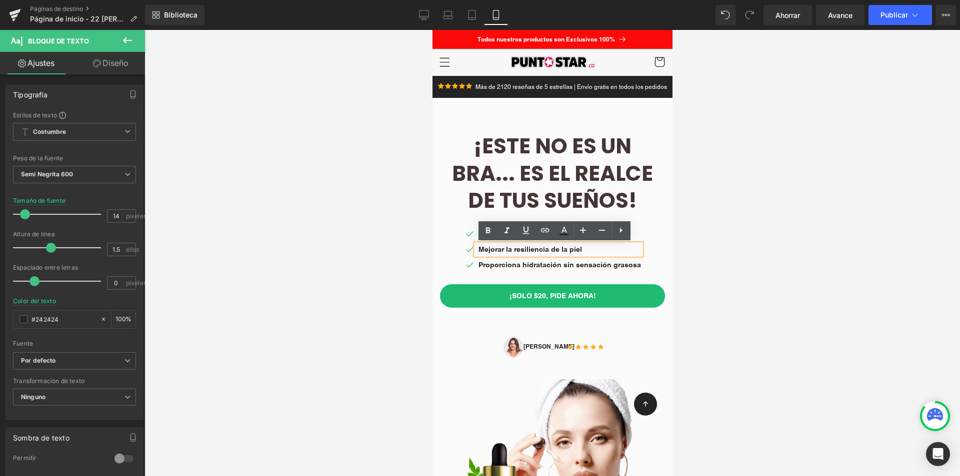
click at [590, 251] on p "Mejorar la resiliencia de la piel" at bounding box center [559, 249] width 162 height 10
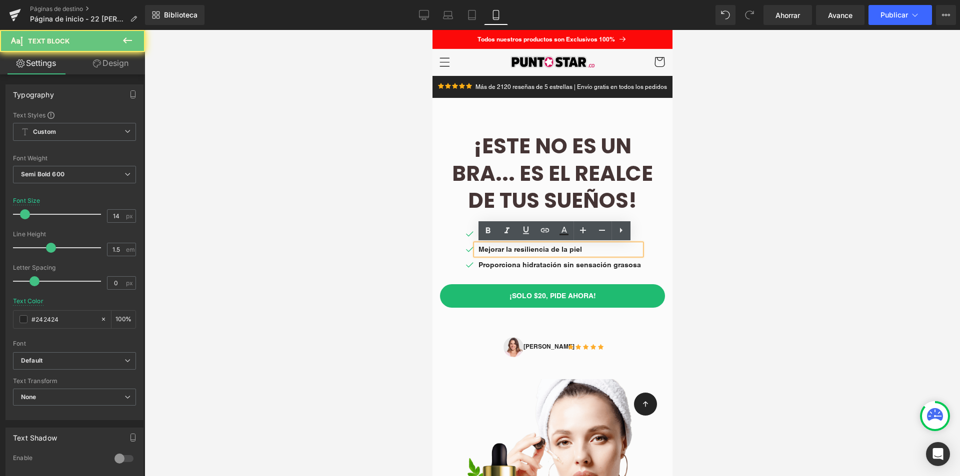
click at [590, 251] on p "Mejorar la resiliencia de la piel" at bounding box center [559, 249] width 162 height 10
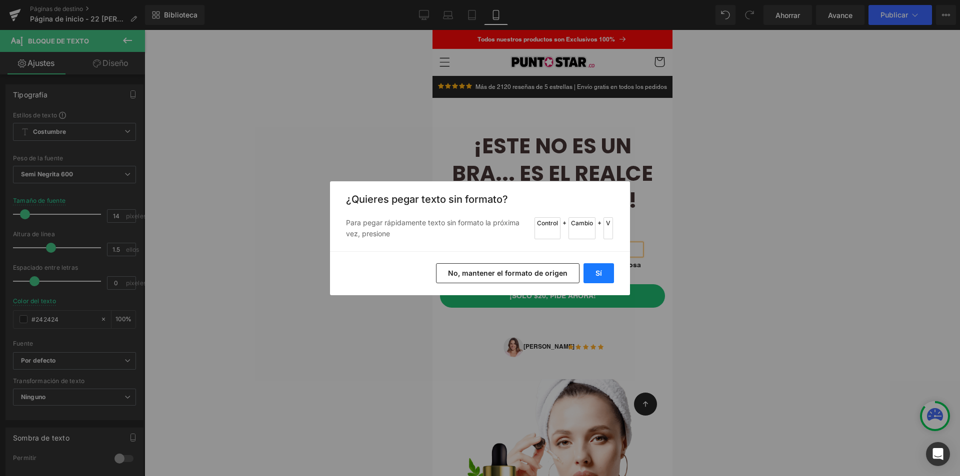
click at [603, 271] on button "Sí" at bounding box center [598, 273] width 30 height 20
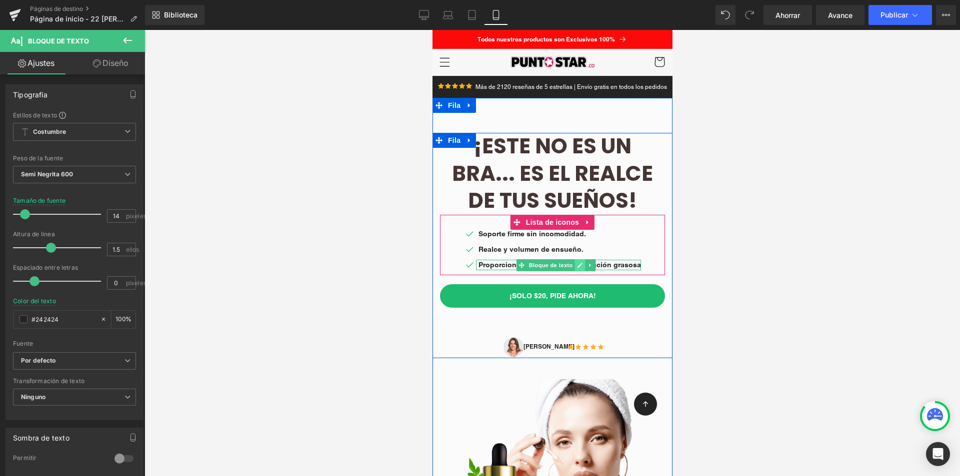
drag, startPoint x: 568, startPoint y: 263, endPoint x: 575, endPoint y: 260, distance: 7.4
click at [568, 263] on font "Bloque de texto" at bounding box center [550, 265] width 44 height 6
click at [610, 260] on div at bounding box center [557, 261] width 165 height 2
click at [610, 260] on p "Proporciona hidratación sin sensación grasosa" at bounding box center [559, 265] width 162 height 10
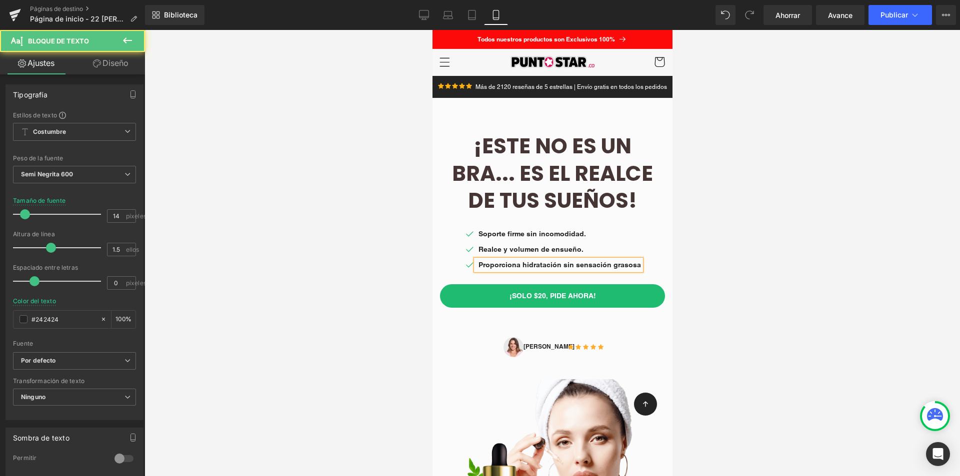
click at [610, 260] on p "Proporciona hidratación sin sensación grasosa" at bounding box center [559, 265] width 162 height 10
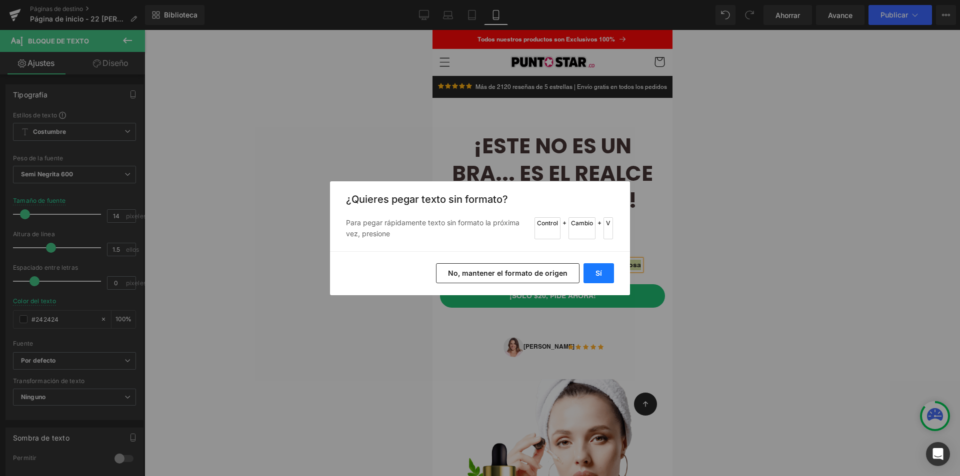
click at [597, 272] on font "Sí" at bounding box center [598, 273] width 6 height 8
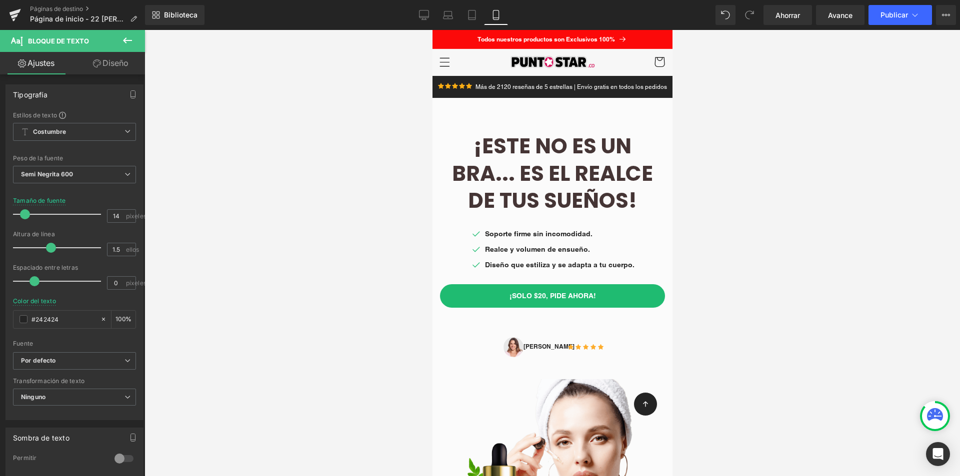
click at [759, 262] on div at bounding box center [551, 253] width 815 height 446
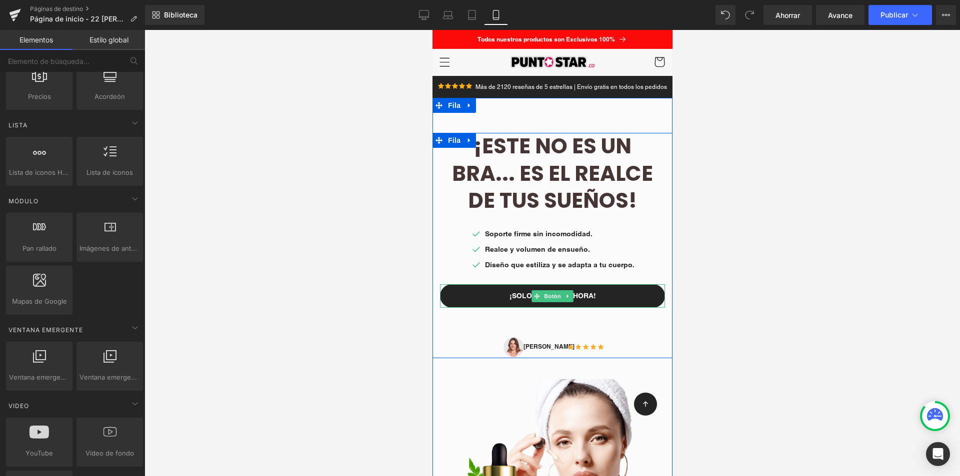
click at [613, 289] on link "¡Solo $20, pide ahora!" at bounding box center [551, 295] width 225 height 23
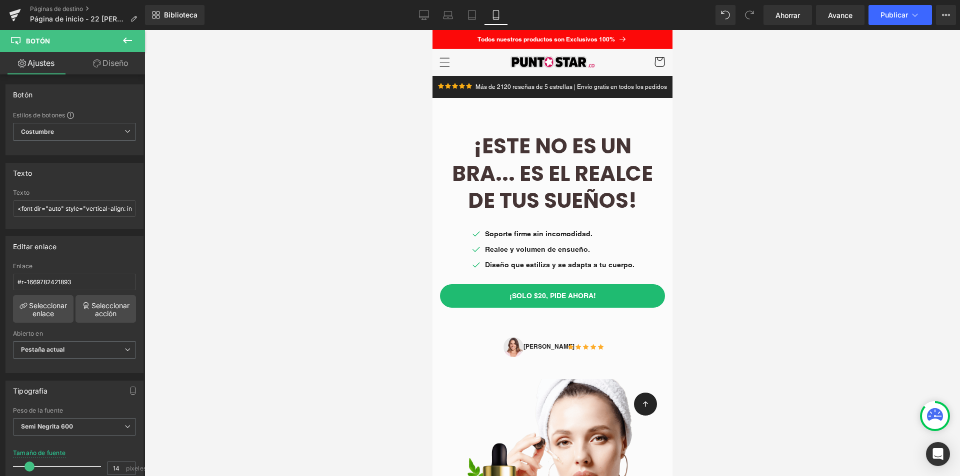
click at [131, 40] on icon at bounding box center [127, 40] width 9 height 6
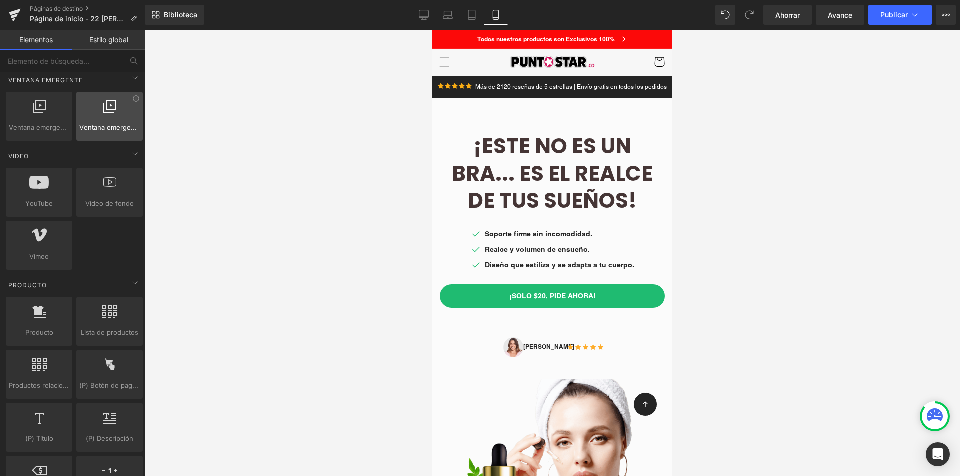
scroll to position [700, 0]
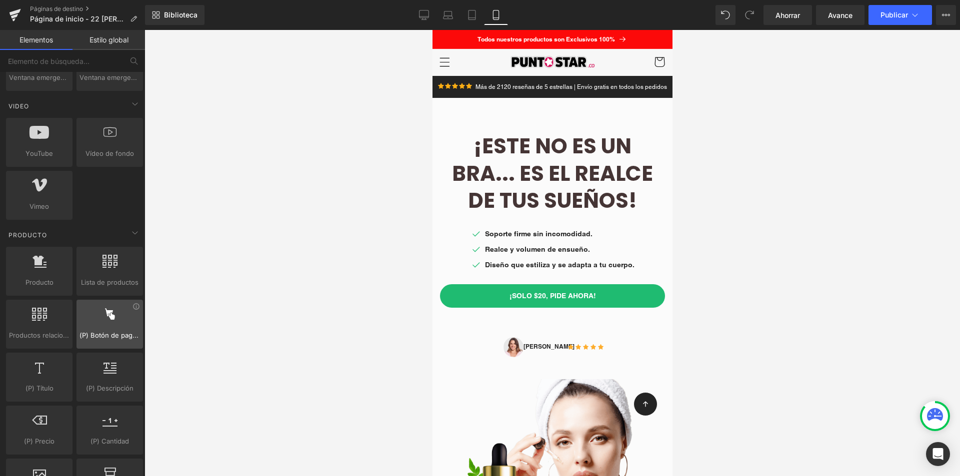
click at [104, 320] on icon at bounding box center [109, 314] width 13 height 13
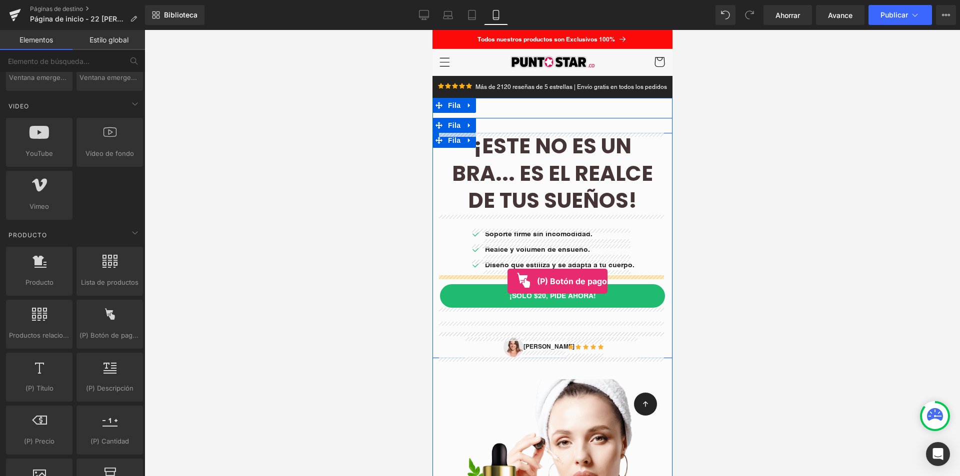
drag, startPoint x: 530, startPoint y: 356, endPoint x: 507, endPoint y: 281, distance: 77.9
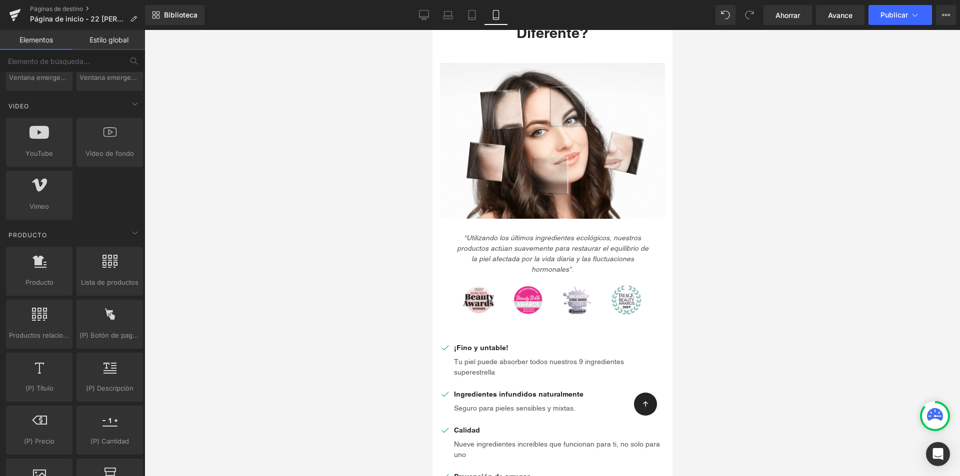
scroll to position [0, 0]
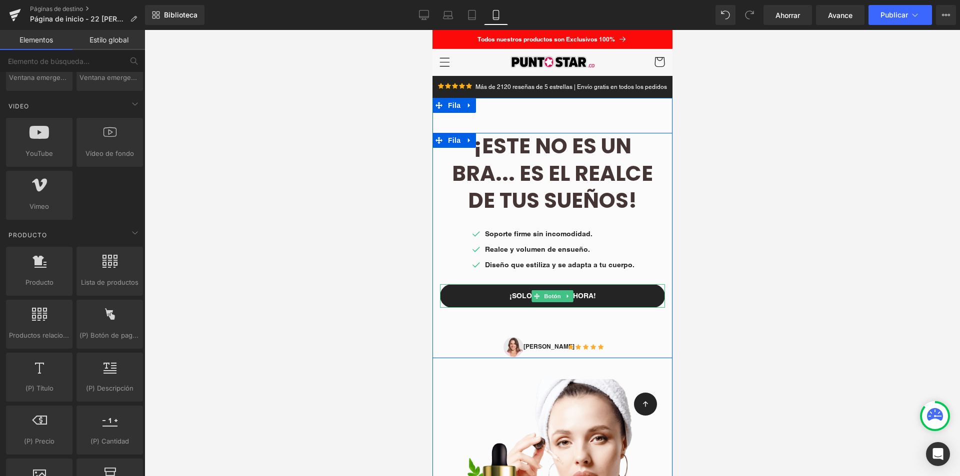
click at [611, 297] on link "¡Solo $20, pide ahora!" at bounding box center [551, 295] width 225 height 23
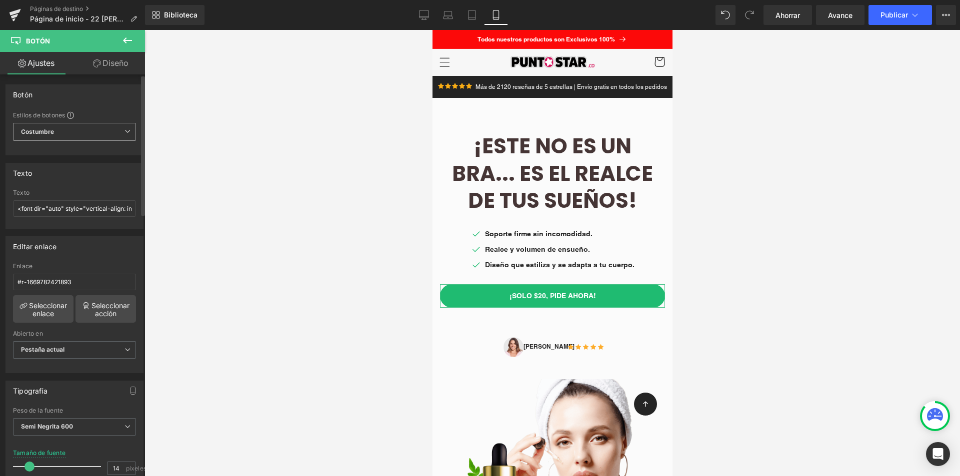
click at [102, 135] on span "Costumbre Configurar estilo global" at bounding box center [74, 132] width 123 height 18
click at [127, 248] on div "Editar enlace" at bounding box center [72, 246] width 133 height 19
click at [131, 39] on icon at bounding box center [127, 40] width 12 height 12
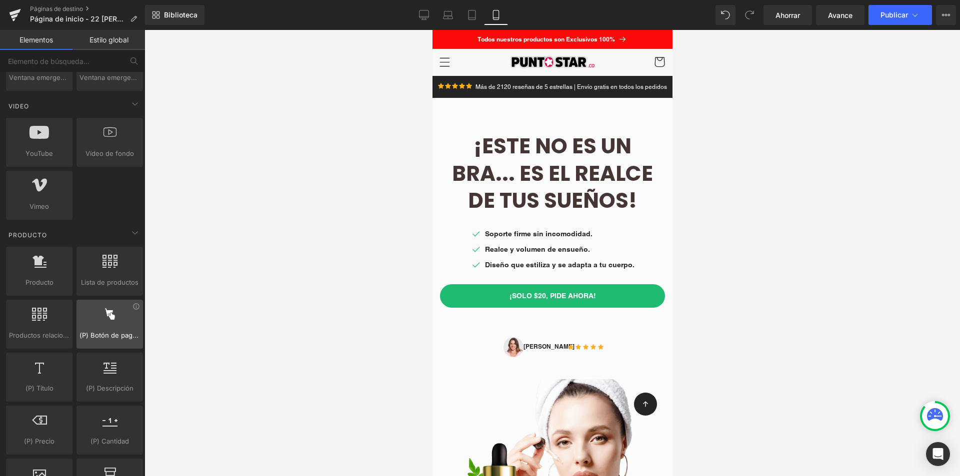
scroll to position [750, 0]
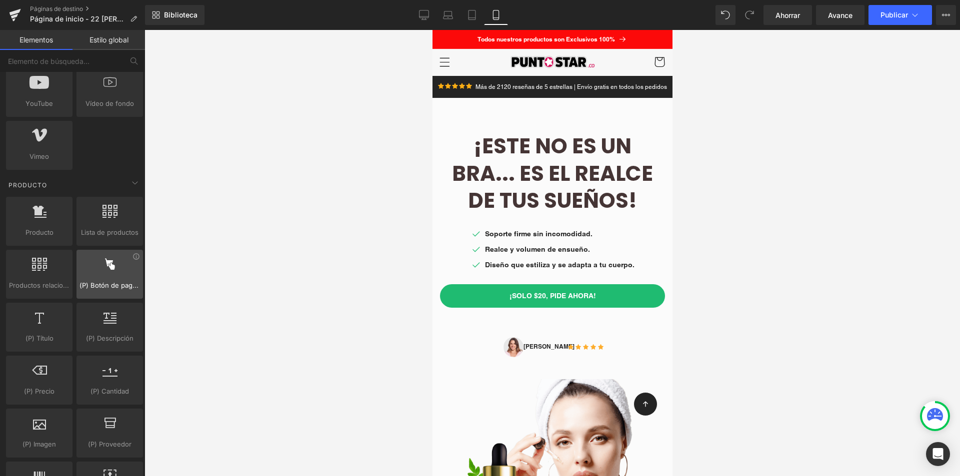
click at [134, 260] on div at bounding box center [109, 269] width 60 height 22
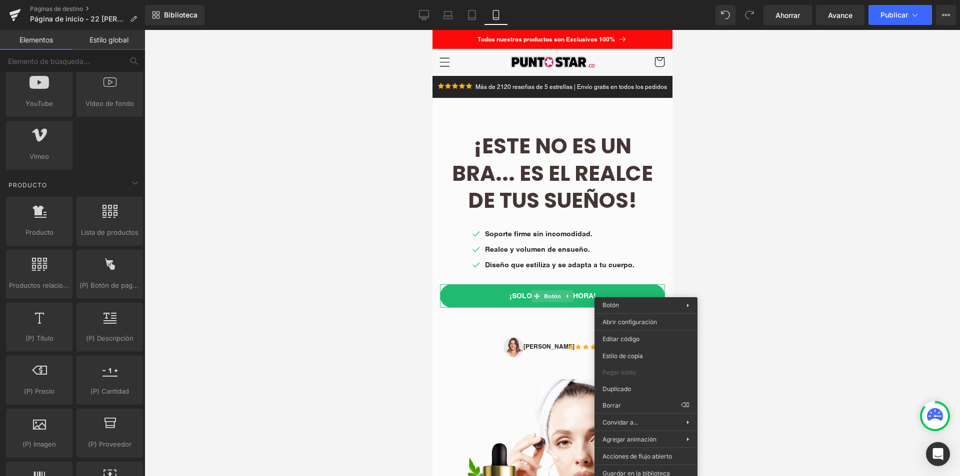
click at [730, 241] on div at bounding box center [551, 253] width 815 height 446
click at [697, 272] on div at bounding box center [551, 253] width 815 height 446
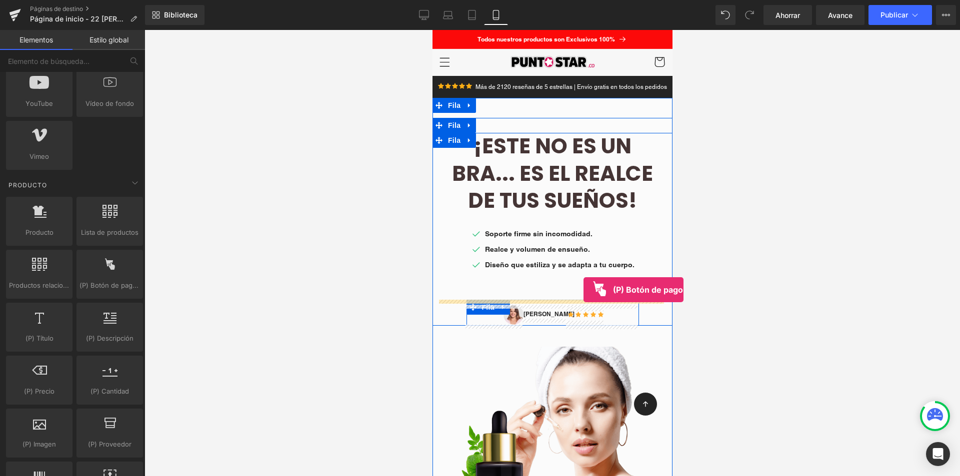
drag, startPoint x: 824, startPoint y: 308, endPoint x: 583, endPoint y: 290, distance: 242.1
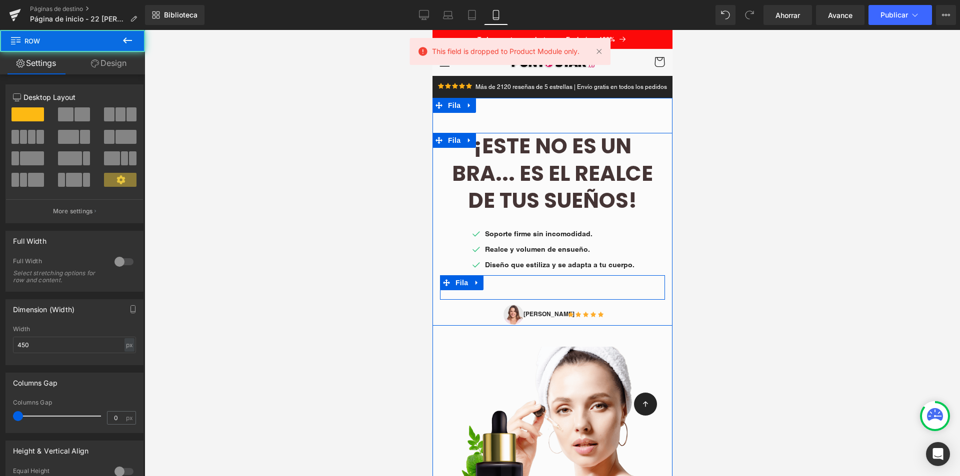
click at [508, 289] on div at bounding box center [551, 282] width 225 height 14
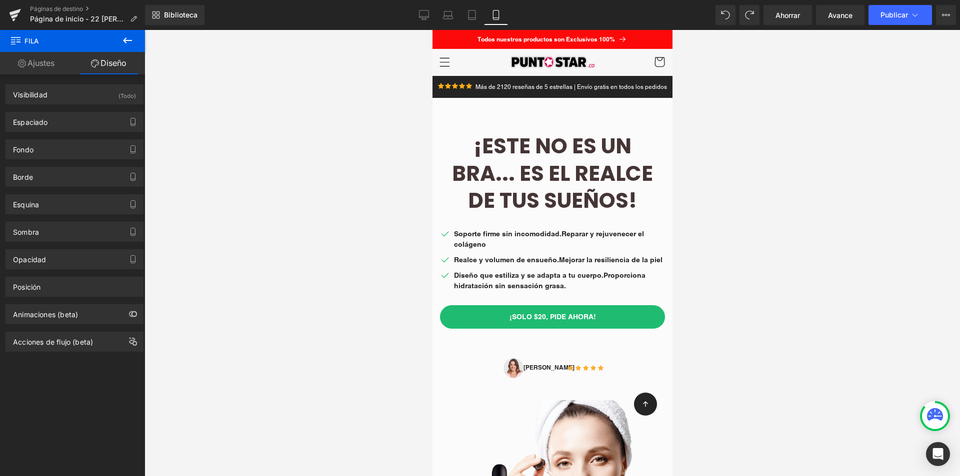
click at [700, 284] on div at bounding box center [551, 253] width 815 height 446
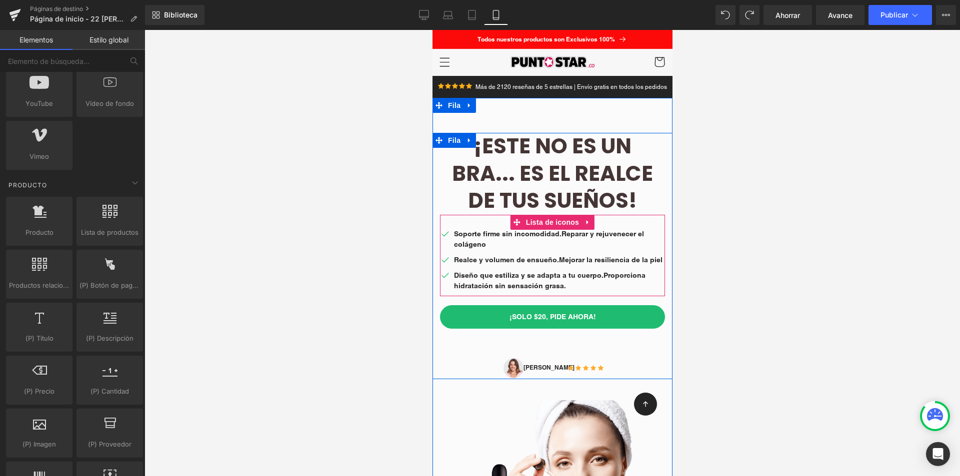
click at [473, 245] on font "Reparar y rejuvenecer el colágeno" at bounding box center [548, 239] width 190 height 18
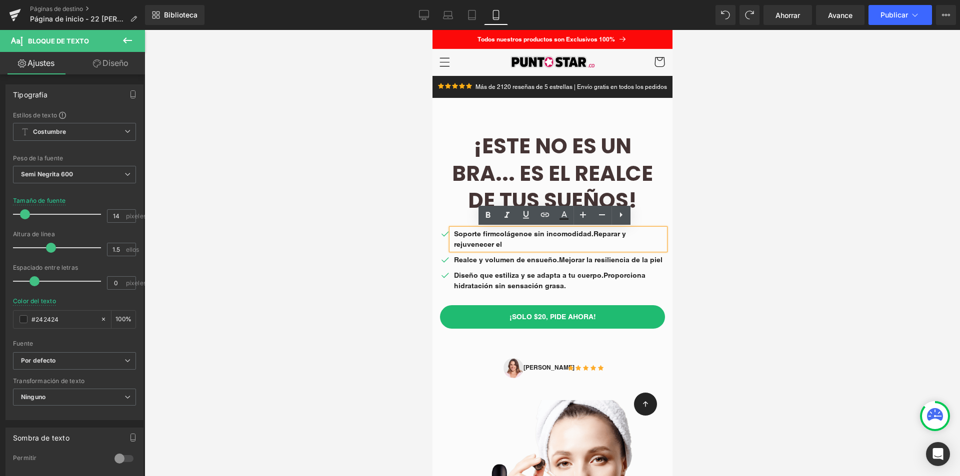
click at [488, 242] on p "Soporte firm colágeno e sin incomodidad. Reparar y rejuvenecer el" at bounding box center [558, 239] width 211 height 21
drag, startPoint x: 502, startPoint y: 246, endPoint x: 497, endPoint y: 233, distance: 13.3
click at [497, 233] on p "Soporte firme colágeno y sin incomodidad. Reparar y rejuvenecer el" at bounding box center [558, 239] width 211 height 21
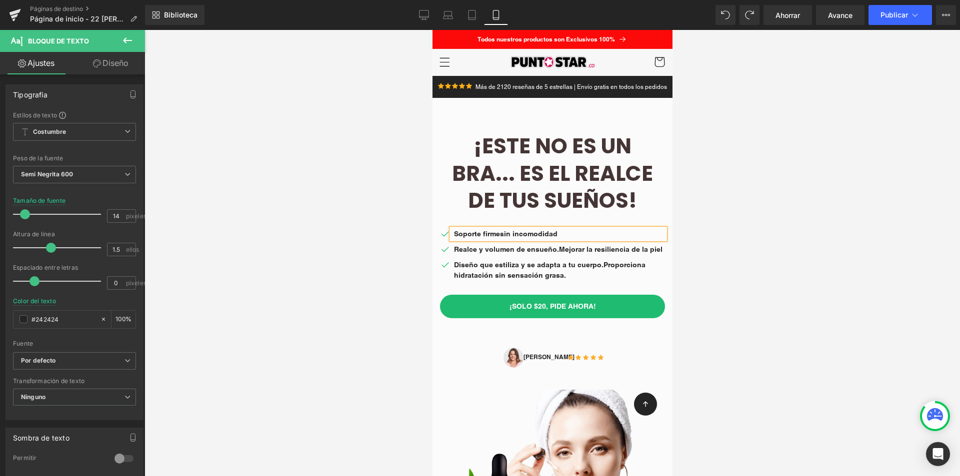
click at [824, 246] on div at bounding box center [551, 253] width 815 height 446
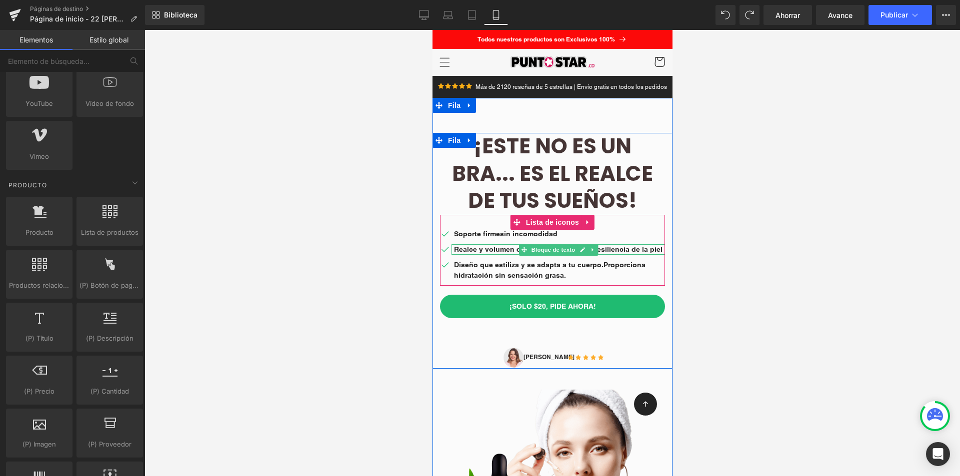
click at [620, 249] on font "Mejorar la resiliencia de la piel" at bounding box center [609, 249] width 103 height 8
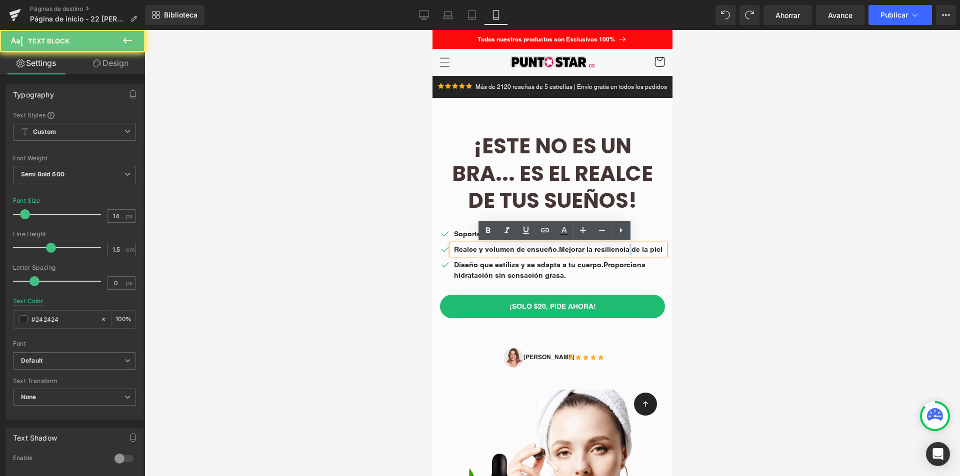
click at [622, 250] on font "Mejorar la resiliencia de la piel" at bounding box center [609, 249] width 103 height 8
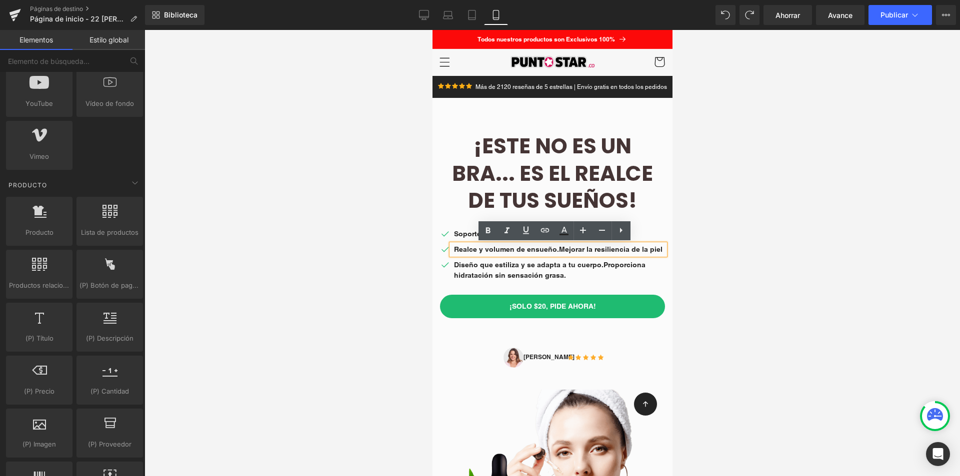
click at [432, 30] on lt-div at bounding box center [432, 30] width 0 height 0
click at [762, 255] on div at bounding box center [551, 253] width 815 height 446
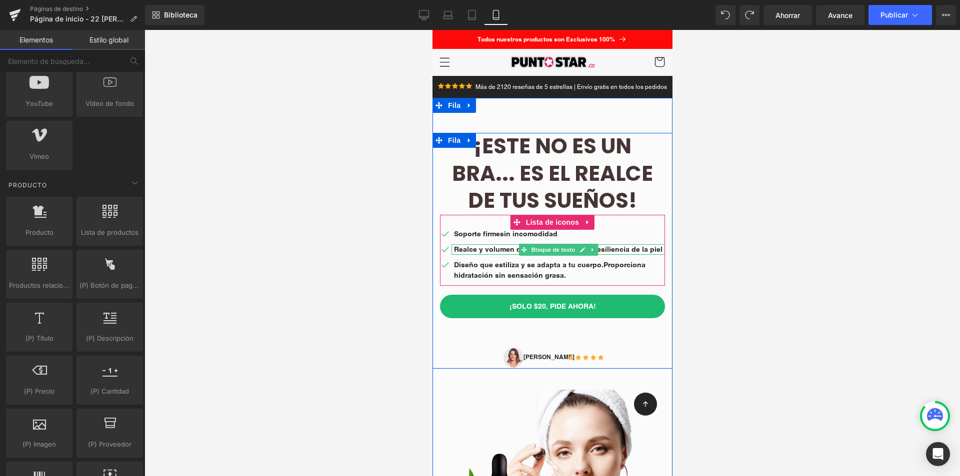
click at [605, 247] on font "Mejorar la resiliencia de la piel" at bounding box center [609, 249] width 103 height 8
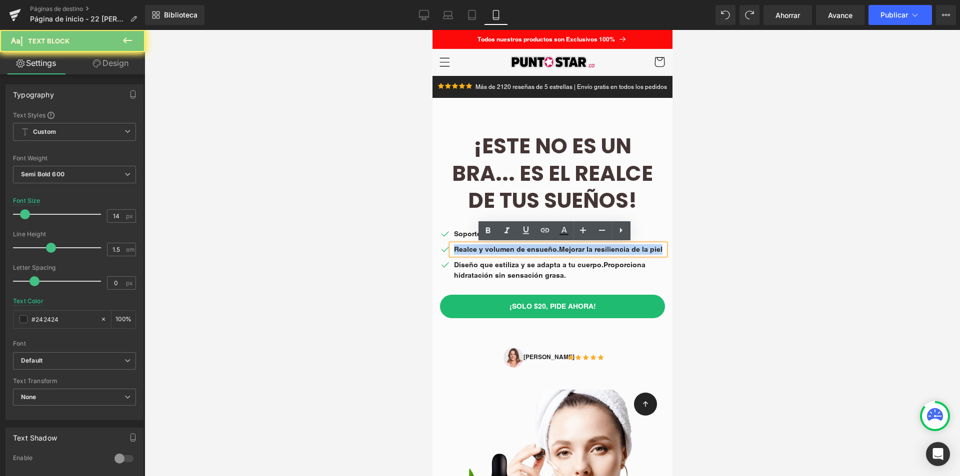
drag, startPoint x: 605, startPoint y: 247, endPoint x: 610, endPoint y: 250, distance: 5.6
click at [605, 248] on font "Mejorar la resiliencia de la piel" at bounding box center [609, 249] width 103 height 8
click at [621, 250] on font "Mejorar la resiliencia de la piel" at bounding box center [609, 249] width 103 height 8
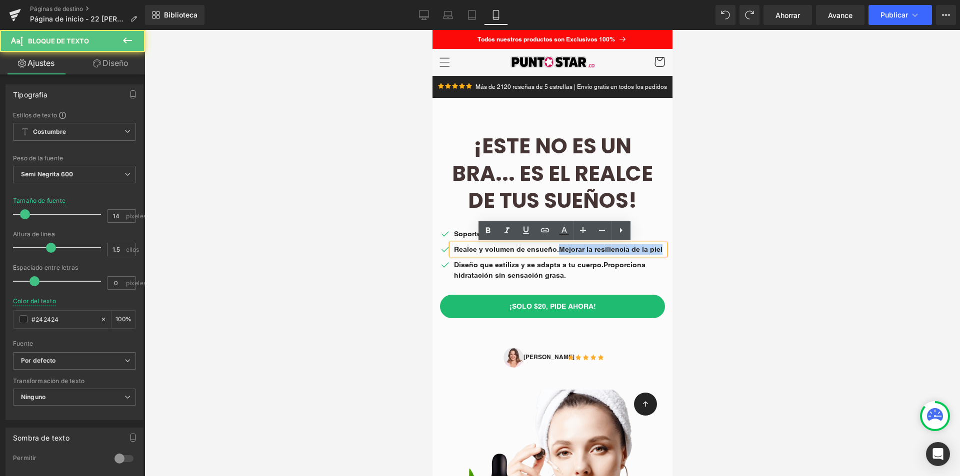
drag, startPoint x: 552, startPoint y: 248, endPoint x: 658, endPoint y: 248, distance: 106.0
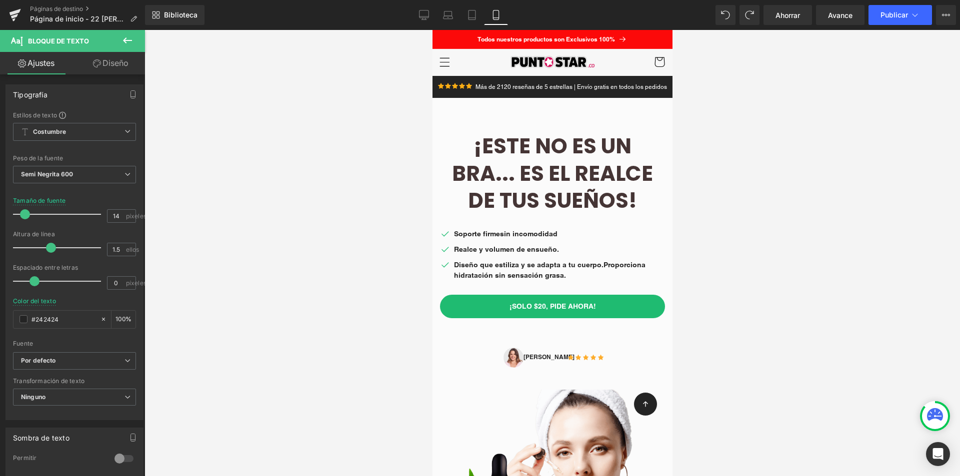
click at [731, 271] on div at bounding box center [551, 253] width 815 height 446
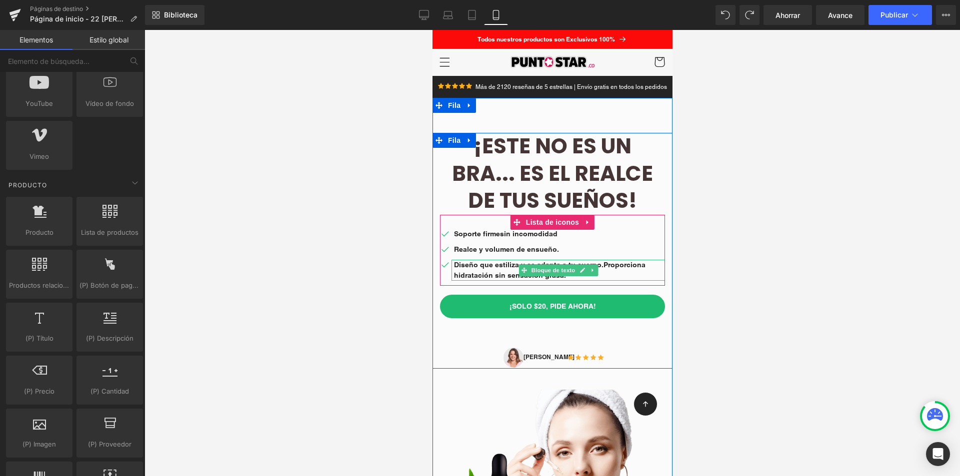
click at [490, 268] on font "Diseño que estiliza y se adapta a tu cuerpo." at bounding box center [527, 265] width 149 height 8
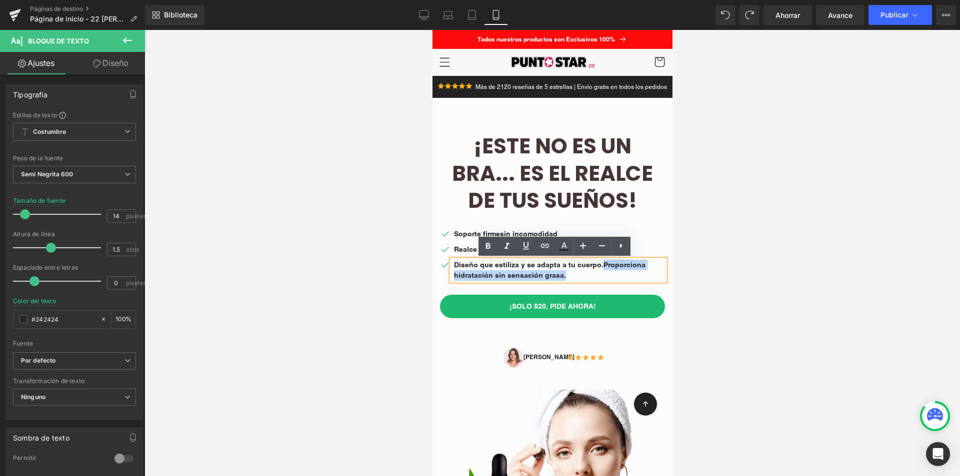
drag, startPoint x: 561, startPoint y: 276, endPoint x: 594, endPoint y: 267, distance: 34.5
click at [594, 267] on p "Diseño que estiliza y se adapta a tu cuerpo. Proporciona hidratación sin sensac…" at bounding box center [558, 270] width 211 height 21
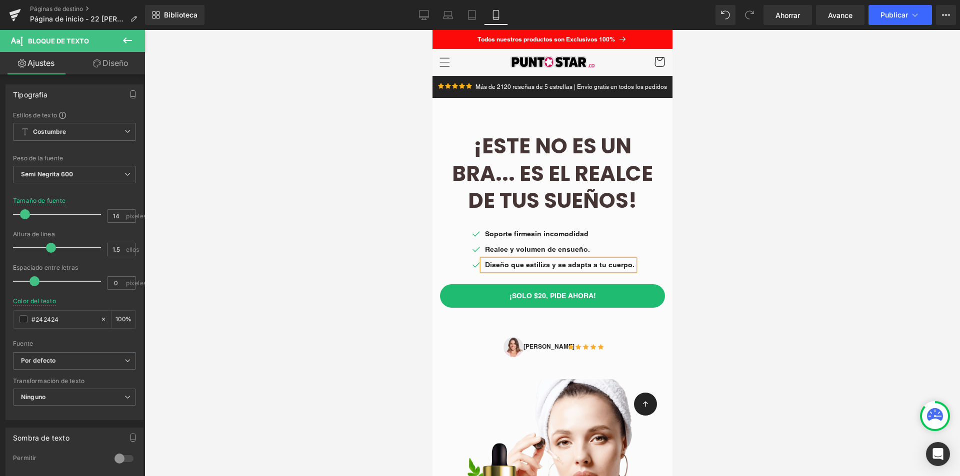
click at [566, 236] on font "Bloque de texto" at bounding box center [583, 239] width 44 height 6
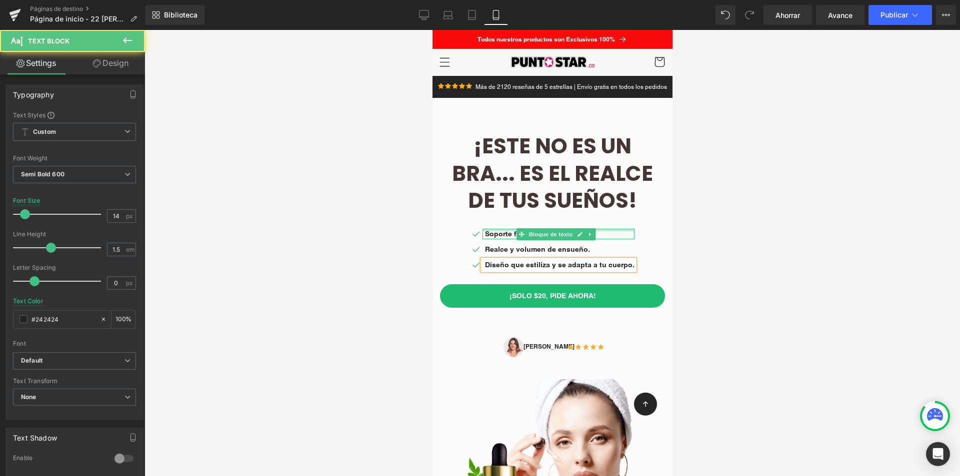
click at [602, 230] on div at bounding box center [558, 230] width 152 height 2
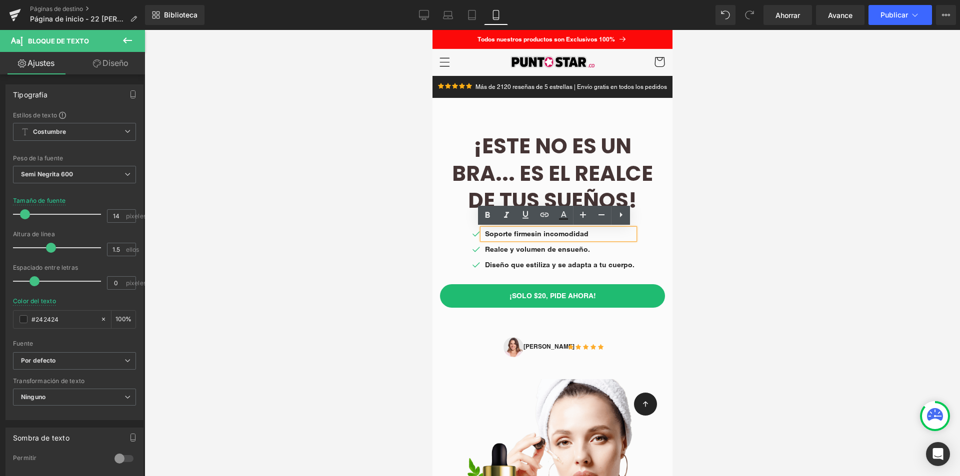
click at [590, 234] on p "Soporte firme sin incomodidad" at bounding box center [558, 234] width 149 height 10
click at [703, 241] on div at bounding box center [551, 253] width 815 height 446
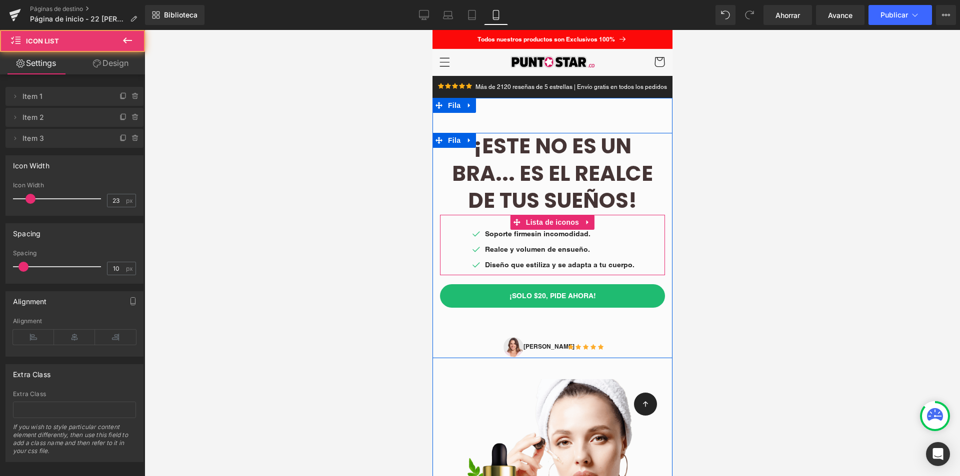
click at [456, 245] on div "Icono Soporte firme sin incomodidad. Bloque de texto Icono Realce y volumen de …" at bounding box center [551, 252] width 225 height 46
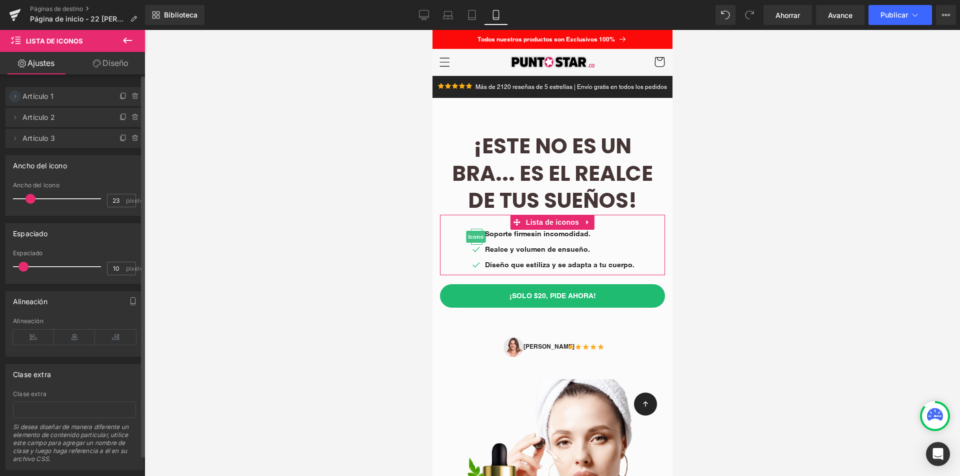
click at [14, 94] on icon at bounding box center [15, 96] width 8 height 8
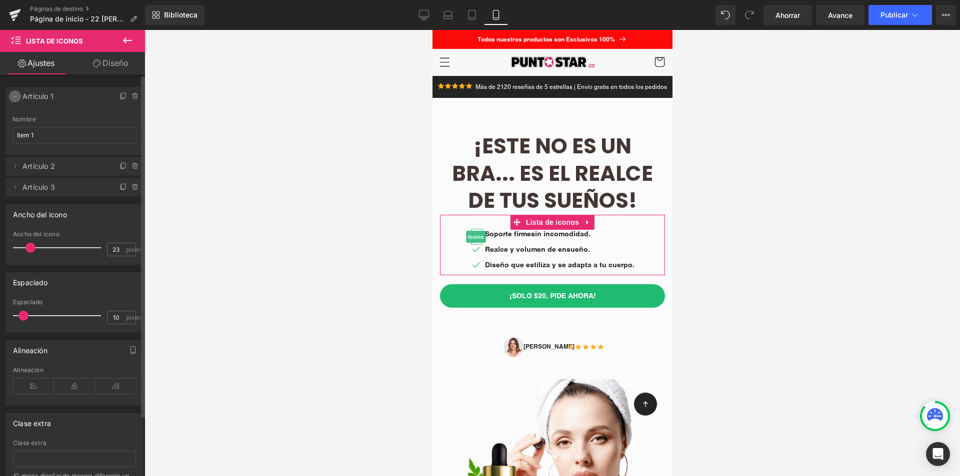
click at [14, 94] on icon at bounding box center [15, 96] width 8 height 8
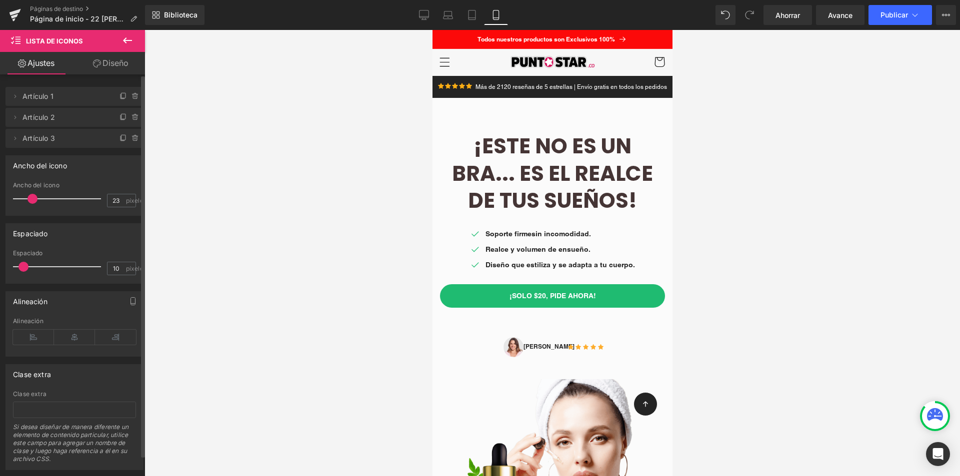
click at [32, 198] on span at bounding box center [32, 199] width 10 height 10
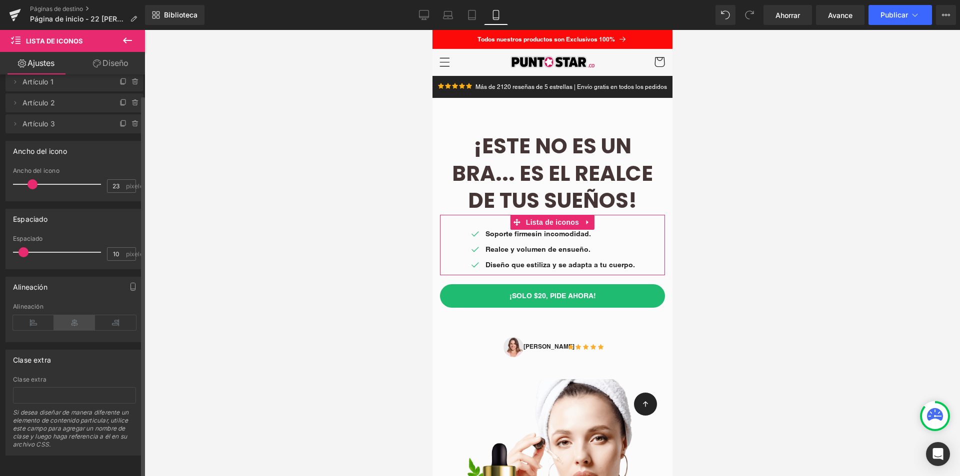
click at [75, 318] on icon at bounding box center [74, 322] width 41 height 15
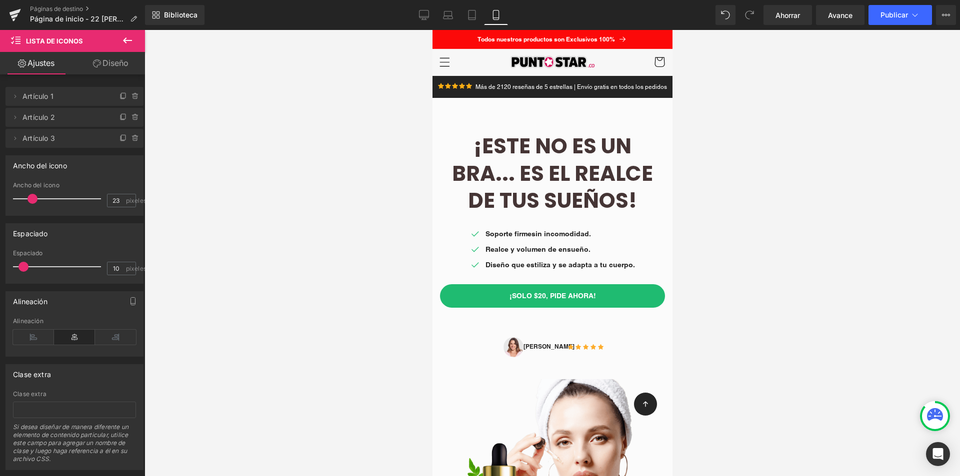
click at [119, 64] on font "Diseño" at bounding box center [115, 63] width 26 height 10
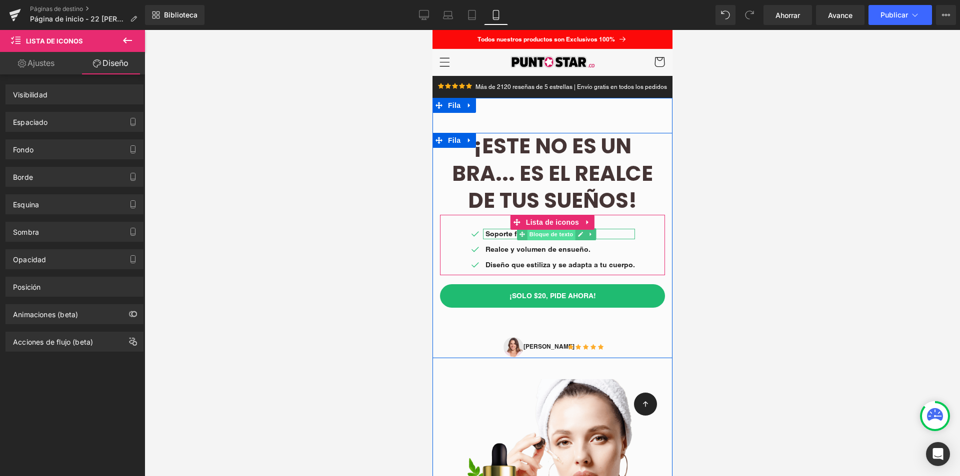
click at [547, 234] on font "Bloque de texto" at bounding box center [551, 234] width 44 height 6
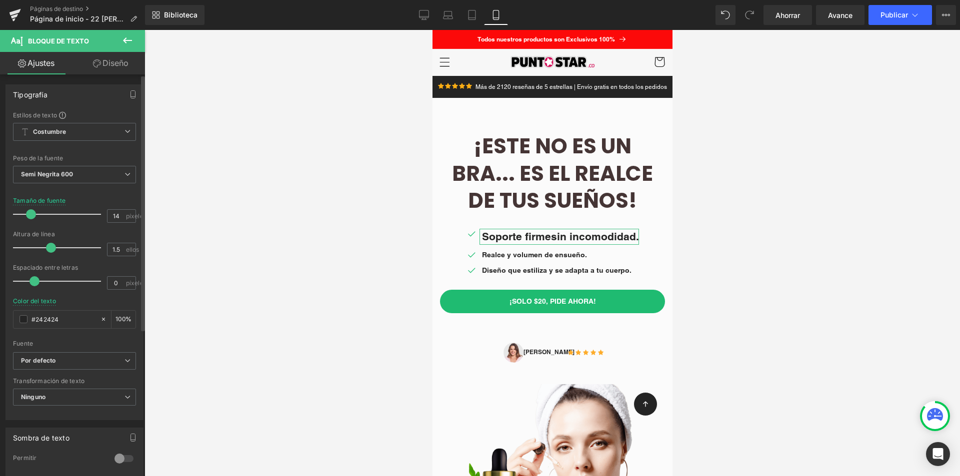
drag, startPoint x: 22, startPoint y: 215, endPoint x: 27, endPoint y: 217, distance: 5.7
click at [27, 217] on span at bounding box center [31, 214] width 10 height 10
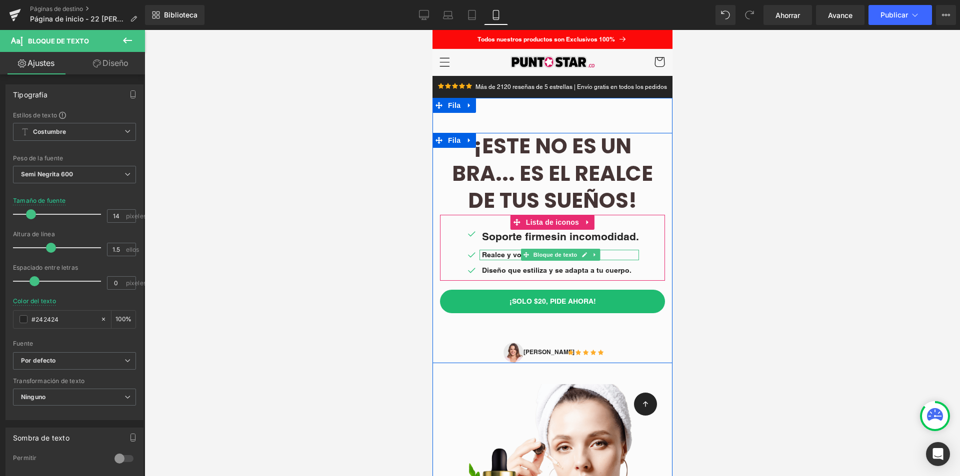
click at [533, 253] on font "Bloque de texto" at bounding box center [555, 255] width 44 height 6
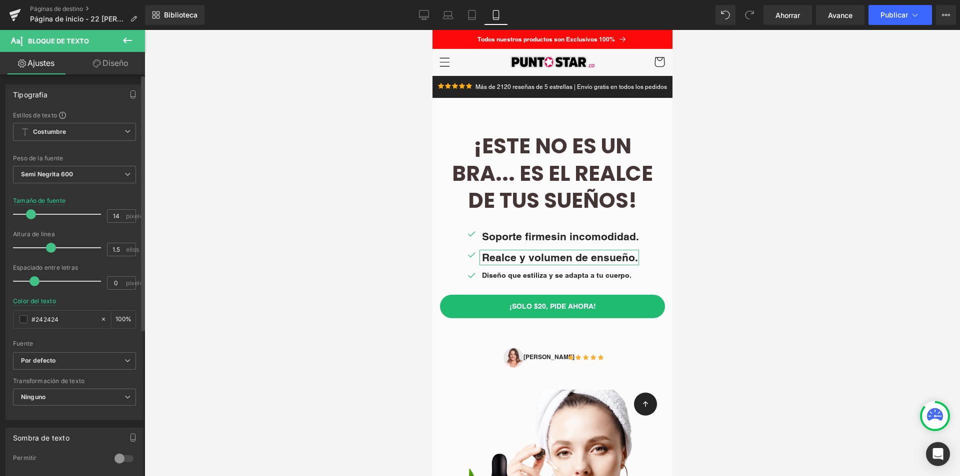
drag, startPoint x: 25, startPoint y: 215, endPoint x: 31, endPoint y: 217, distance: 5.9
click at [31, 217] on span at bounding box center [31, 214] width 10 height 10
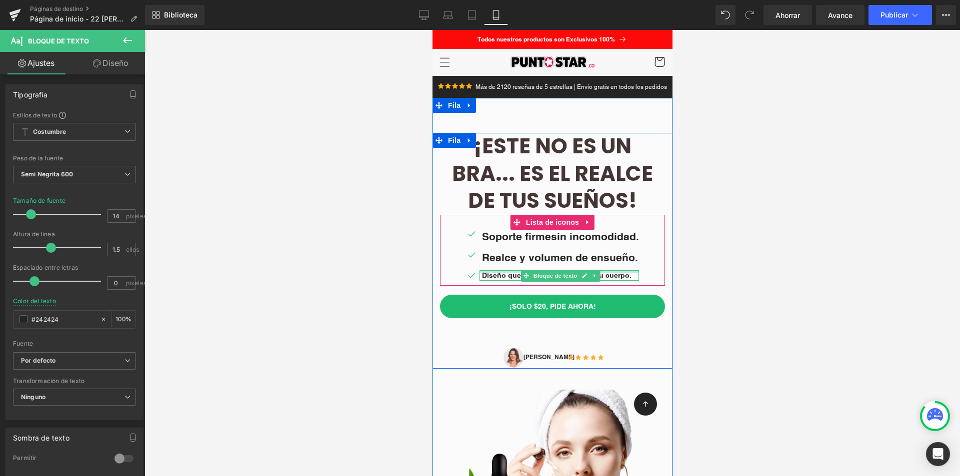
click at [495, 273] on div at bounding box center [558, 271] width 159 height 2
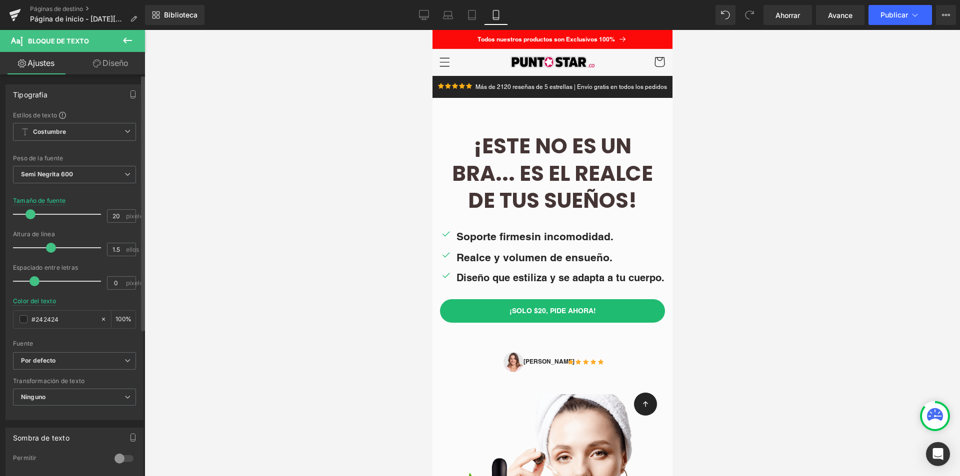
type input "21"
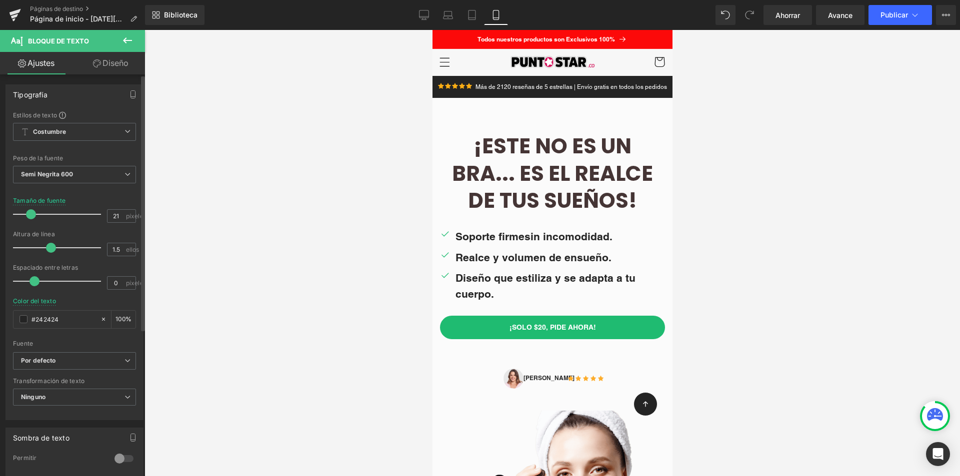
click at [32, 216] on span at bounding box center [31, 214] width 10 height 10
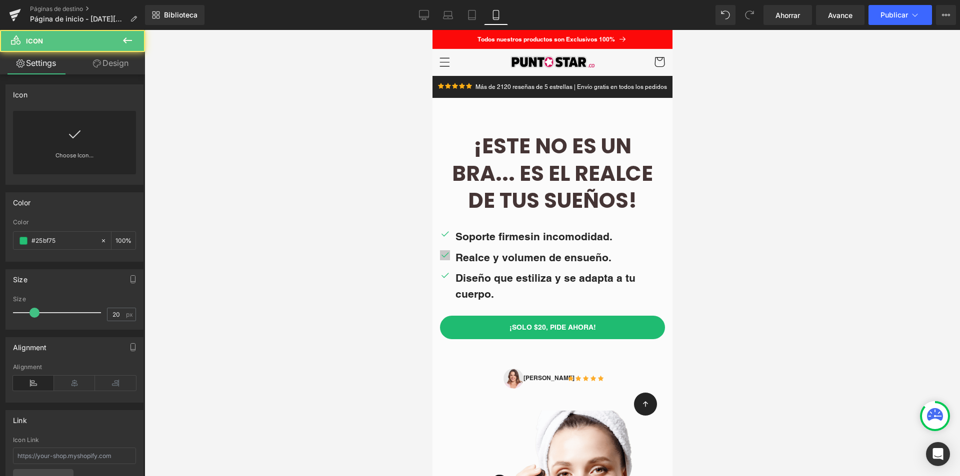
click at [443, 250] on div "Icono" at bounding box center [445, 258] width 13 height 16
click at [357, 266] on div at bounding box center [551, 253] width 815 height 446
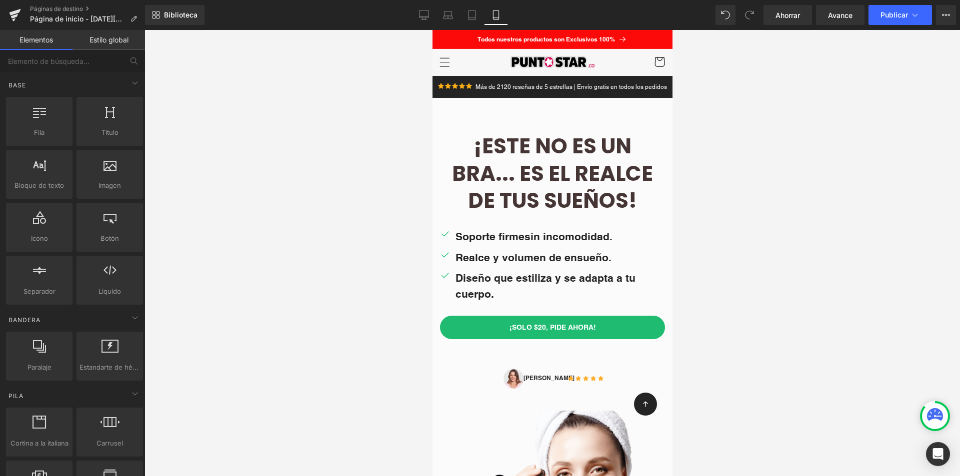
click at [547, 264] on div "Realce y volumen de ensueño. Bloque de texto" at bounding box center [558, 258] width 212 height 16
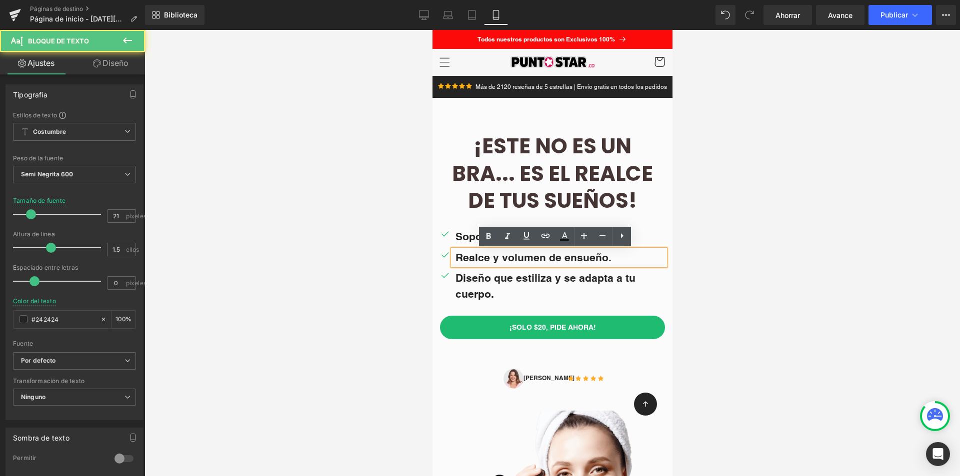
click at [863, 257] on div at bounding box center [551, 253] width 815 height 446
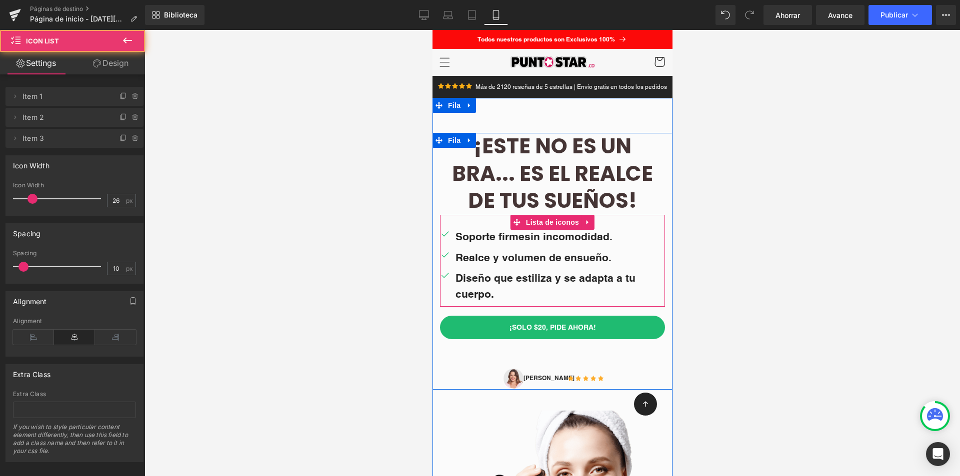
click at [626, 225] on div "Icono Soporte firme sin incomodidad. Bloque de texto Icono Realce y volumen de …" at bounding box center [551, 261] width 225 height 92
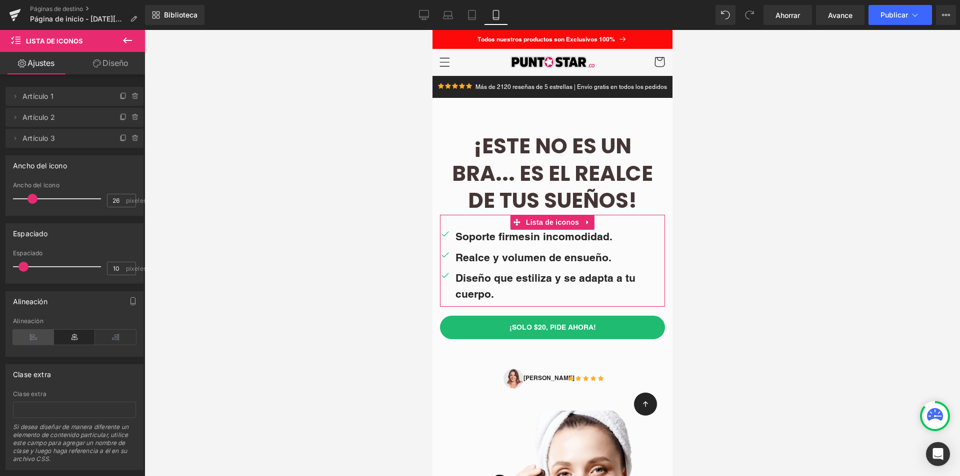
drag, startPoint x: 44, startPoint y: 335, endPoint x: 51, endPoint y: 335, distance: 6.5
click at [44, 335] on icon at bounding box center [33, 337] width 41 height 15
click at [62, 335] on icon at bounding box center [74, 337] width 41 height 15
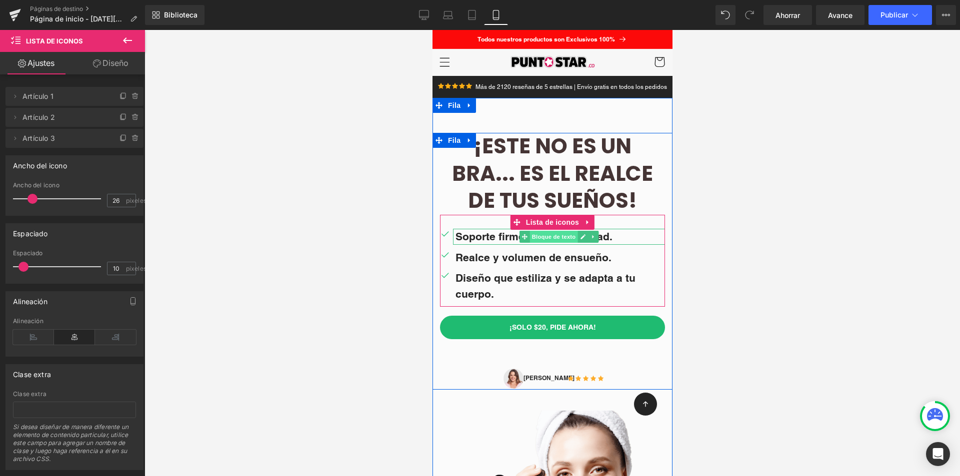
click at [548, 240] on font "Bloque de texto" at bounding box center [553, 237] width 44 height 12
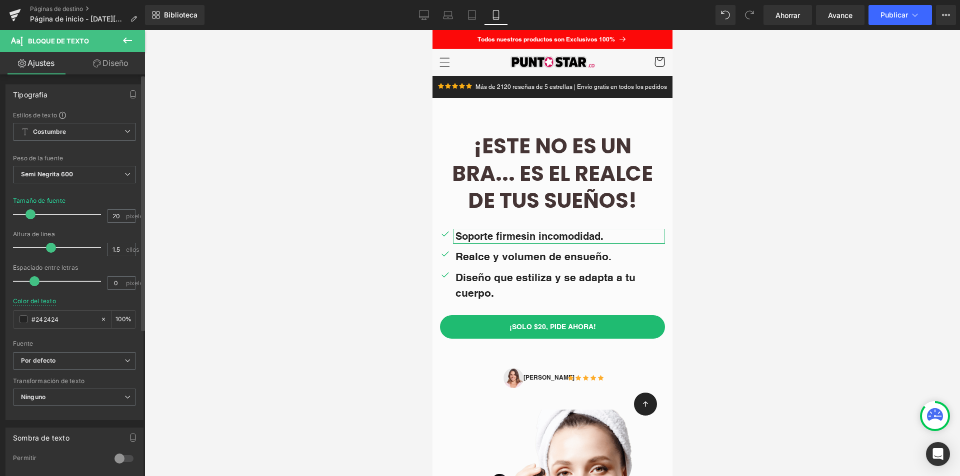
type input "19"
click at [27, 215] on span at bounding box center [29, 214] width 10 height 10
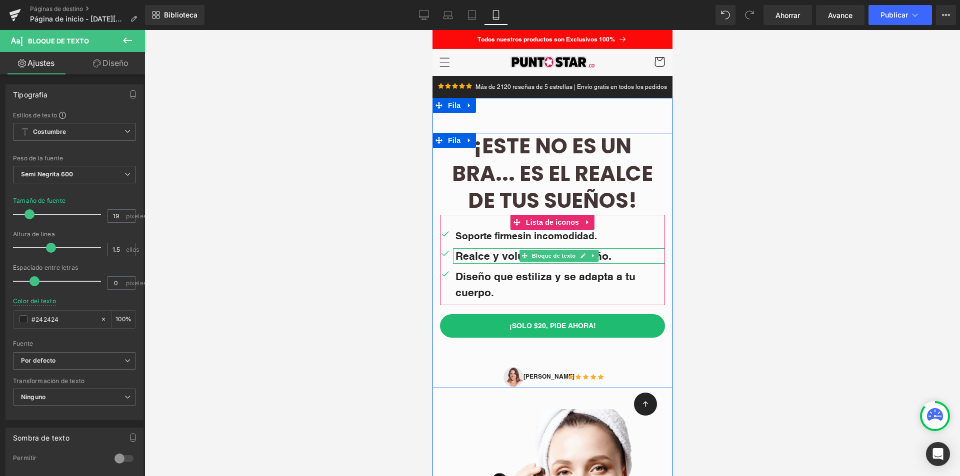
click at [501, 258] on font "Realce y volumen de ensueño." at bounding box center [533, 256] width 156 height 12
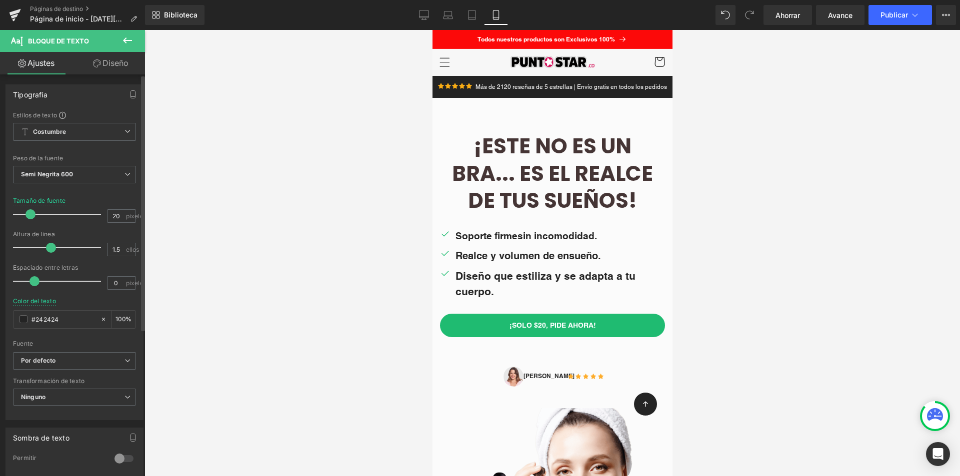
type input "19"
click at [31, 215] on span at bounding box center [29, 214] width 10 height 10
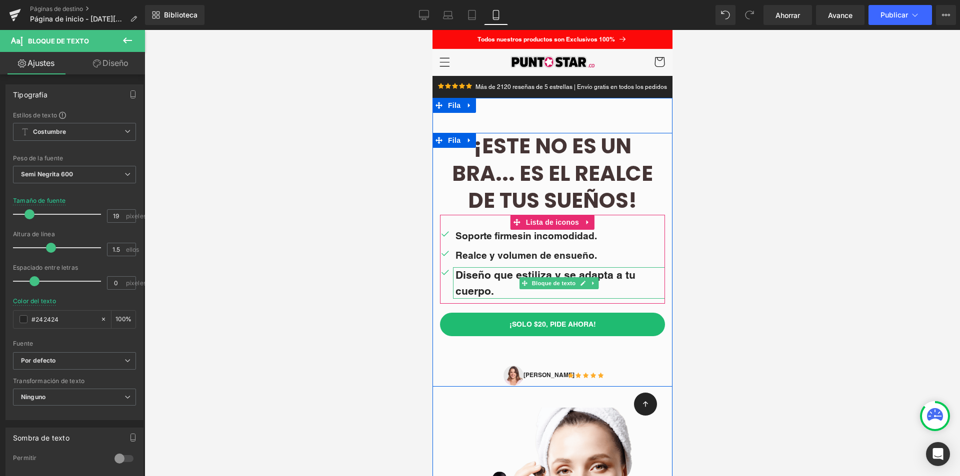
click at [462, 283] on p "Diseño que estiliza y se adapta a tu cuerpo." at bounding box center [559, 282] width 209 height 31
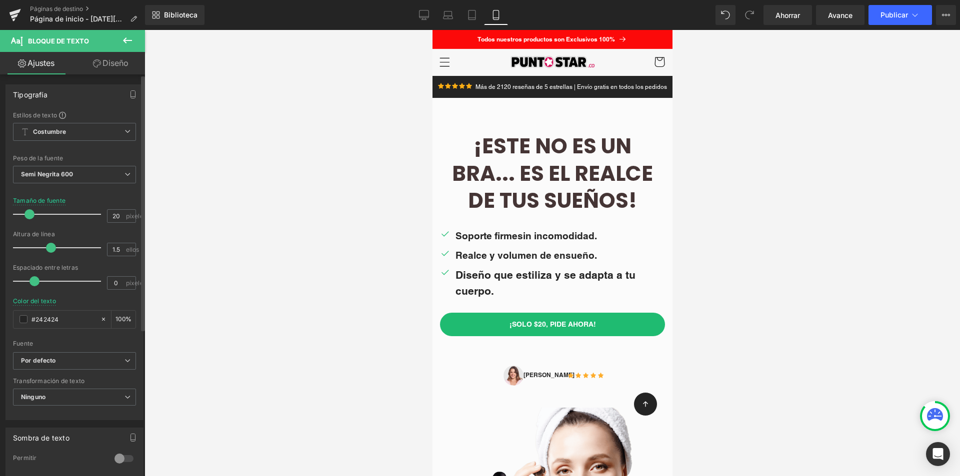
type input "19"
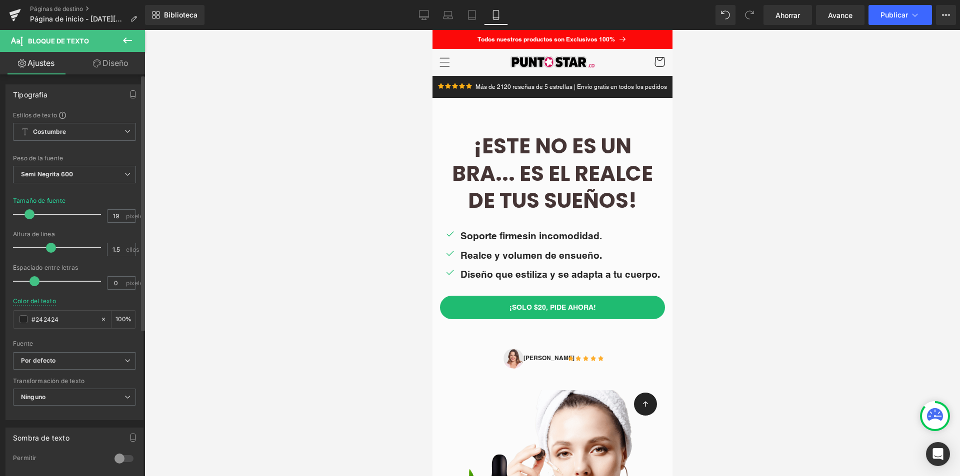
click at [28, 215] on span at bounding box center [29, 214] width 10 height 10
click at [399, 240] on div at bounding box center [551, 253] width 815 height 446
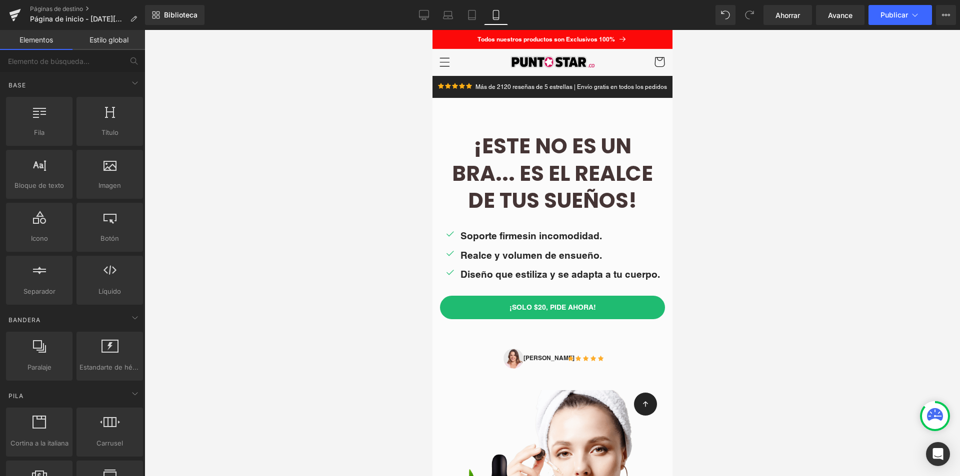
click at [823, 267] on div at bounding box center [551, 253] width 815 height 446
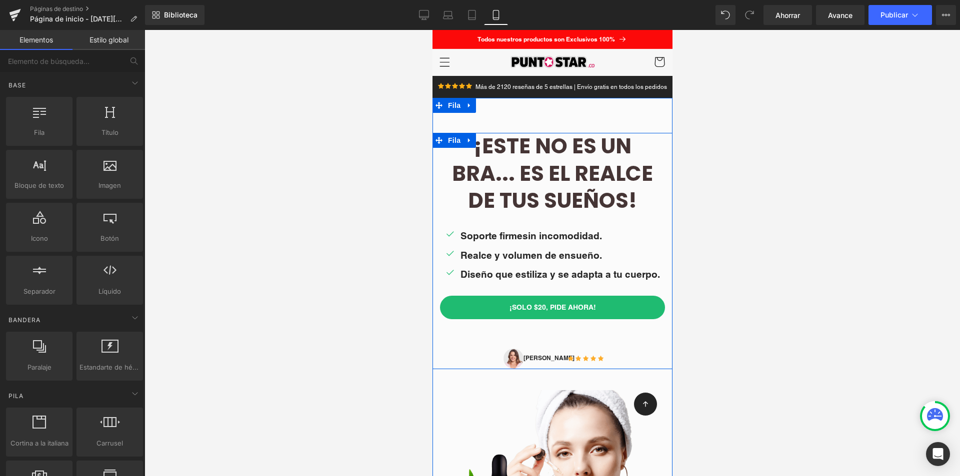
scroll to position [100, 0]
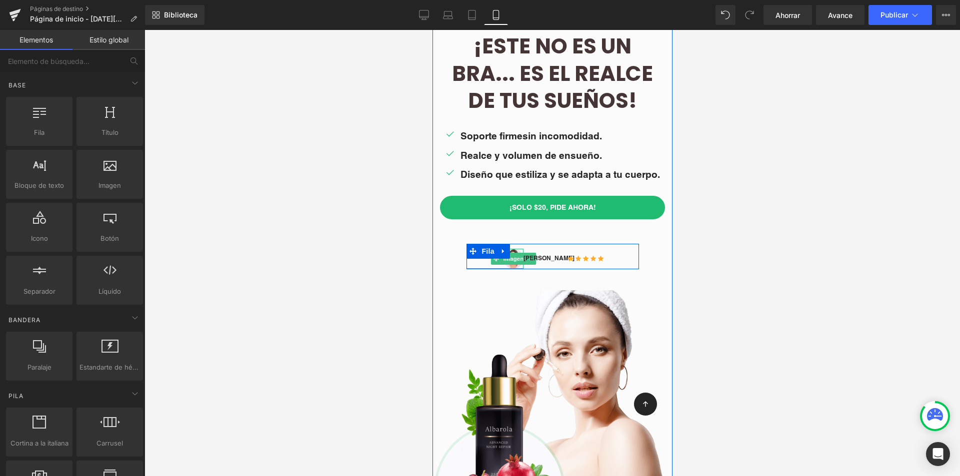
click at [478, 264] on div at bounding box center [494, 259] width 57 height 20
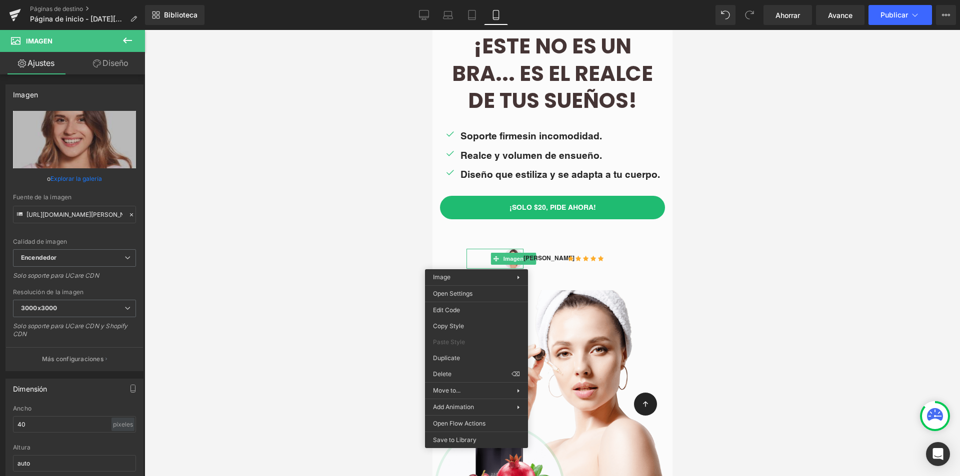
click at [243, 241] on div at bounding box center [551, 253] width 815 height 446
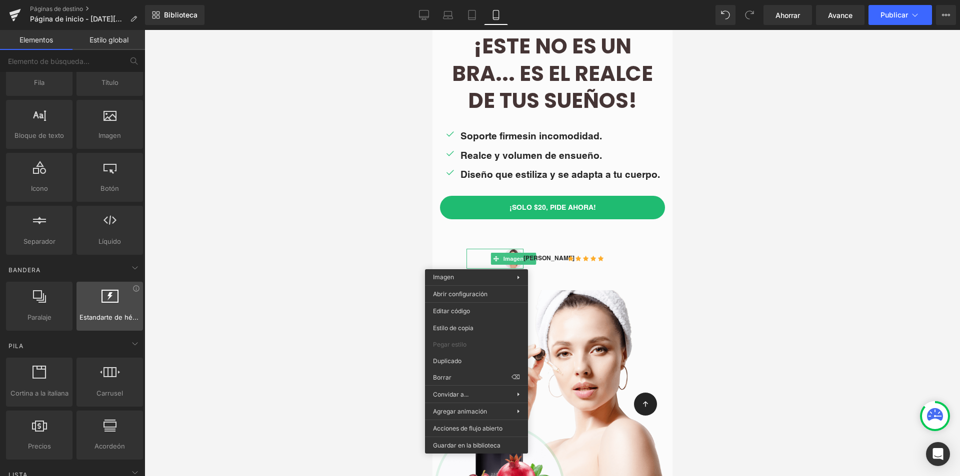
scroll to position [0, 0]
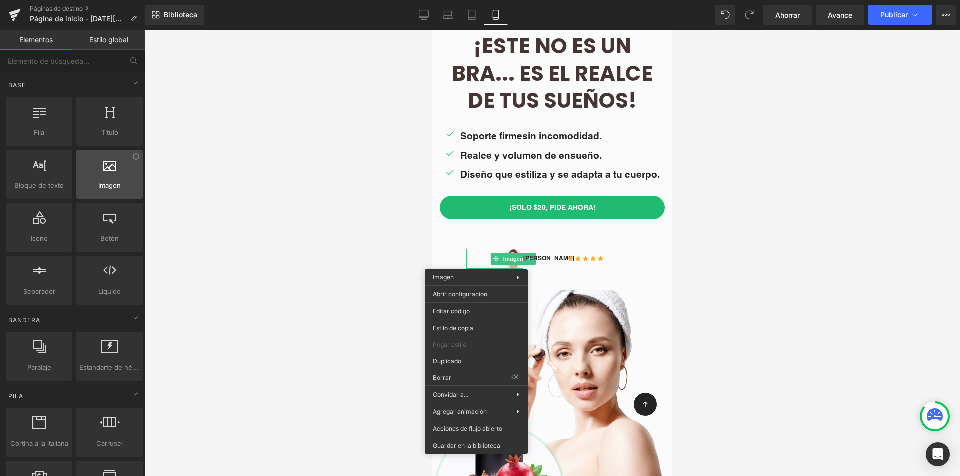
click at [107, 170] on icon at bounding box center [109, 164] width 13 height 13
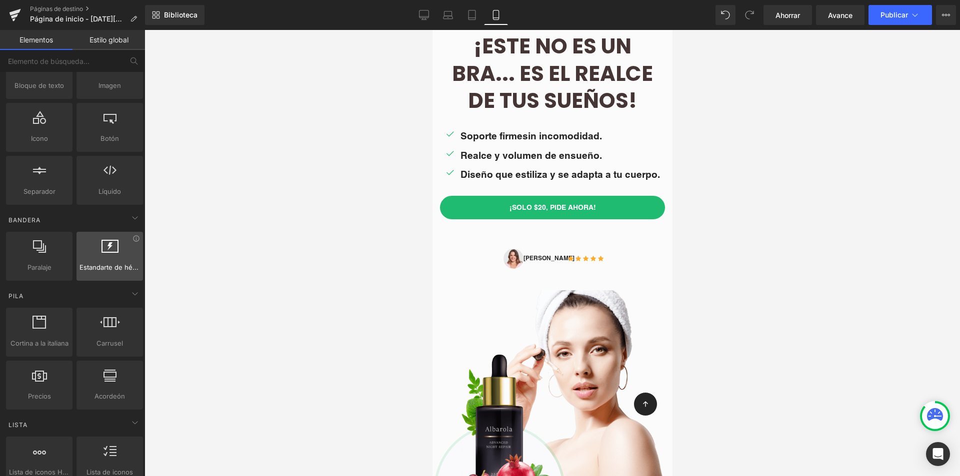
scroll to position [200, 0]
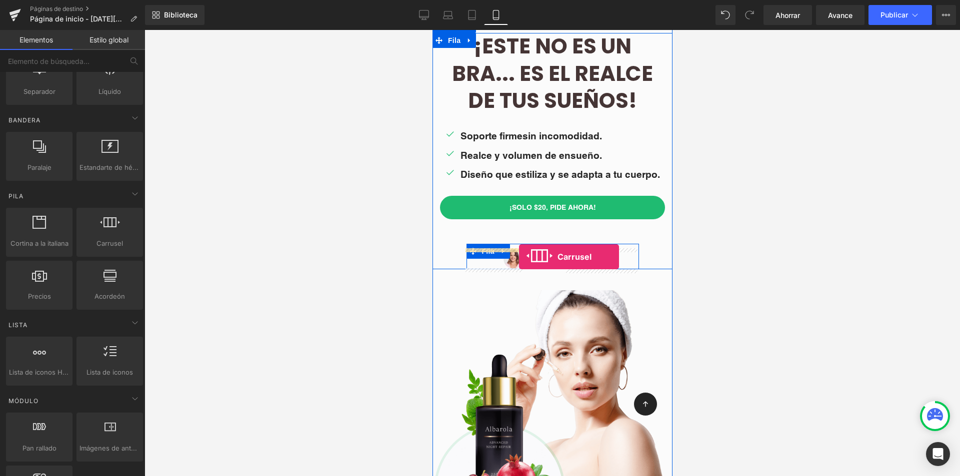
drag, startPoint x: 541, startPoint y: 258, endPoint x: 518, endPoint y: 257, distance: 22.5
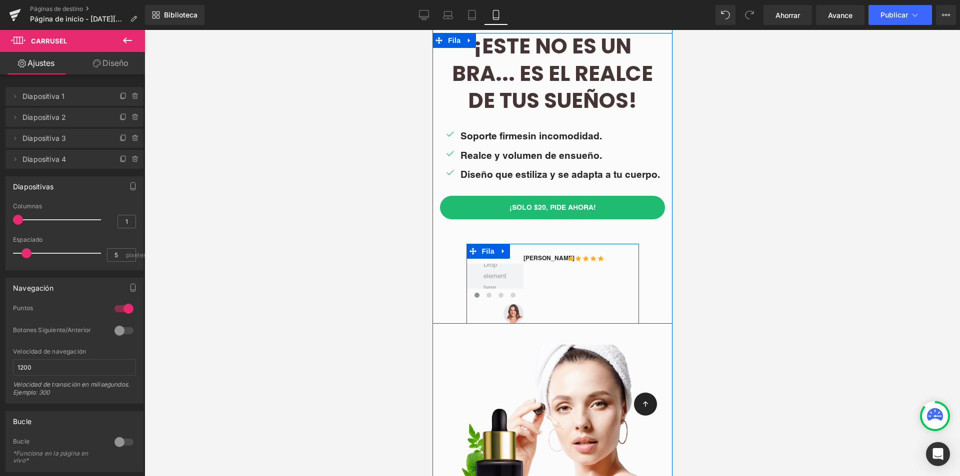
click at [596, 279] on div "‹ › Carrusel Imagen [PERSON_NAME] Bloque de texto Icono Icono Icono Icono Icono…" at bounding box center [552, 284] width 172 height 80
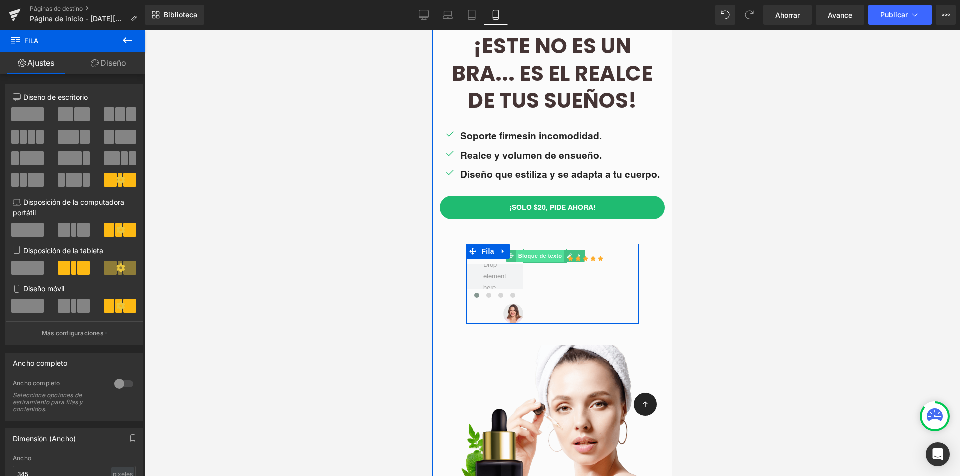
click at [554, 256] on font "Bloque de texto" at bounding box center [539, 255] width 44 height 6
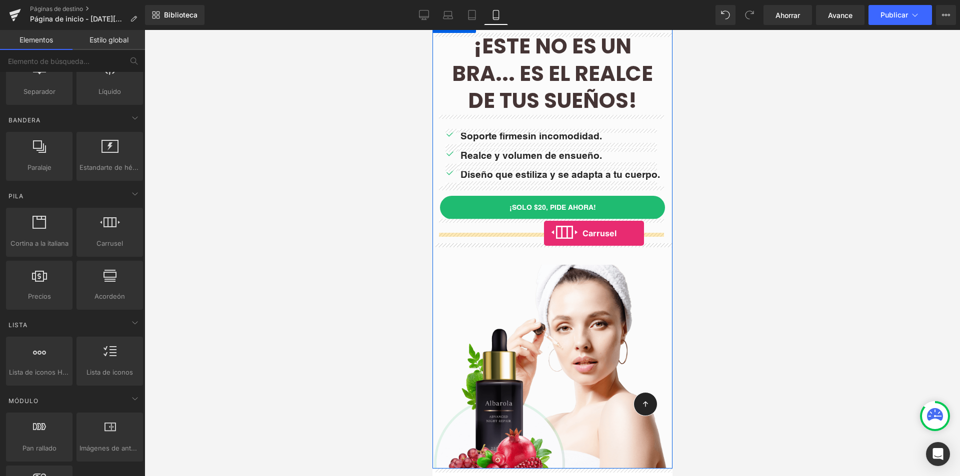
drag, startPoint x: 531, startPoint y: 252, endPoint x: 543, endPoint y: 233, distance: 22.7
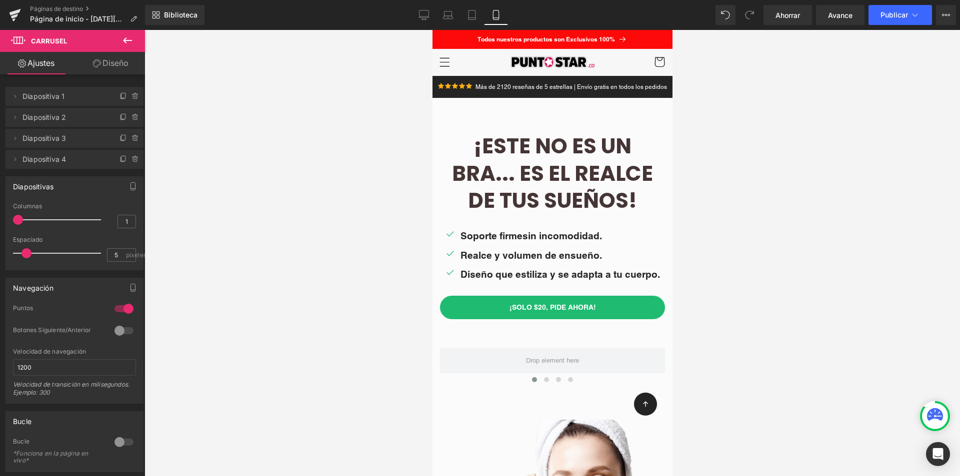
scroll to position [100, 0]
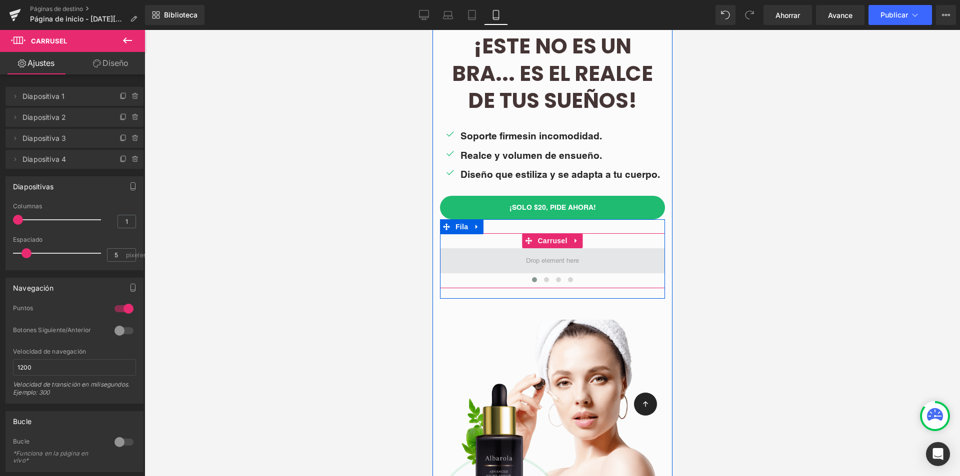
click at [544, 261] on span at bounding box center [552, 260] width 60 height 16
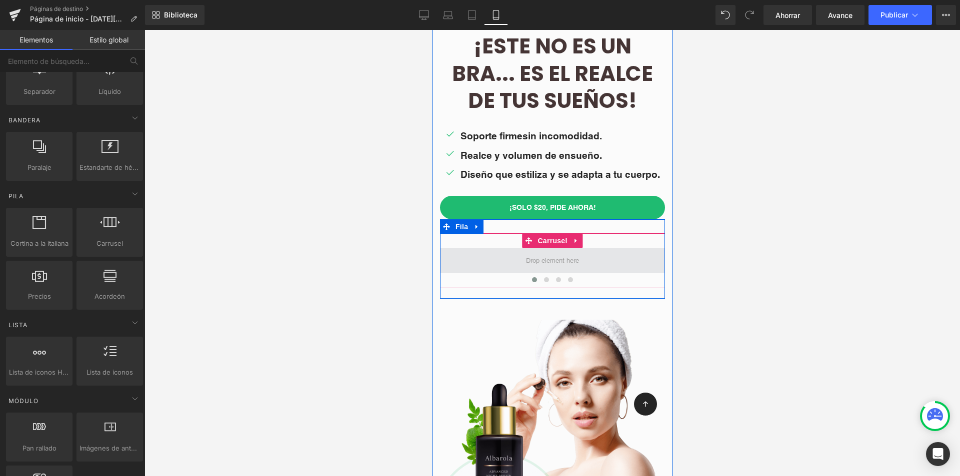
click at [543, 263] on span at bounding box center [552, 260] width 60 height 16
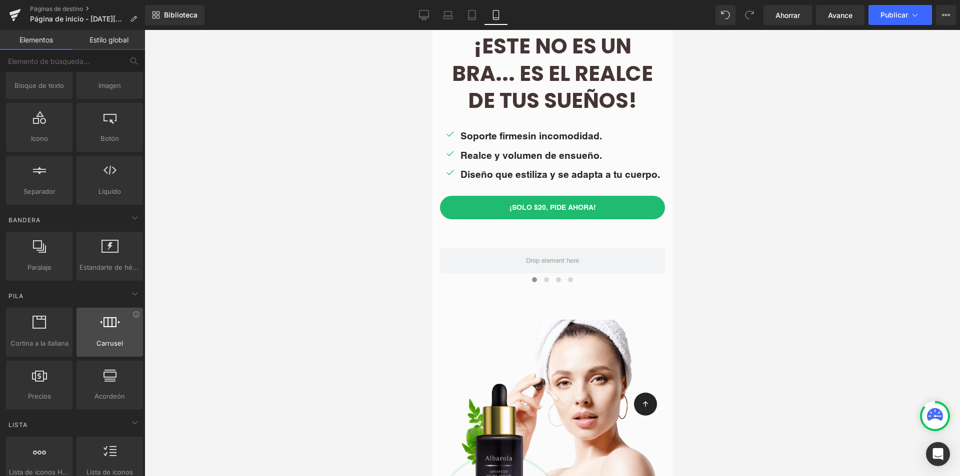
scroll to position [0, 0]
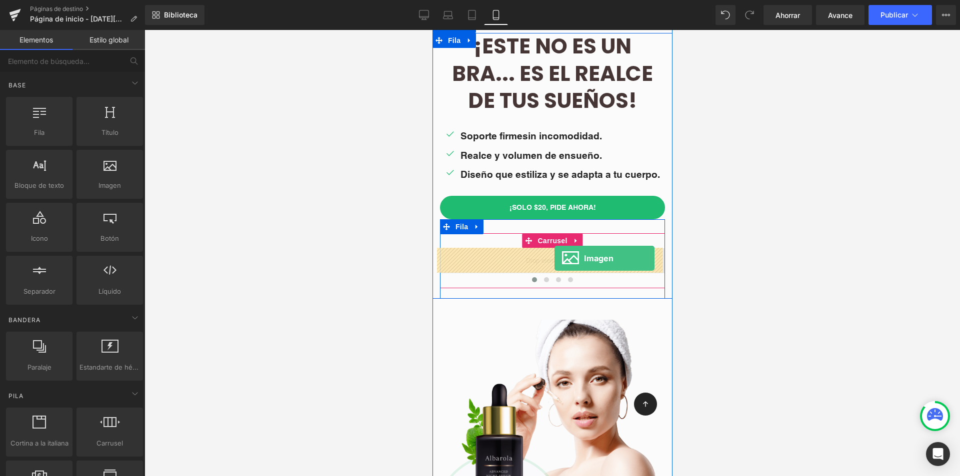
drag, startPoint x: 607, startPoint y: 216, endPoint x: 554, endPoint y: 258, distance: 68.0
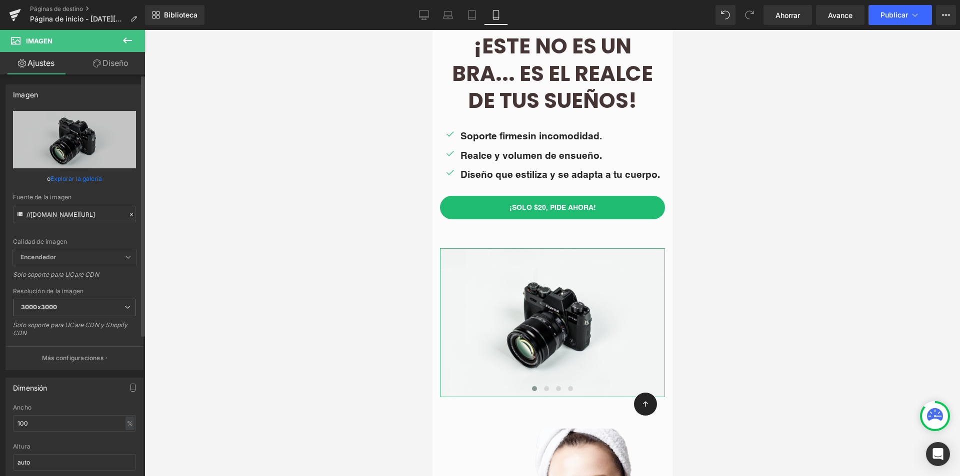
click at [69, 177] on font "Explorar la galería" at bounding box center [75, 178] width 51 height 7
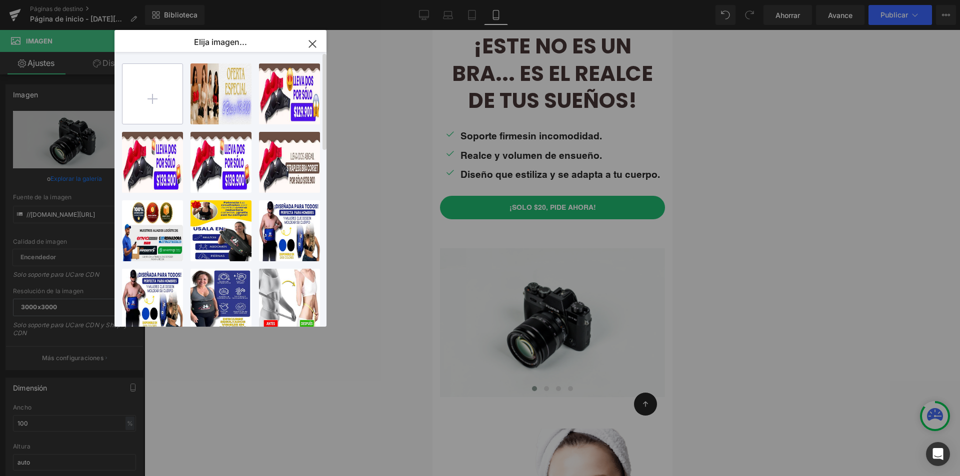
click at [161, 82] on input "file" at bounding box center [152, 94] width 60 height 60
type input "C:\fakepath\catalogo 1.jpg"
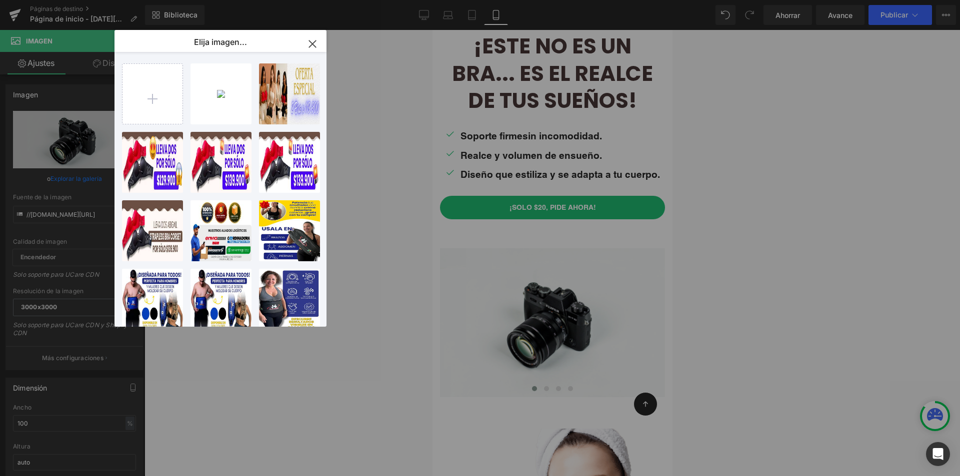
click at [0, 0] on div "catalog...go 1.jpg 1.29 MB" at bounding box center [0, 0] width 0 height 0
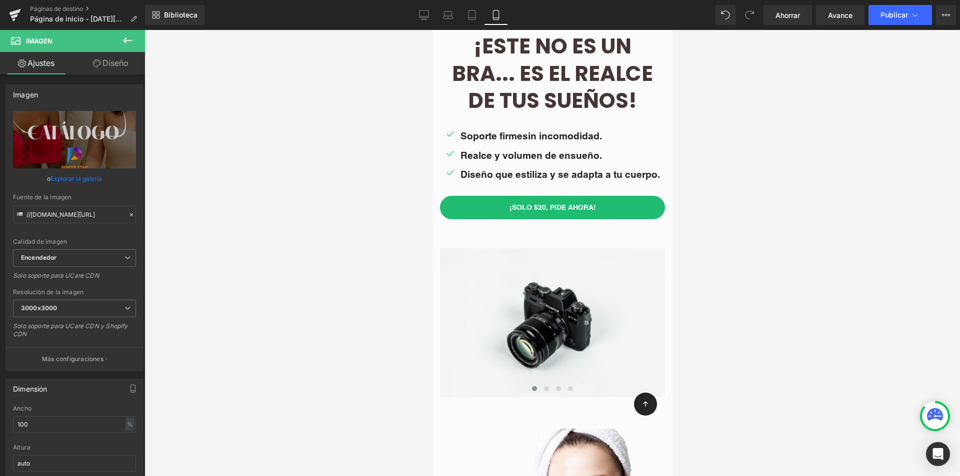
type input "[URL][DOMAIN_NAME]"
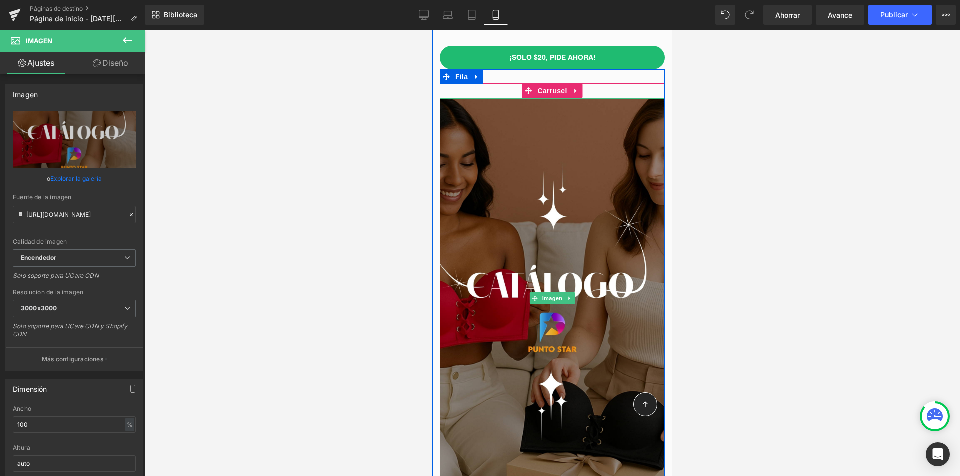
scroll to position [300, 0]
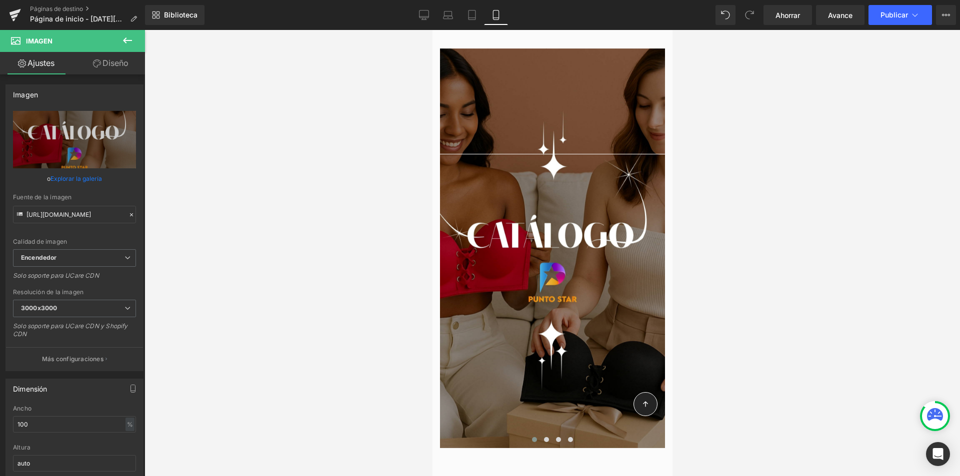
click at [737, 235] on div at bounding box center [551, 253] width 815 height 446
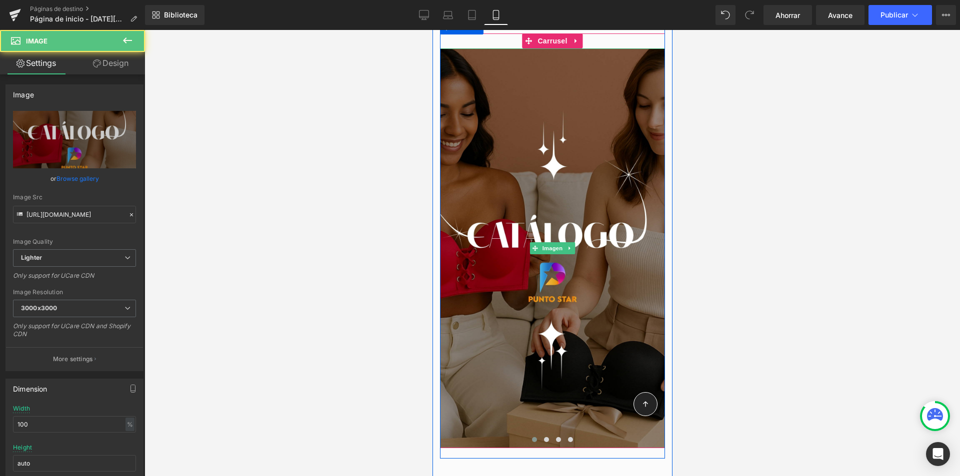
drag, startPoint x: 619, startPoint y: 316, endPoint x: 482, endPoint y: 324, distance: 137.2
click at [486, 323] on div at bounding box center [551, 248] width 225 height 400
drag, startPoint x: 551, startPoint y: 303, endPoint x: 454, endPoint y: 305, distance: 97.0
click at [453, 306] on div at bounding box center [551, 248] width 225 height 400
drag, startPoint x: 568, startPoint y: 331, endPoint x: 455, endPoint y: 331, distance: 113.0
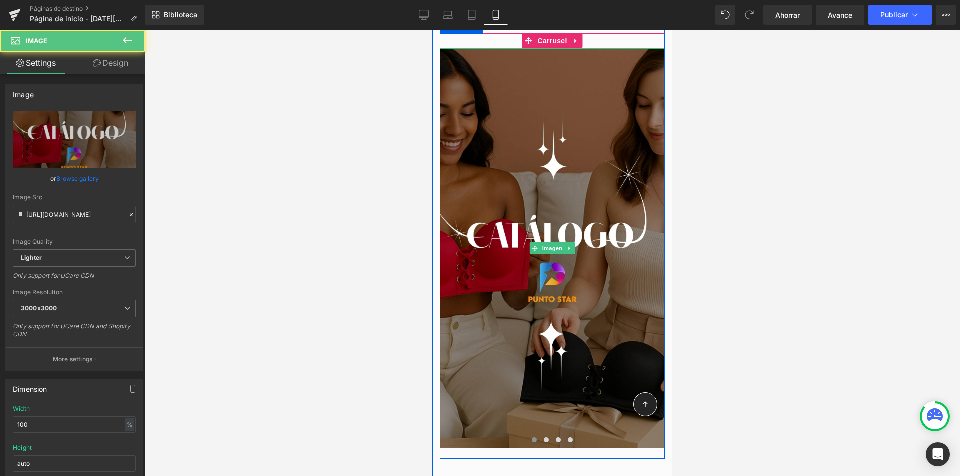
click at [457, 332] on div at bounding box center [551, 248] width 225 height 400
drag, startPoint x: 504, startPoint y: 328, endPoint x: 495, endPoint y: 328, distance: 9.5
click at [495, 328] on div at bounding box center [551, 248] width 225 height 400
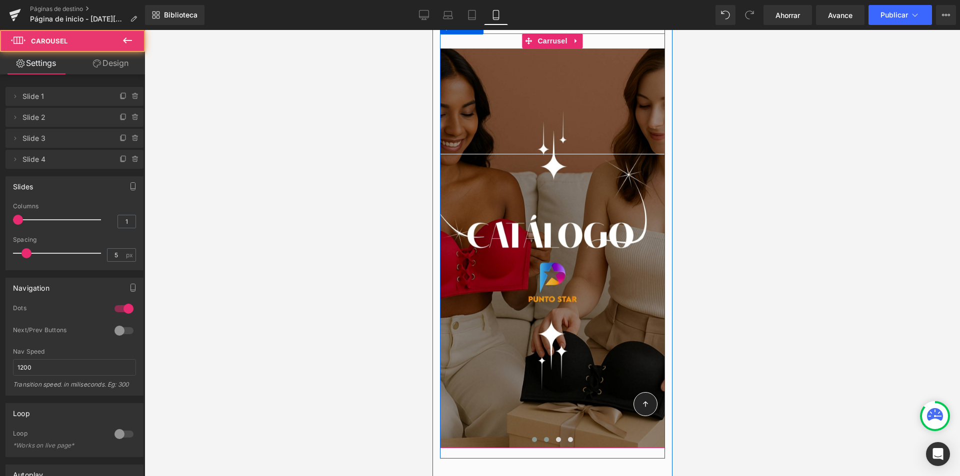
click at [540, 441] on button at bounding box center [546, 440] width 12 height 10
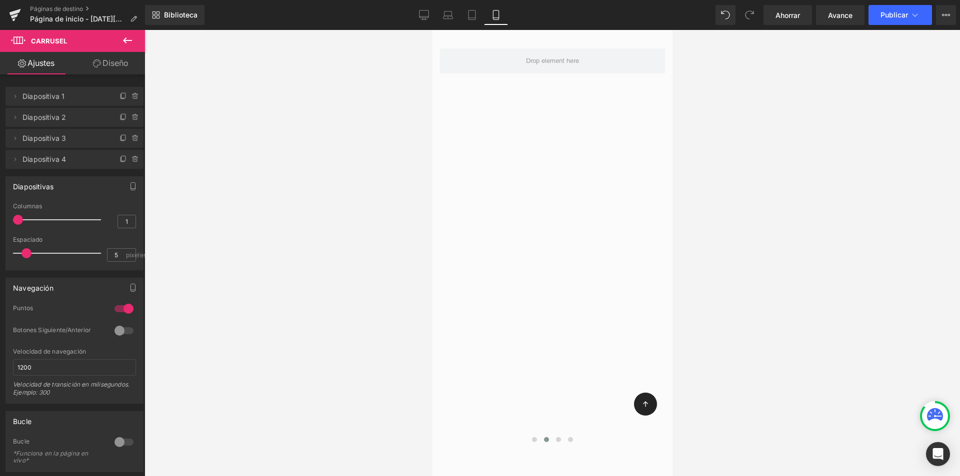
scroll to position [400, 0]
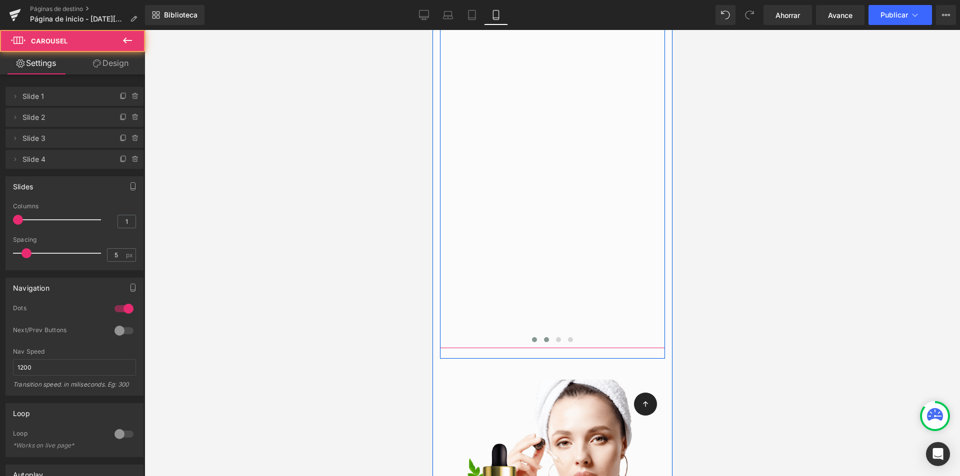
click at [528, 341] on button at bounding box center [534, 340] width 12 height 10
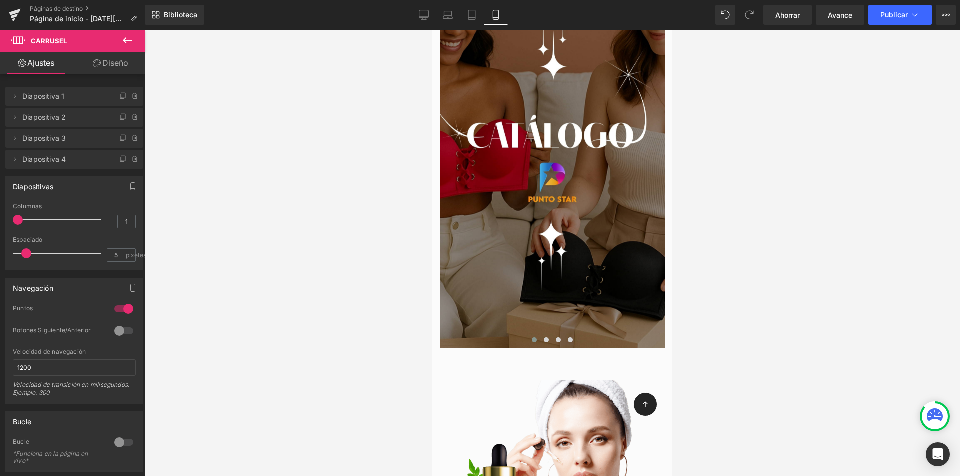
scroll to position [650, 0]
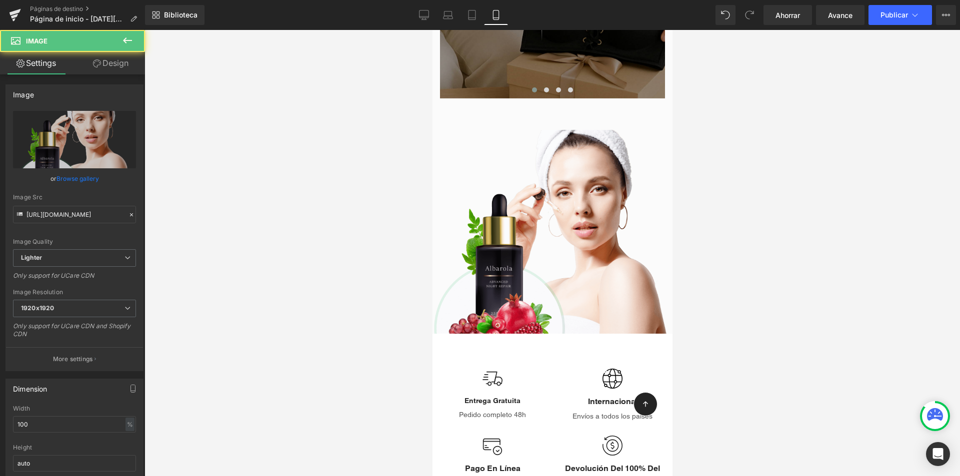
click at [551, 258] on div at bounding box center [552, 232] width 240 height 204
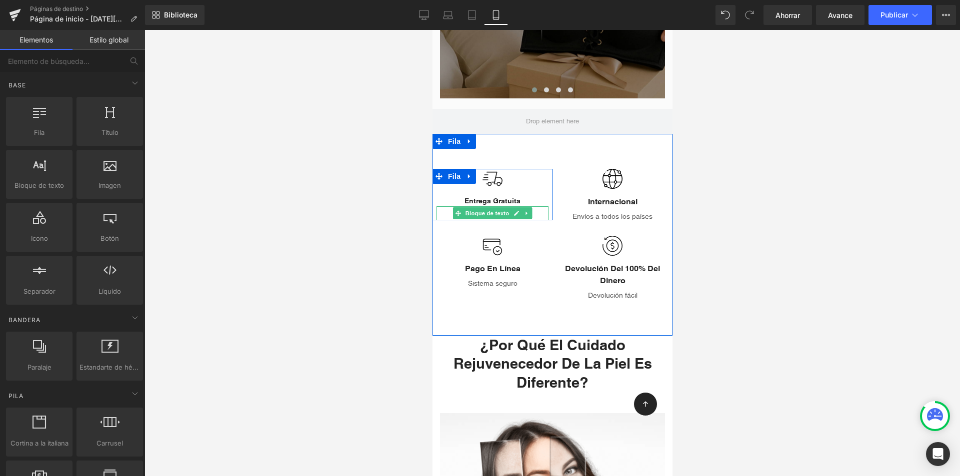
click at [533, 214] on p "Pedido completo 48h" at bounding box center [492, 215] width 112 height 10
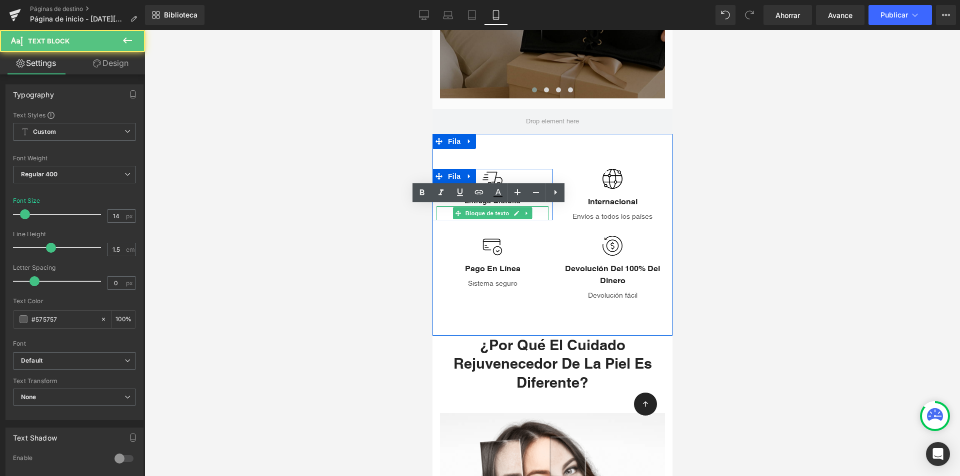
click at [533, 214] on p "Pedido completo 48h" at bounding box center [492, 215] width 112 height 10
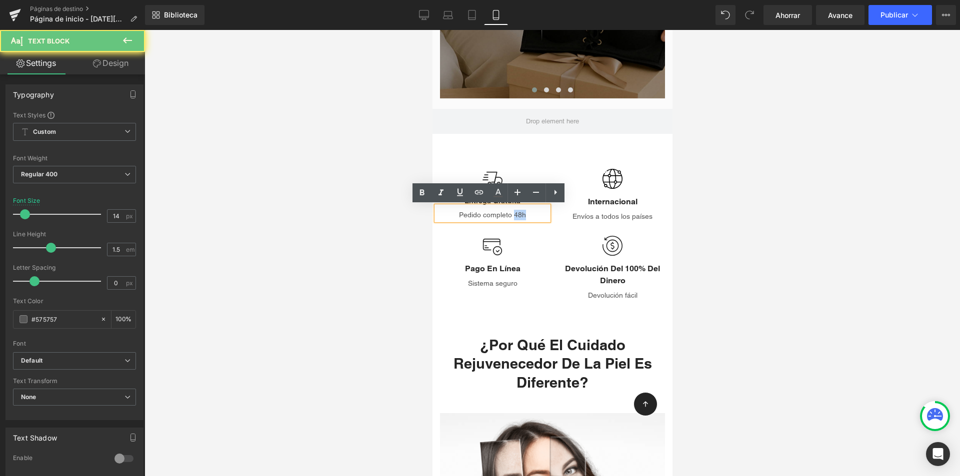
click at [432, 30] on lt-div at bounding box center [432, 30] width 0 height 0
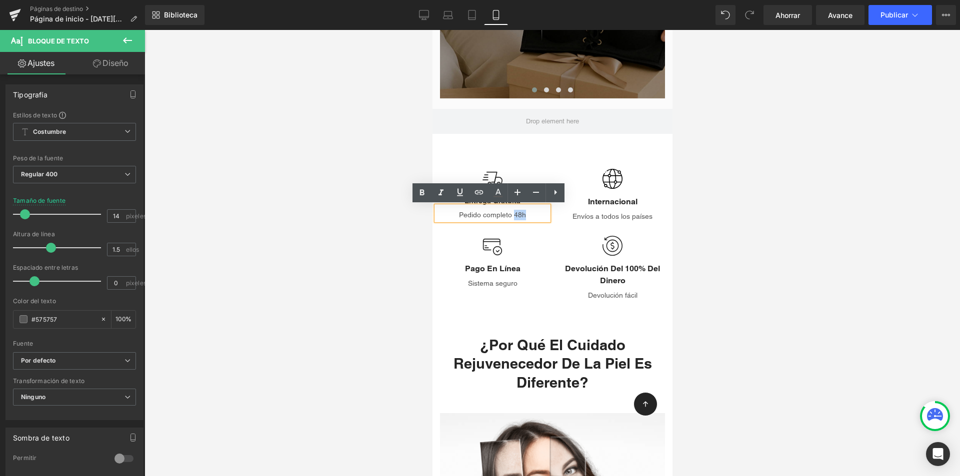
click at [507, 220] on div "Pedido completo 48h" at bounding box center [492, 213] width 112 height 14
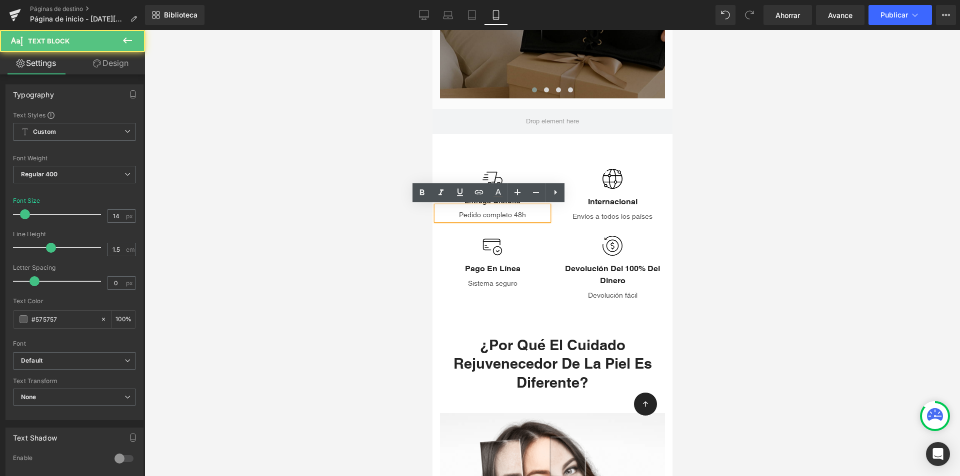
click at [480, 217] on font "Pedido completo 48h" at bounding box center [491, 215] width 67 height 8
click at [479, 217] on font "Pedido completo 48h" at bounding box center [491, 215] width 67 height 8
